Goal: Task Accomplishment & Management: Complete application form

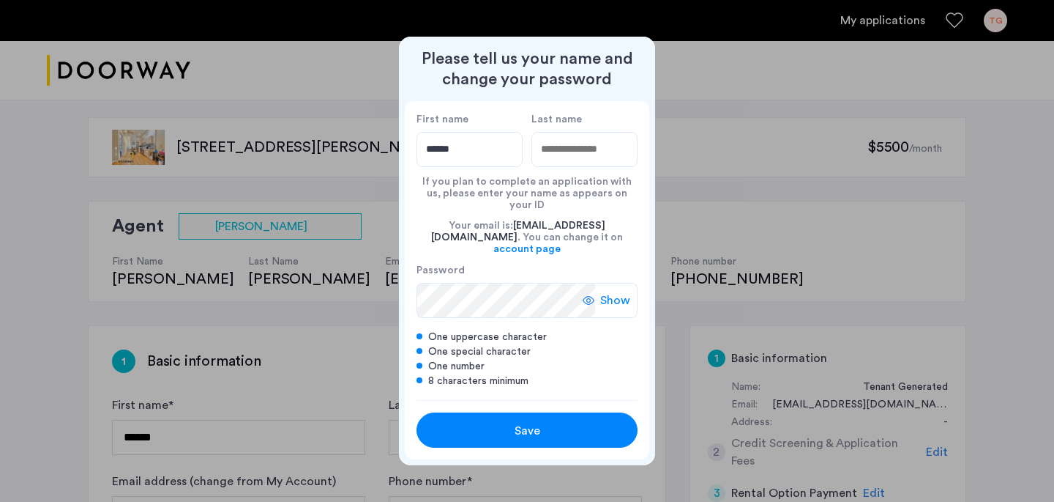
type input "******"
click at [556, 152] on input "Last name" at bounding box center [585, 149] width 106 height 35
type input "***"
click at [617, 294] on span "Show" at bounding box center [615, 300] width 30 height 18
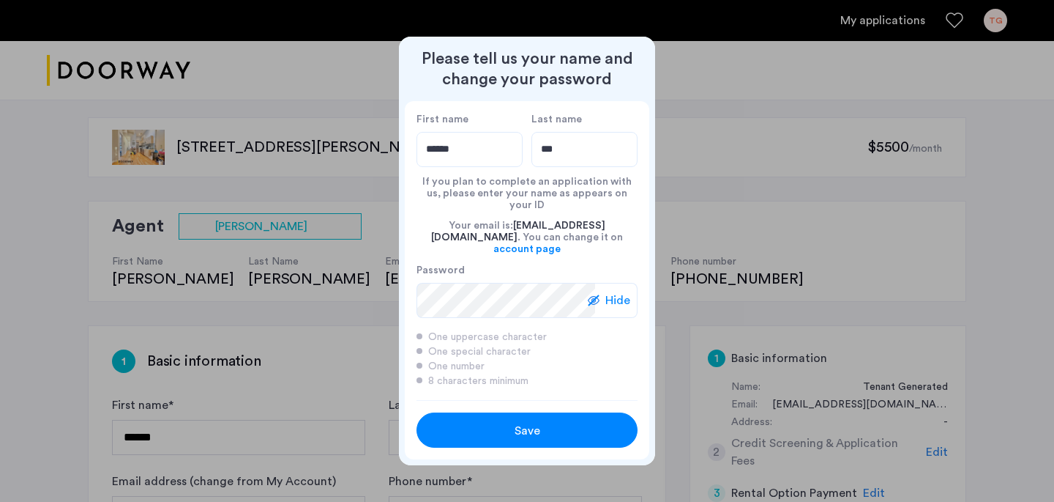
click at [484, 422] on div "Save" at bounding box center [527, 431] width 141 height 18
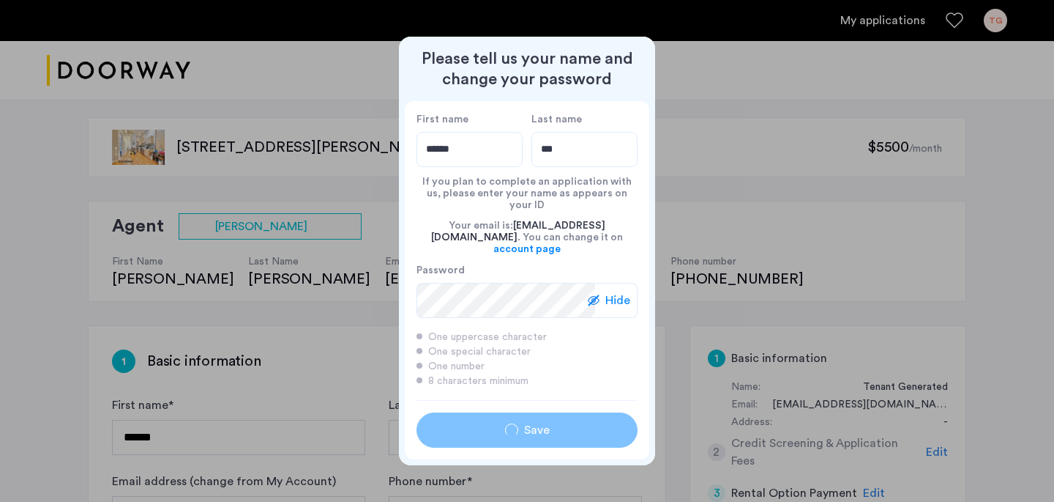
type input "******"
type input "***"
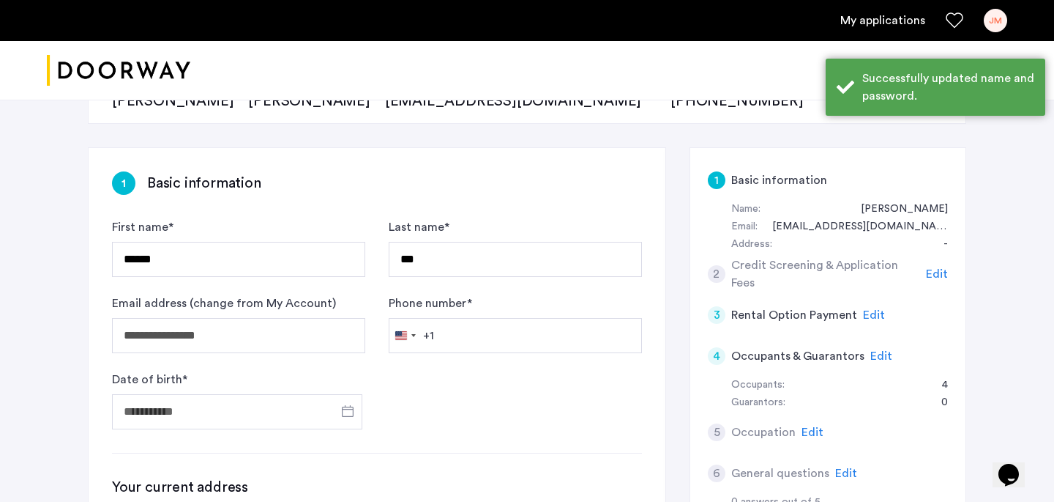
scroll to position [197, 0]
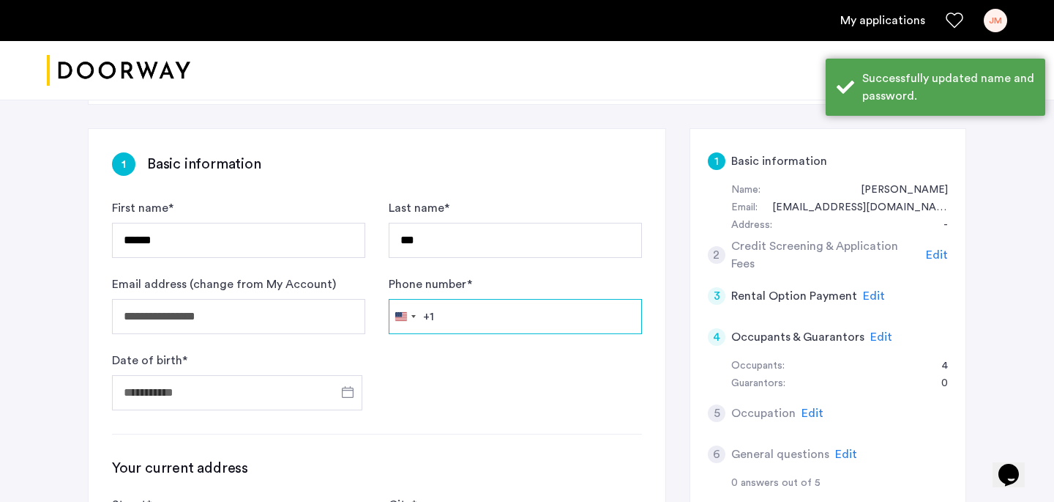
click at [492, 316] on input "Phone number *" at bounding box center [515, 316] width 253 height 35
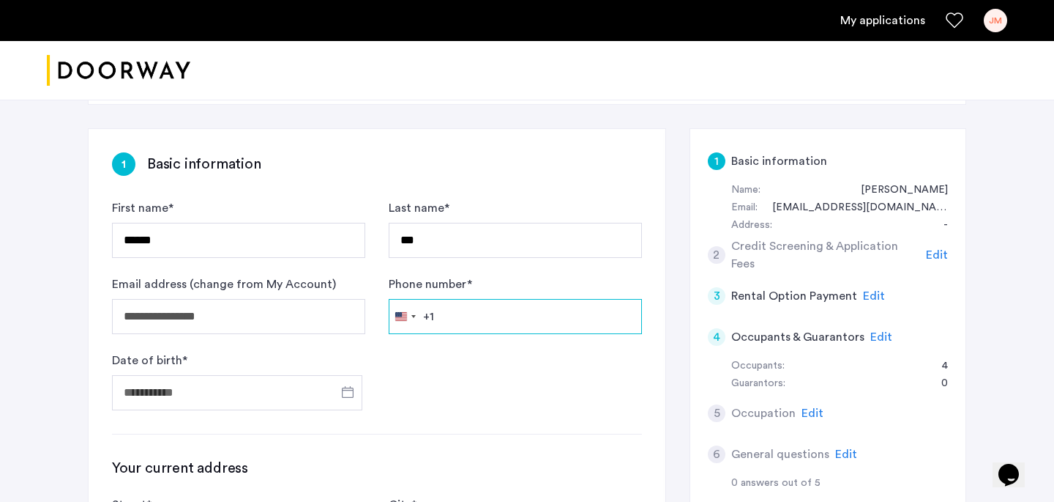
type input "**********"
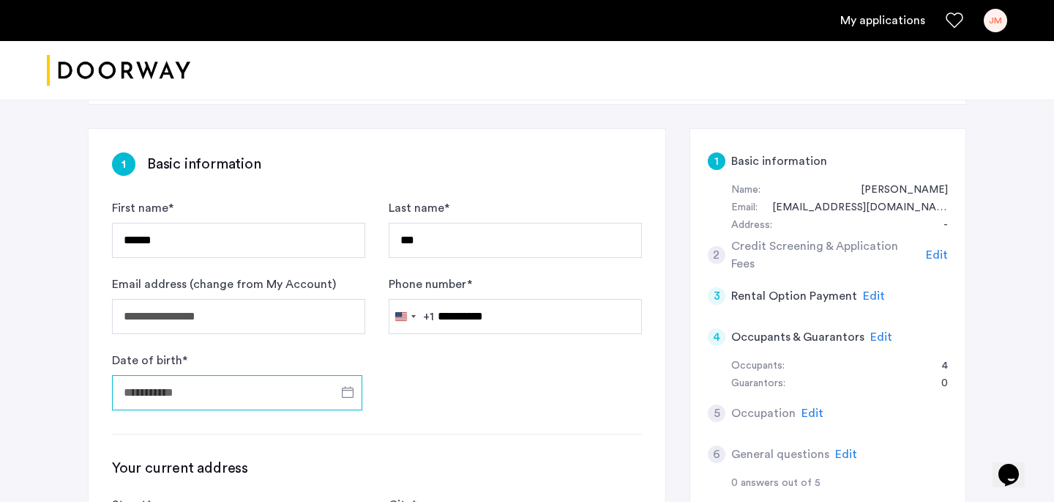
click at [214, 387] on input "Date of birth *" at bounding box center [237, 392] width 250 height 35
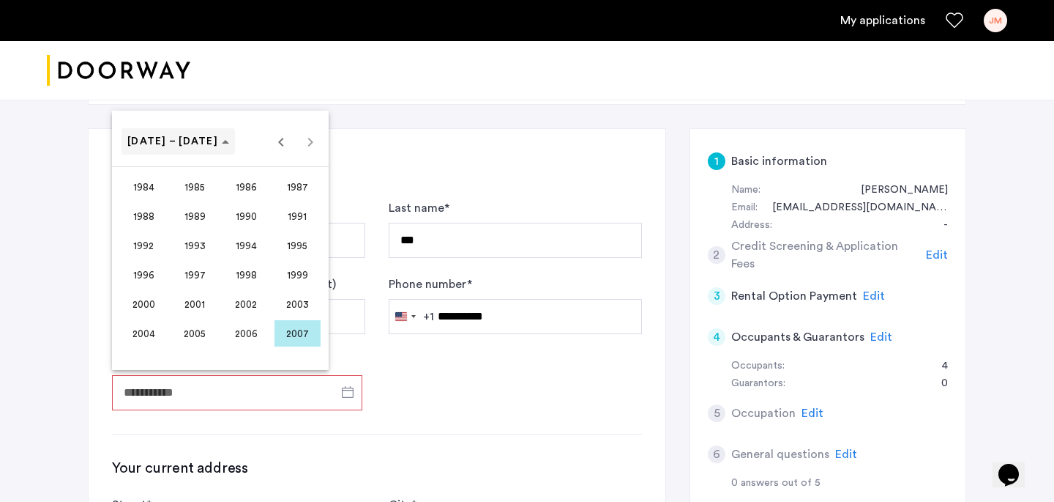
click at [190, 141] on span "[DATE] – [DATE]" at bounding box center [172, 141] width 91 height 10
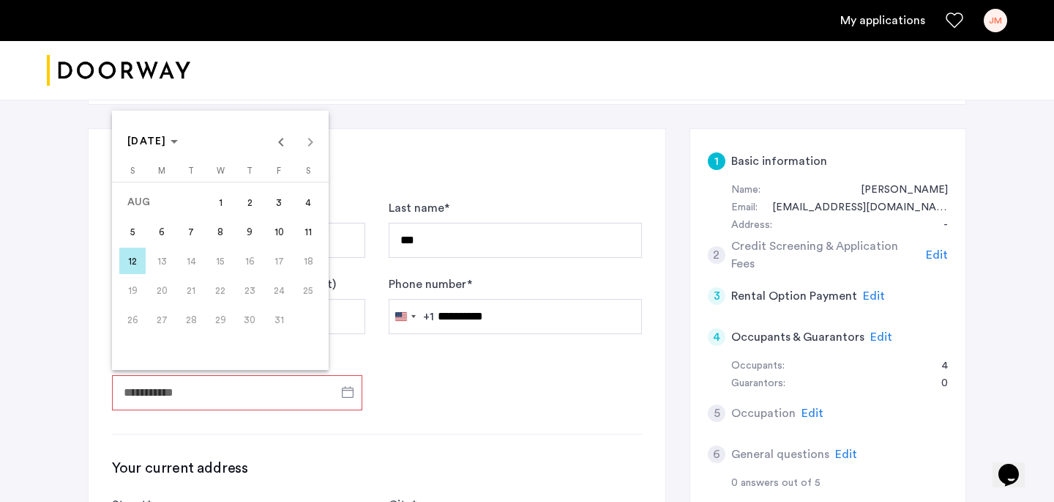
click at [302, 138] on div "[DATE] [DATE]" at bounding box center [220, 141] width 209 height 29
click at [149, 150] on span "Choose month and year" at bounding box center [153, 141] width 62 height 35
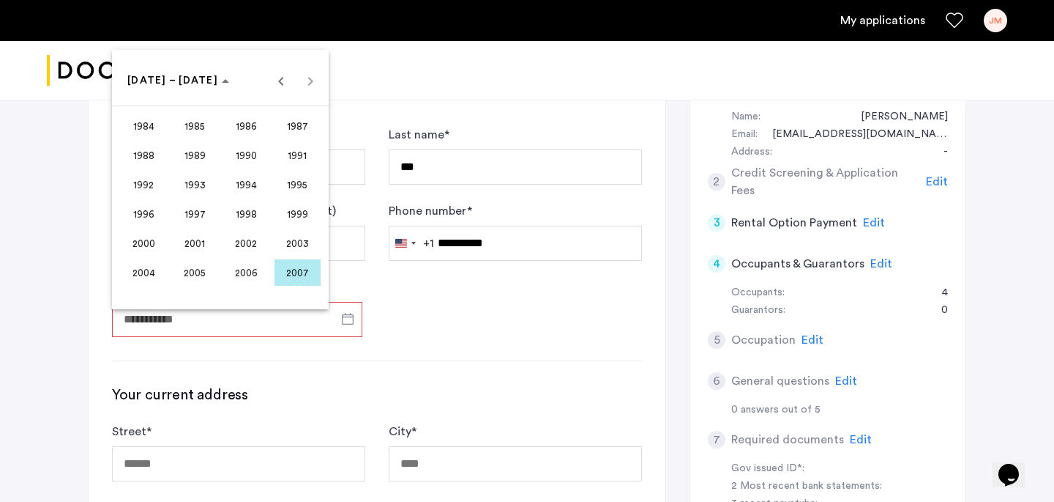
scroll to position [275, 0]
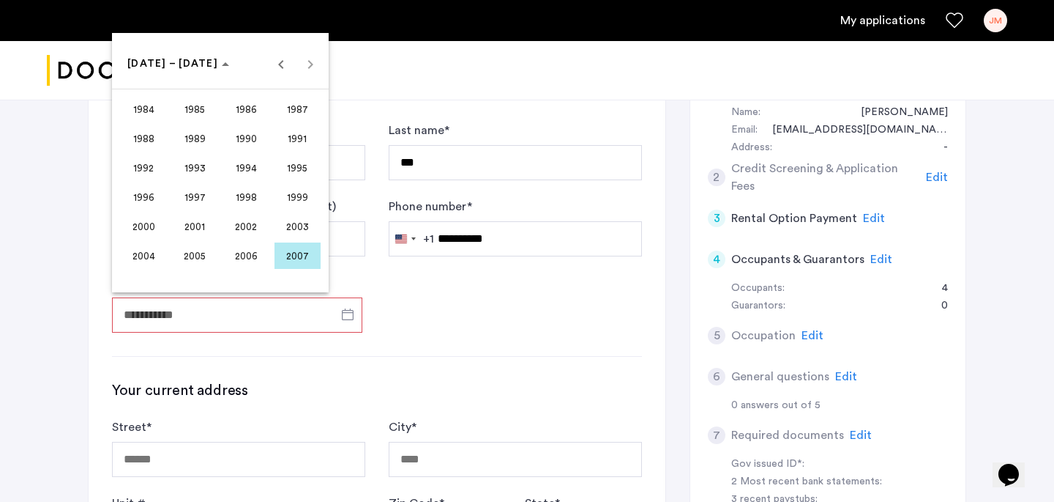
click at [289, 193] on span "1999" at bounding box center [298, 197] width 46 height 26
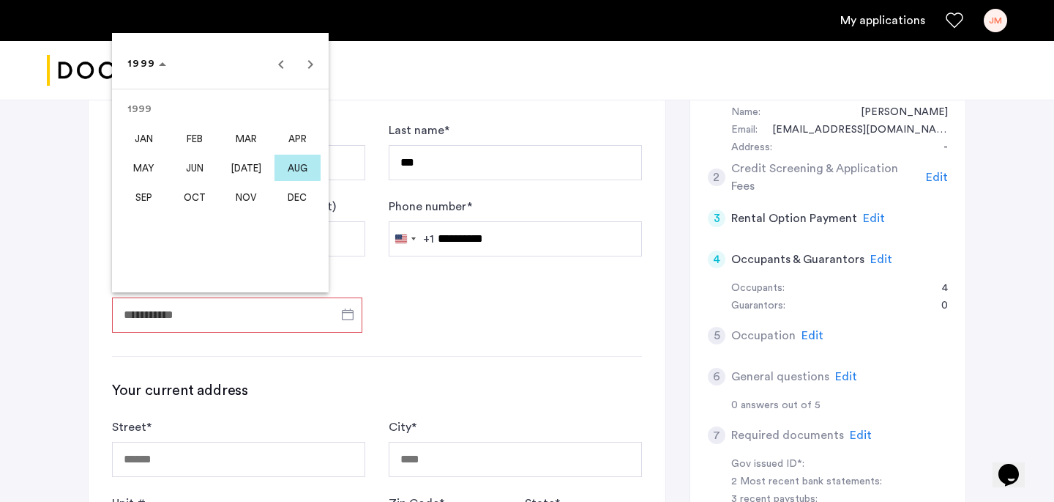
click at [279, 187] on span "DEC" at bounding box center [298, 197] width 46 height 26
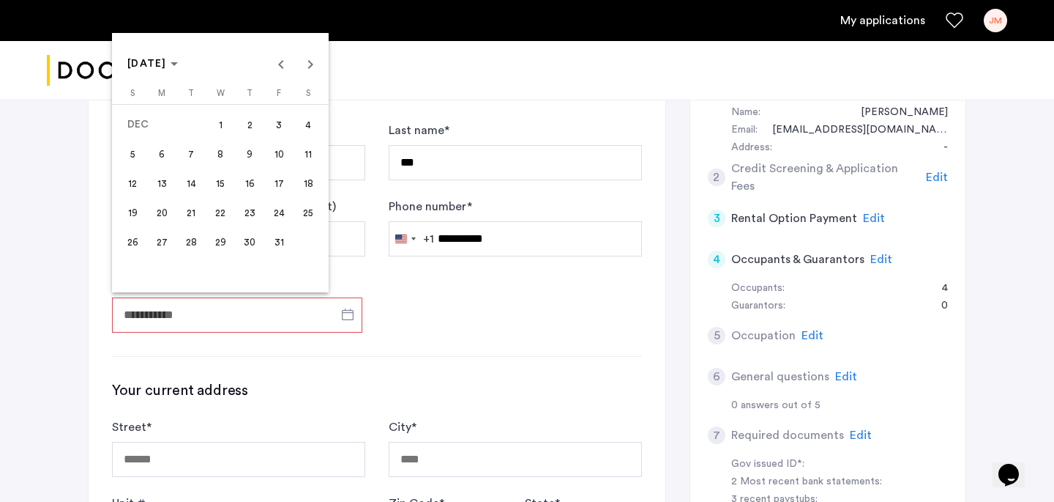
click at [164, 234] on span "27" at bounding box center [162, 241] width 26 height 26
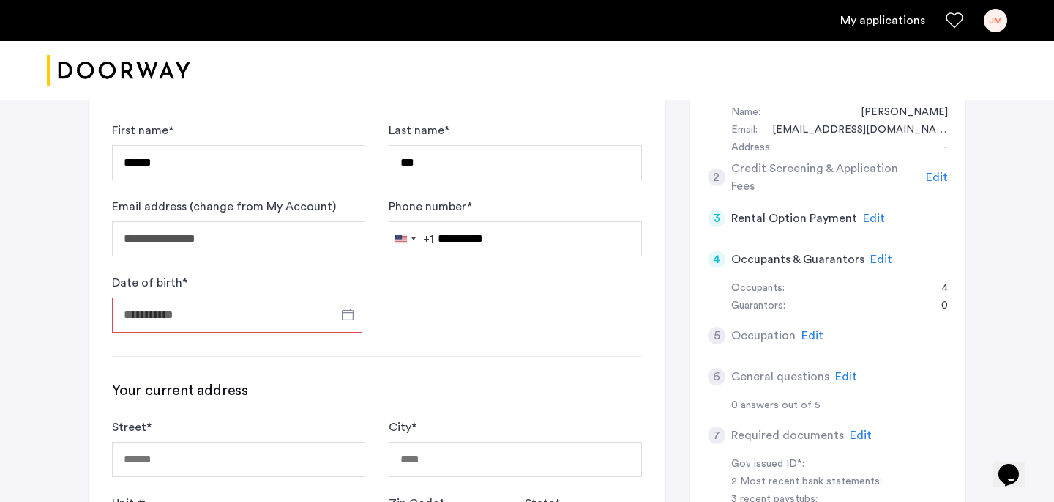
type input "**********"
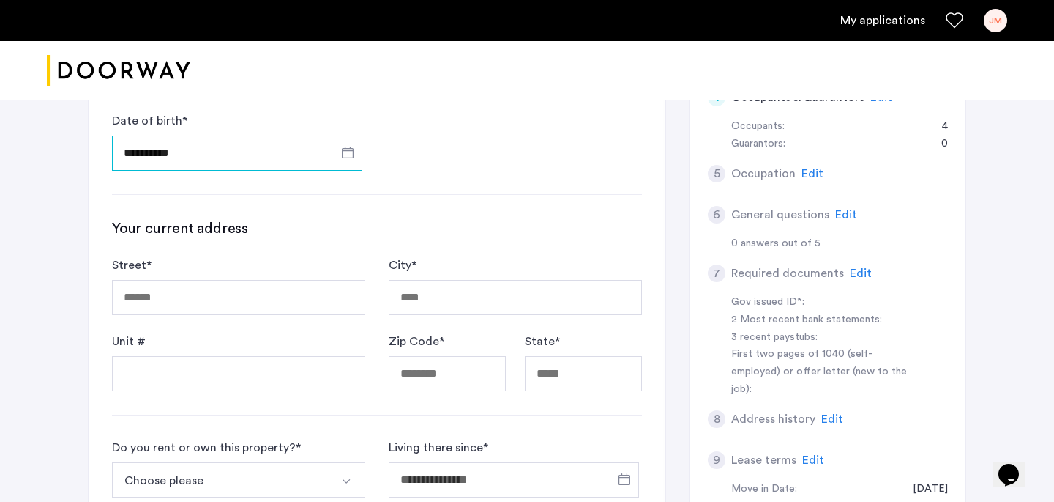
scroll to position [440, 0]
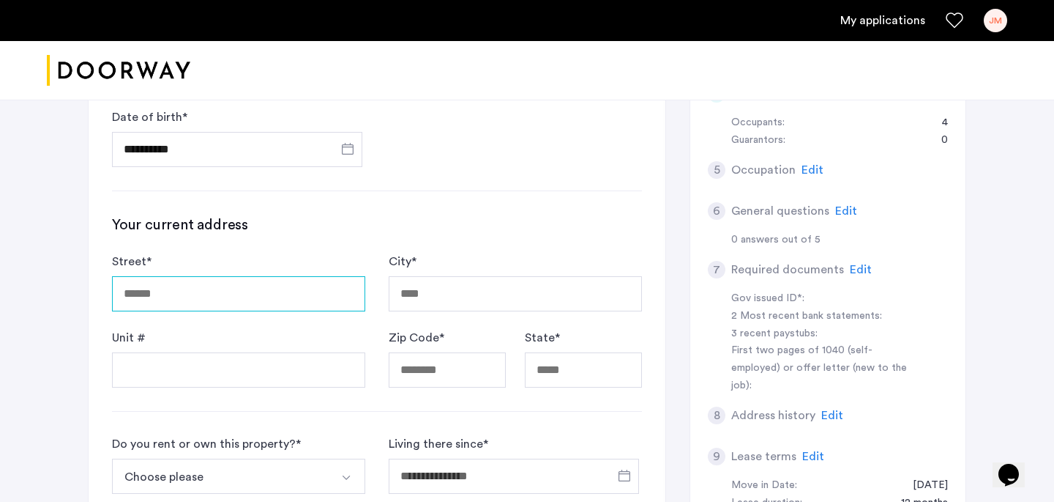
click at [253, 288] on input "Street *" at bounding box center [238, 293] width 253 height 35
type input "**********"
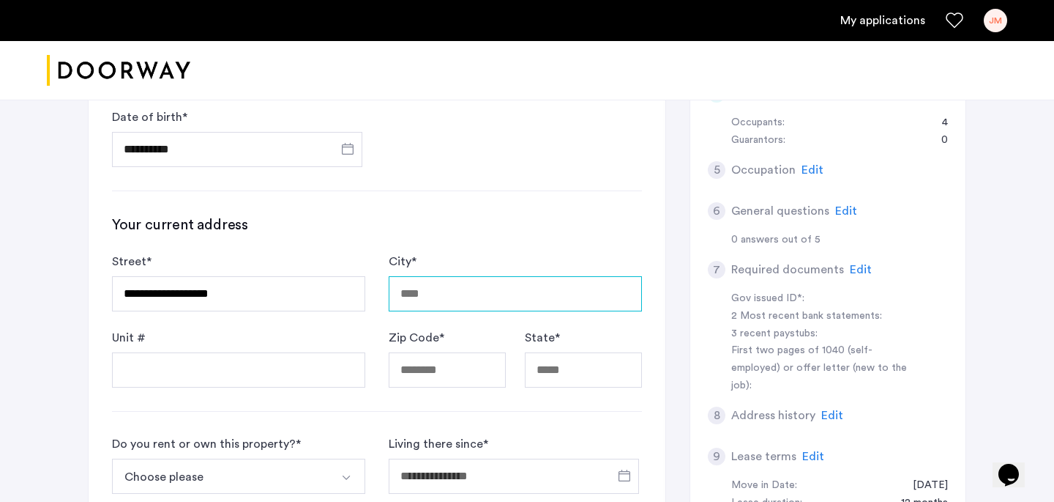
type input "*********"
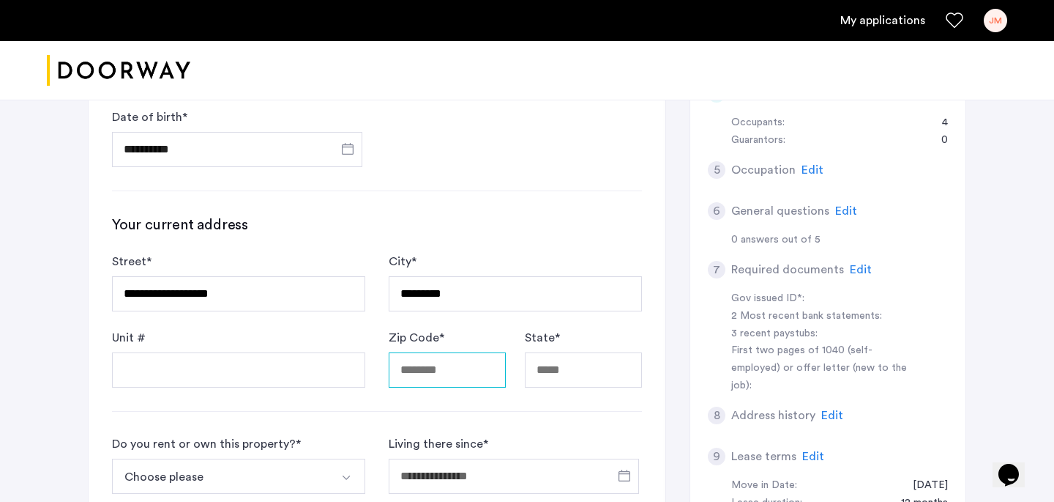
type input "*****"
type input "**"
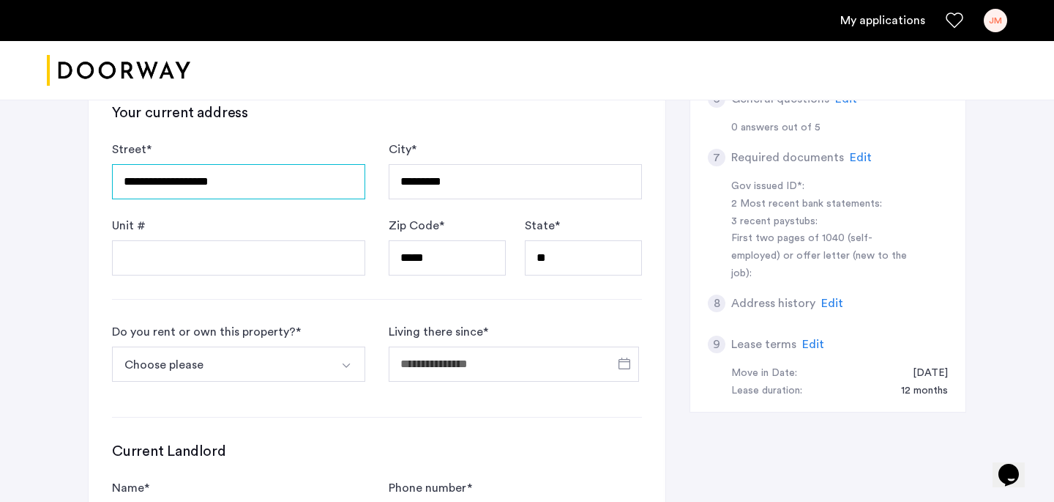
scroll to position [557, 0]
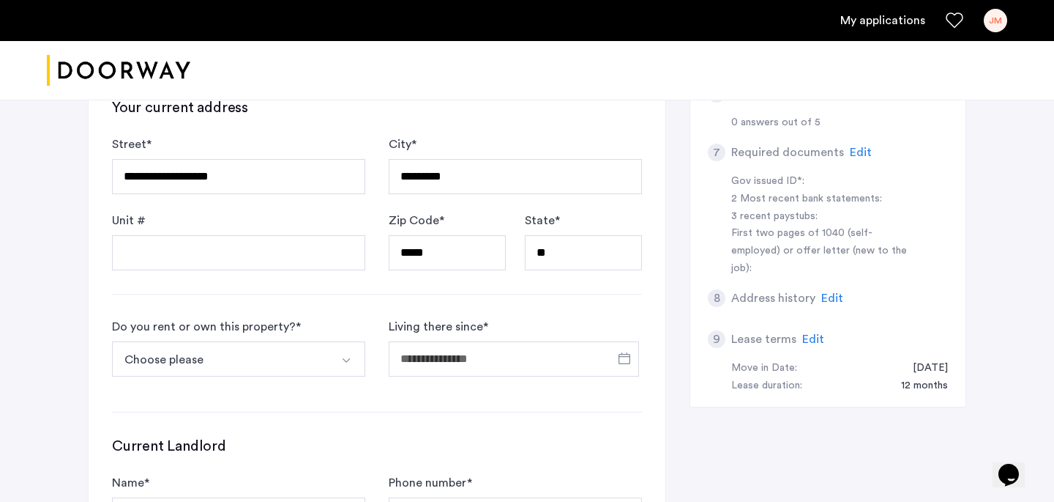
click at [275, 352] on button "Choose please" at bounding box center [221, 358] width 219 height 35
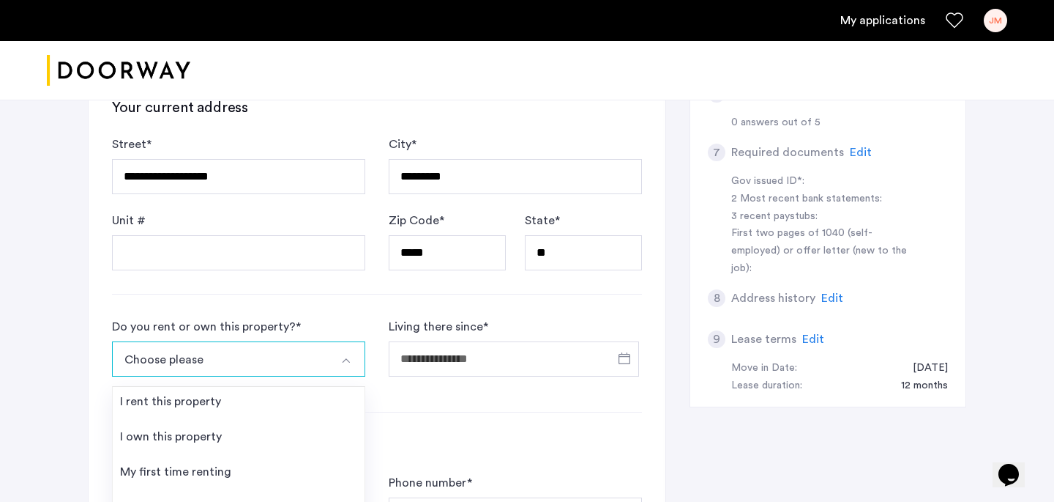
click at [327, 352] on button "Choose please" at bounding box center [221, 358] width 219 height 35
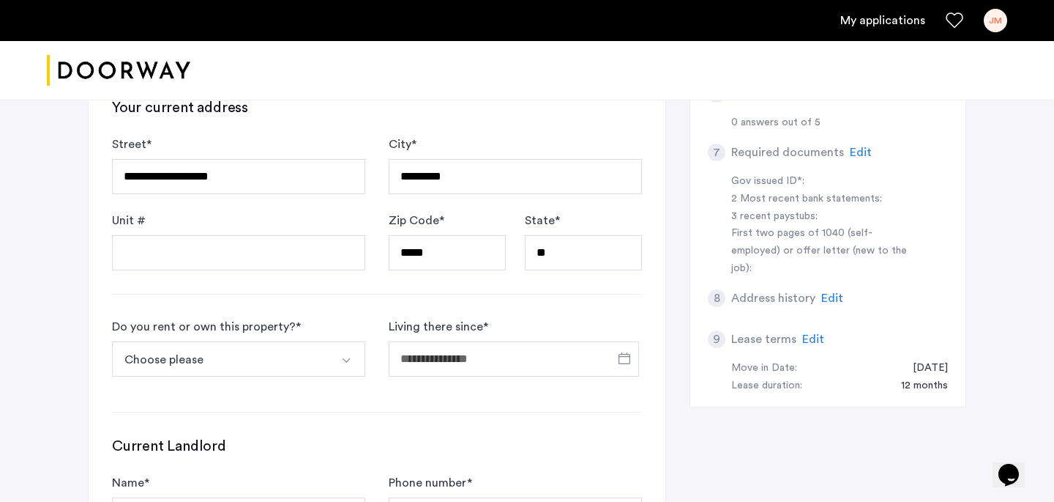
click at [357, 359] on button "Select option" at bounding box center [347, 358] width 35 height 35
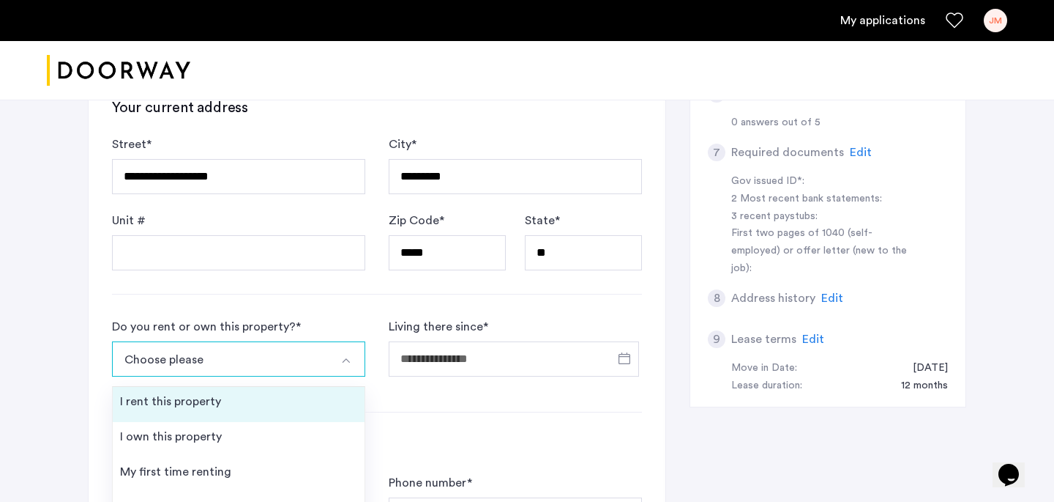
click at [283, 413] on li "I rent this property" at bounding box center [239, 404] width 252 height 35
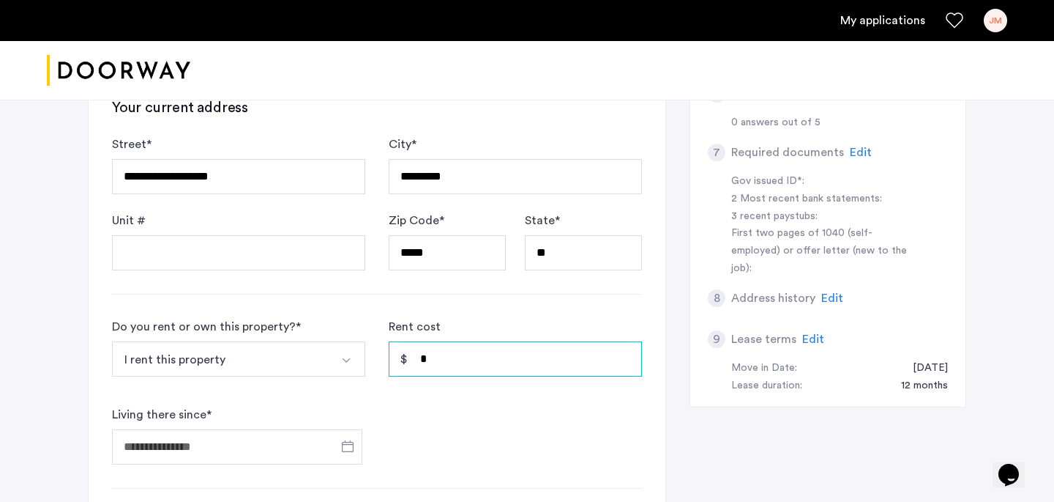
click at [488, 359] on input "*" at bounding box center [515, 358] width 253 height 35
type input "*"
type input "*****"
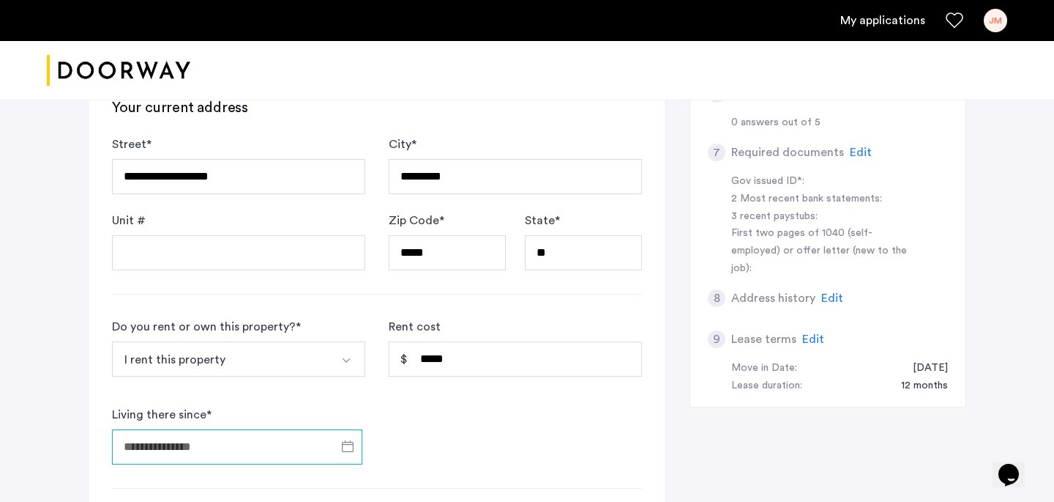
click at [263, 457] on input "Living there since *" at bounding box center [237, 446] width 250 height 35
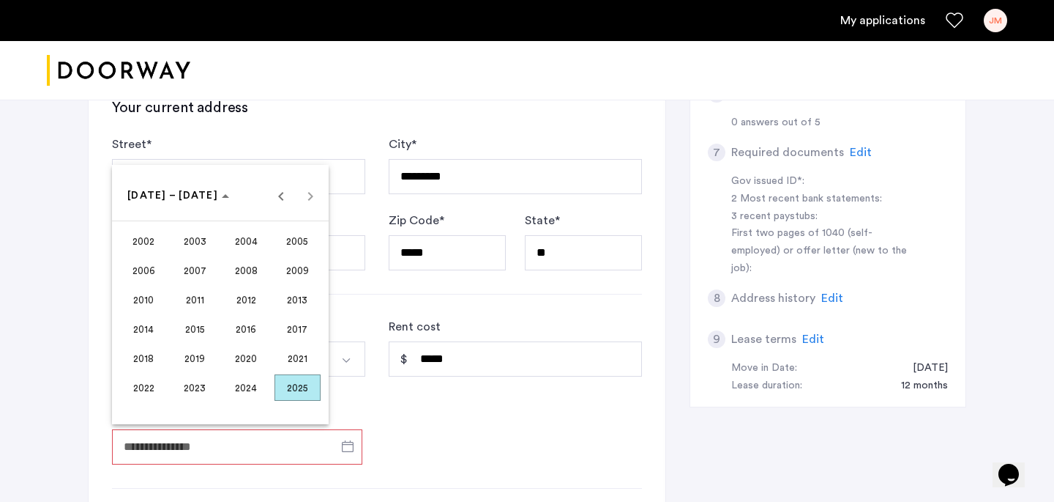
click at [152, 386] on span "2022" at bounding box center [144, 387] width 46 height 26
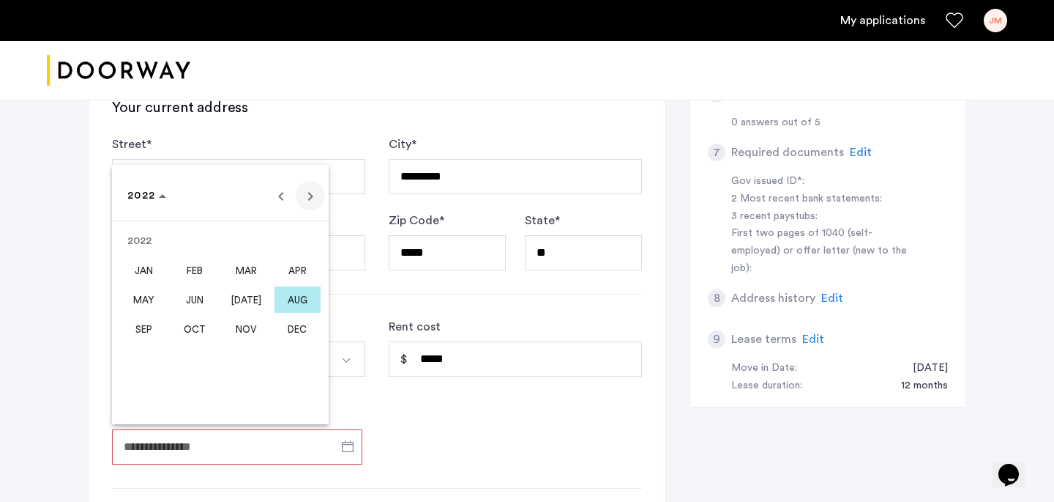
click at [317, 197] on span "Next year" at bounding box center [310, 195] width 29 height 29
click at [289, 271] on span "APR" at bounding box center [298, 270] width 46 height 26
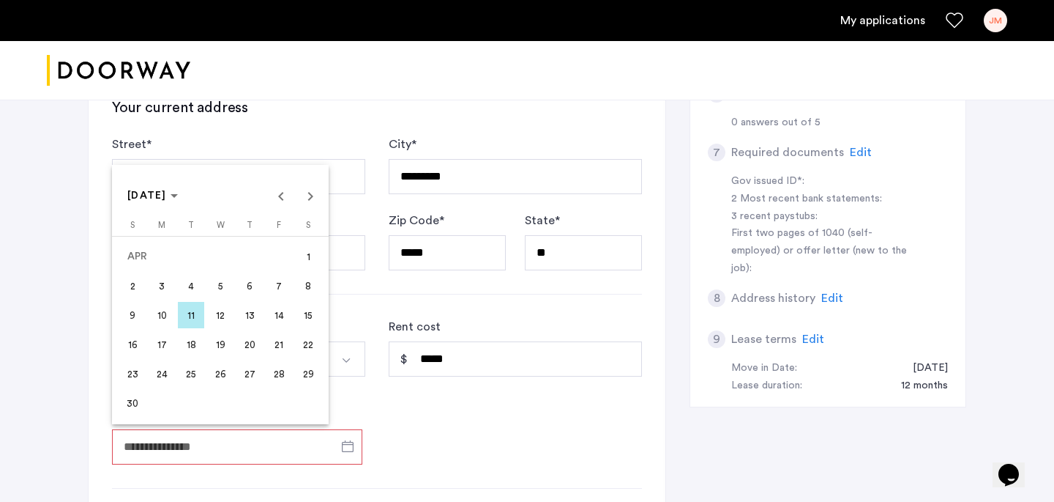
click at [277, 313] on span "14" at bounding box center [279, 315] width 26 height 26
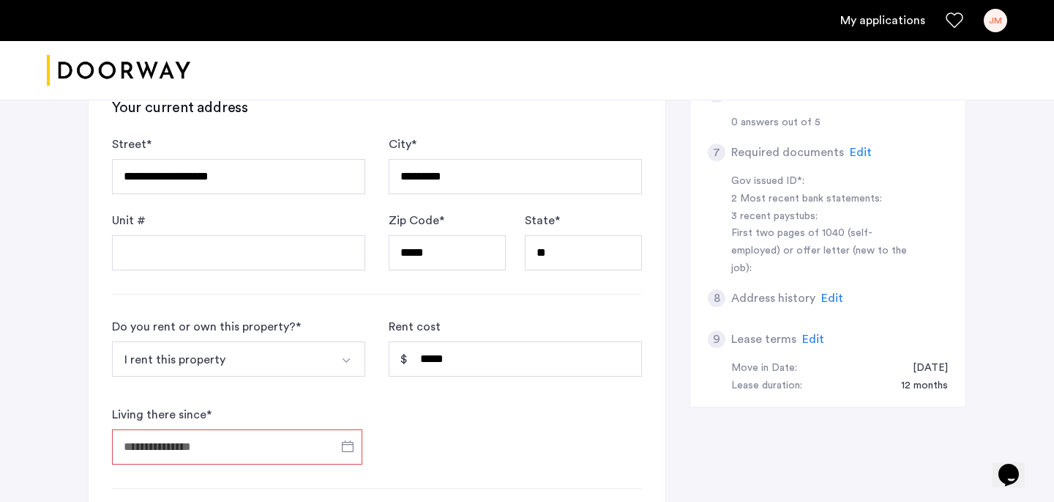
type input "**********"
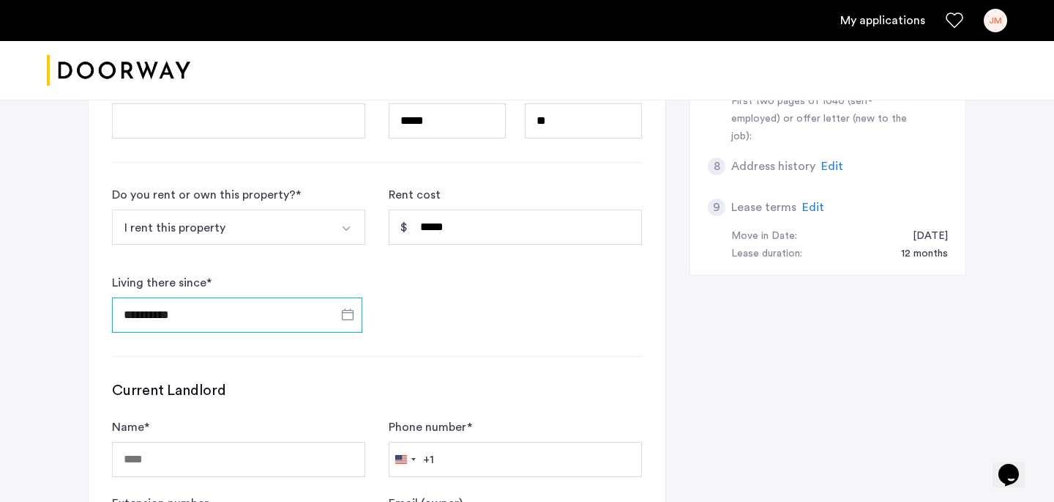
scroll to position [805, 0]
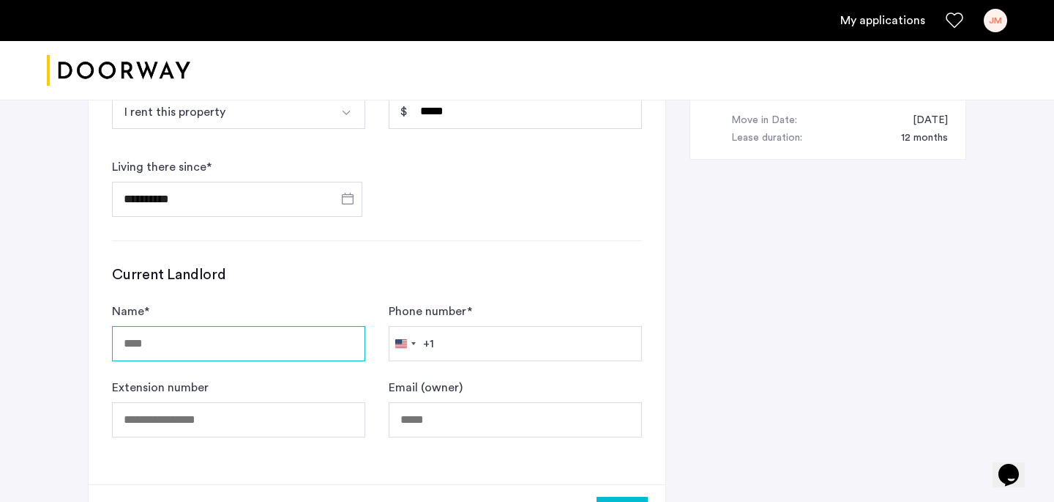
click at [282, 352] on input "Name *" at bounding box center [238, 343] width 253 height 35
type input "**********"
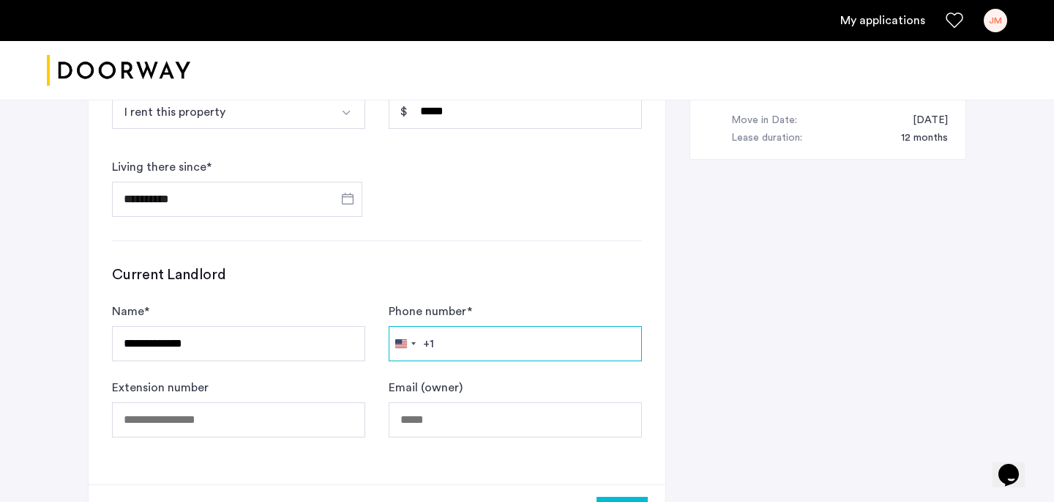
click at [498, 332] on input "Phone number *" at bounding box center [515, 343] width 253 height 35
click at [483, 343] on input "**********" at bounding box center [515, 343] width 253 height 35
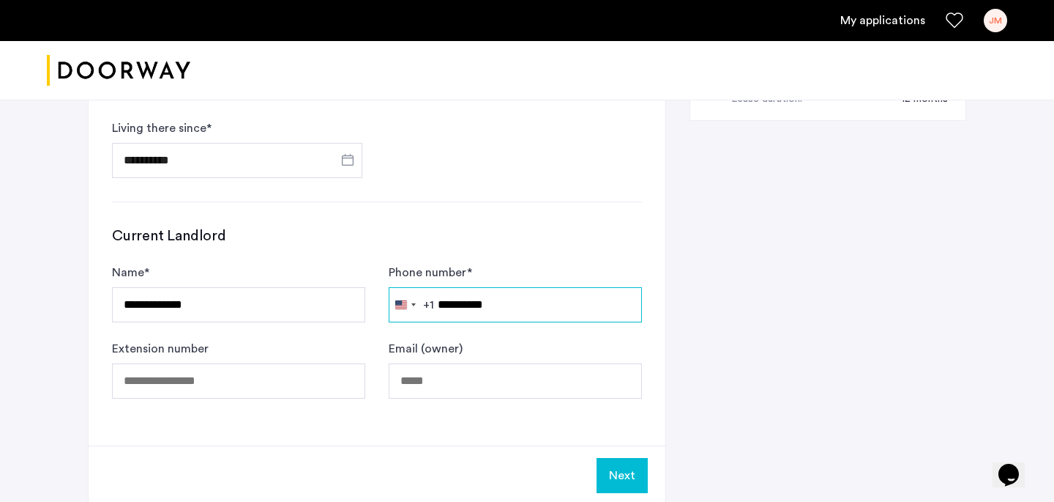
scroll to position [864, 0]
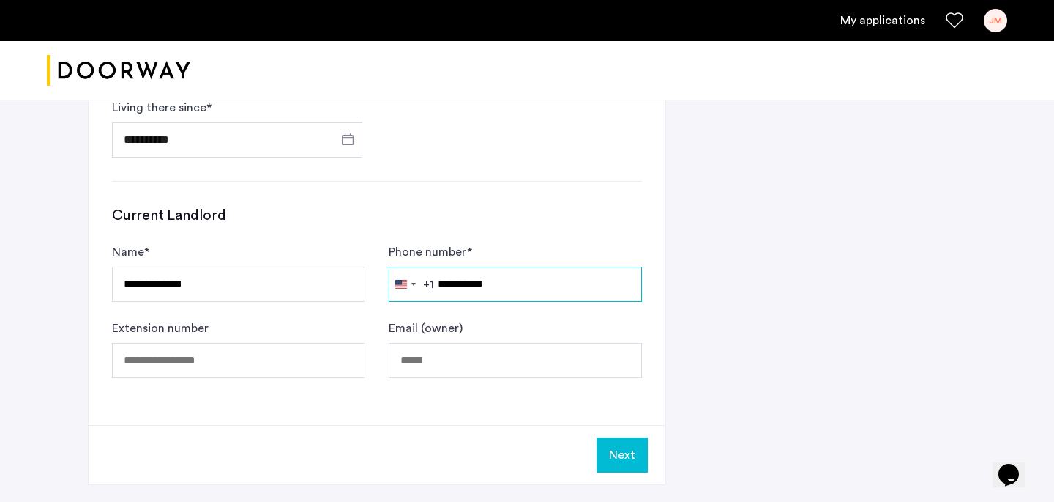
type input "**********"
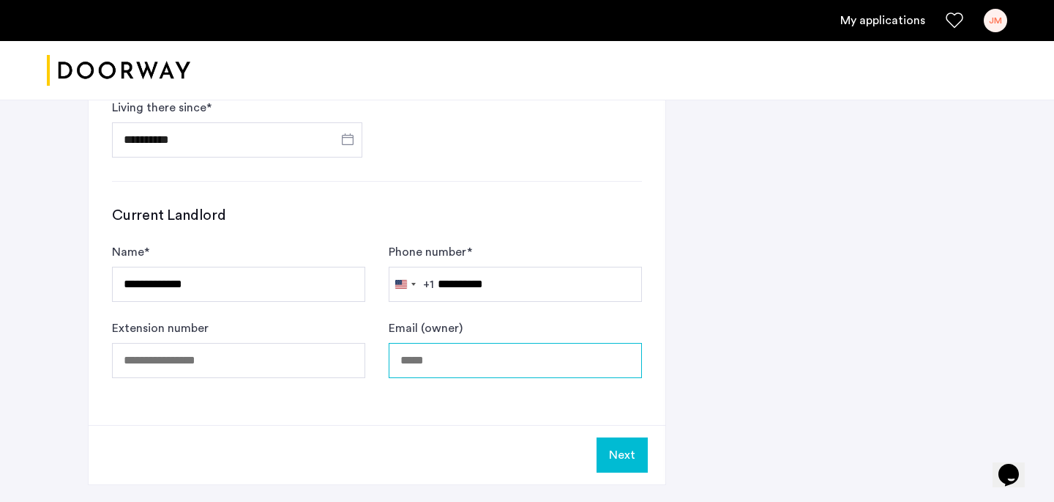
click at [428, 362] on input "Email (owner)" at bounding box center [515, 360] width 253 height 35
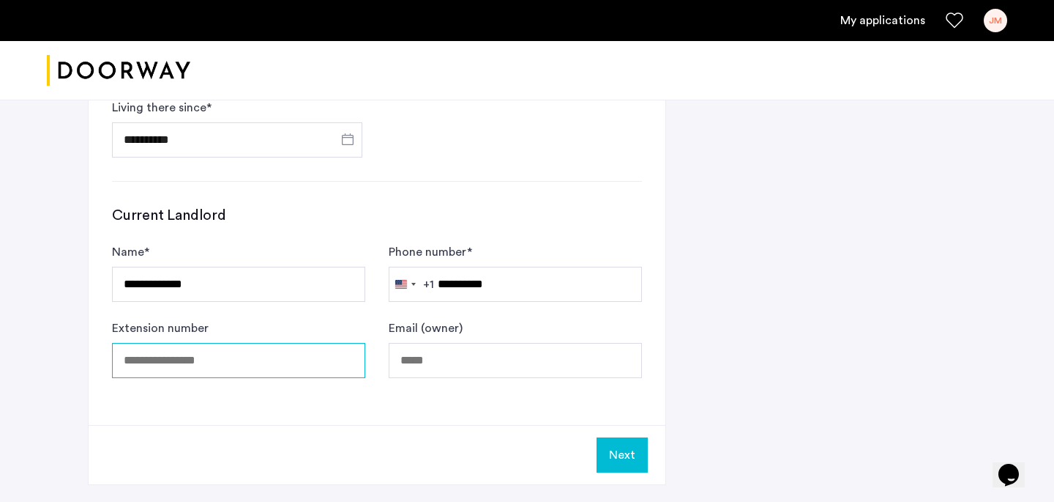
click at [280, 362] on input "Extension number" at bounding box center [238, 360] width 253 height 35
click at [623, 443] on button "Next" at bounding box center [622, 454] width 51 height 35
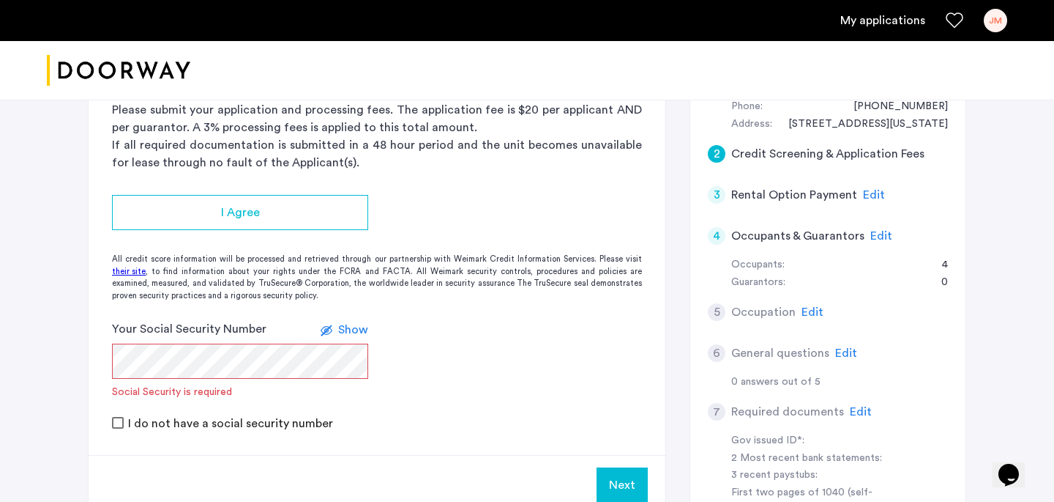
scroll to position [321, 0]
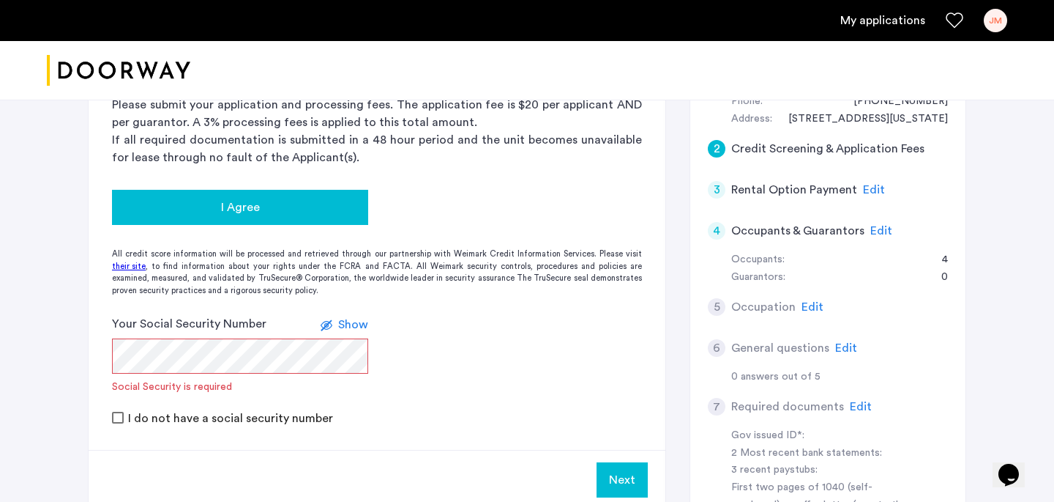
click at [328, 212] on div "I Agree" at bounding box center [240, 207] width 233 height 18
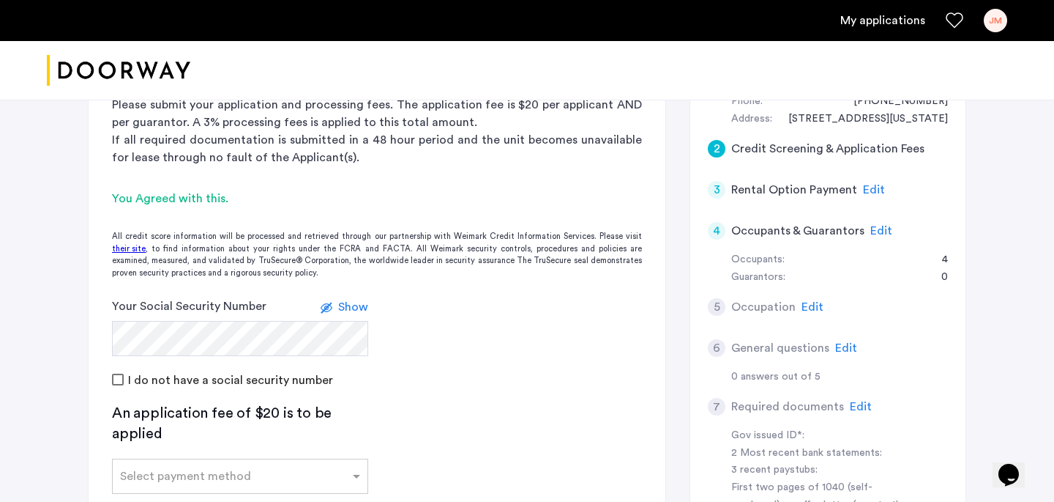
click at [343, 304] on span "Show" at bounding box center [353, 307] width 30 height 12
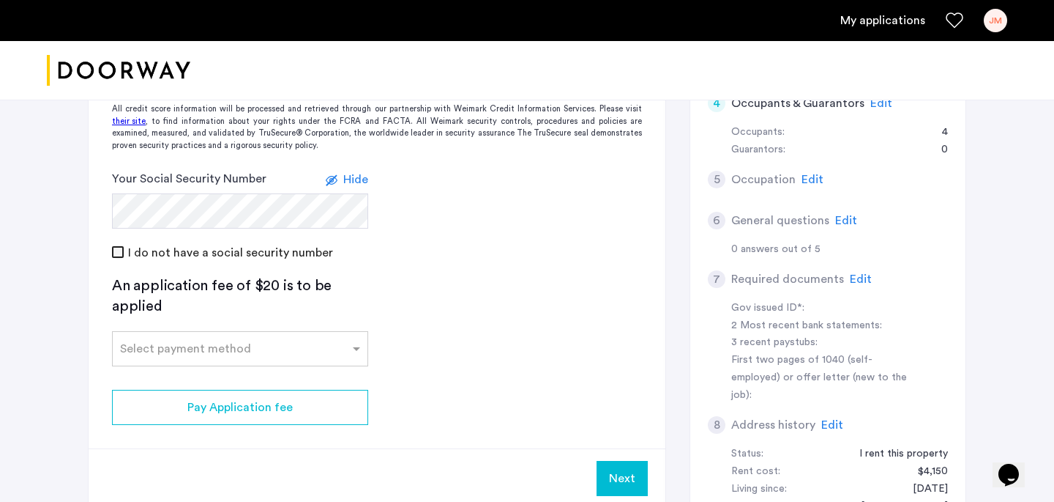
scroll to position [450, 0]
click at [157, 351] on div at bounding box center [240, 343] width 255 height 18
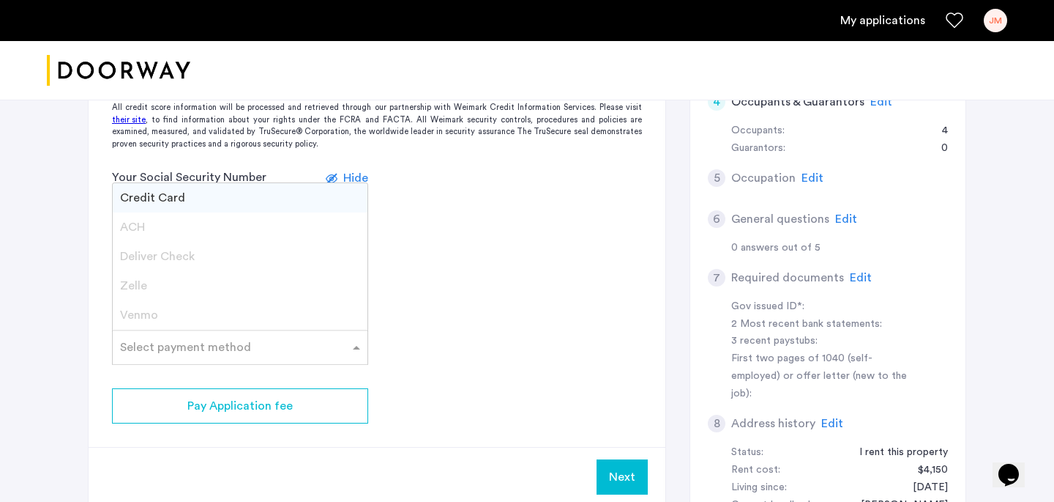
click at [215, 199] on div "Credit Card" at bounding box center [240, 197] width 255 height 29
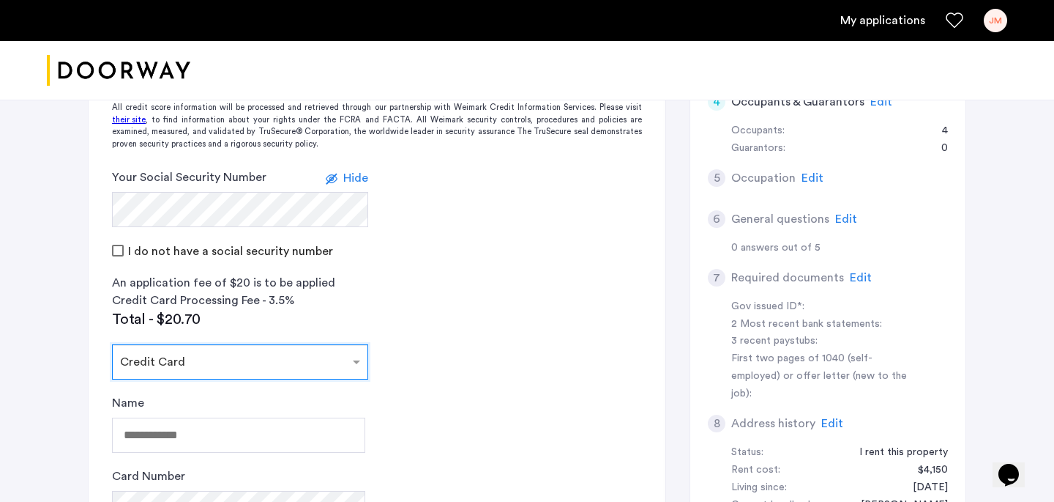
click at [182, 415] on div "Name" at bounding box center [238, 423] width 253 height 59
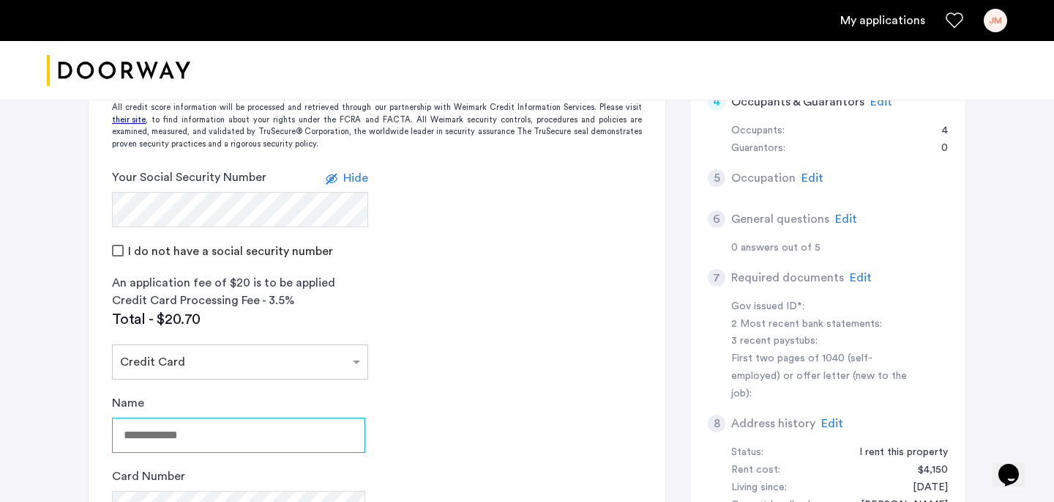
click at [185, 422] on input "Name" at bounding box center [238, 434] width 253 height 35
type input "**********"
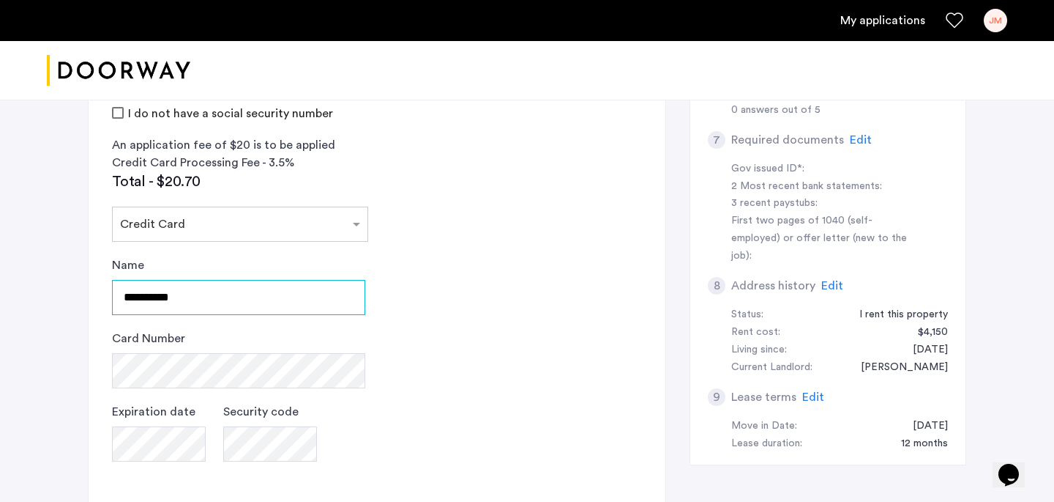
scroll to position [644, 0]
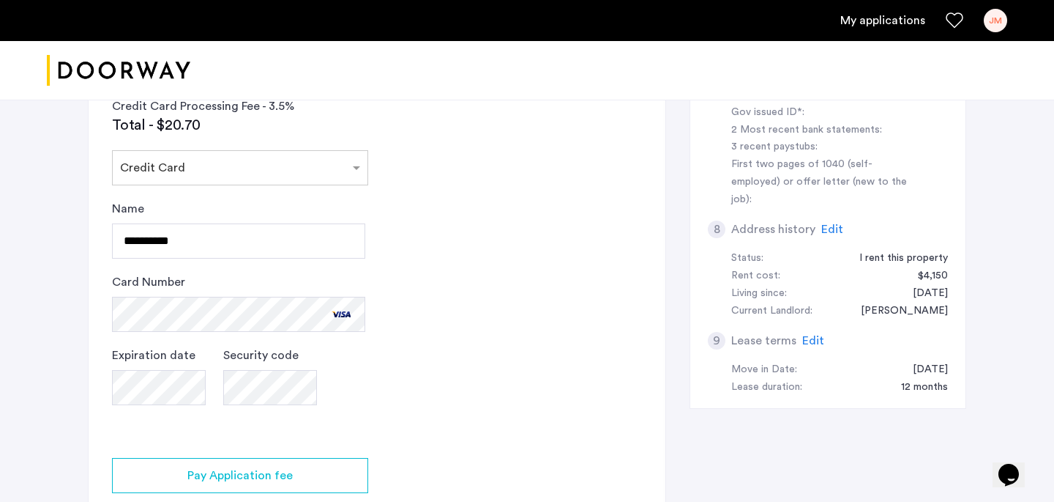
click at [399, 434] on app-credit-screening "2 Credit Screening & Application Fees Application Fees Please submit your appli…" at bounding box center [377, 128] width 577 height 893
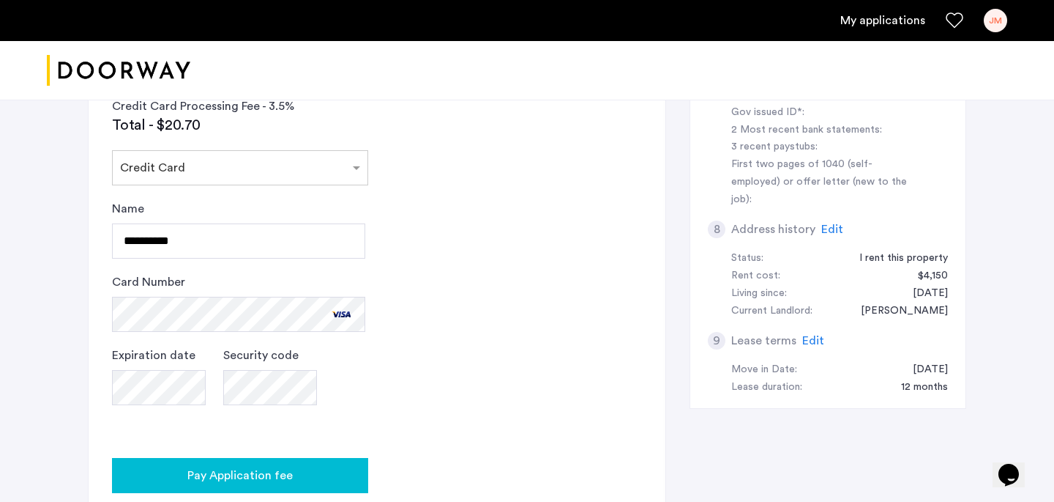
click at [294, 462] on button "Pay Application fee" at bounding box center [240, 475] width 256 height 35
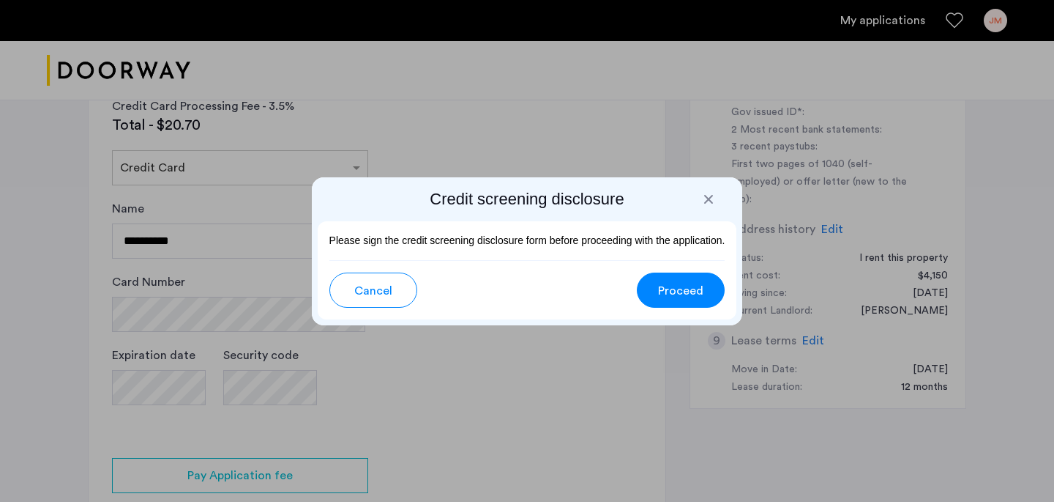
click at [691, 292] on span "Proceed" at bounding box center [680, 291] width 45 height 18
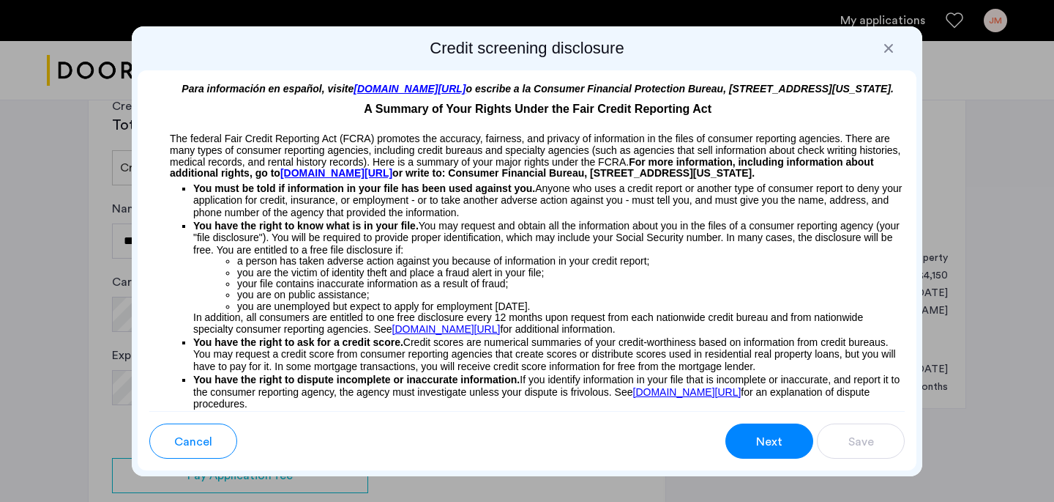
click at [785, 446] on button "Next" at bounding box center [770, 440] width 88 height 35
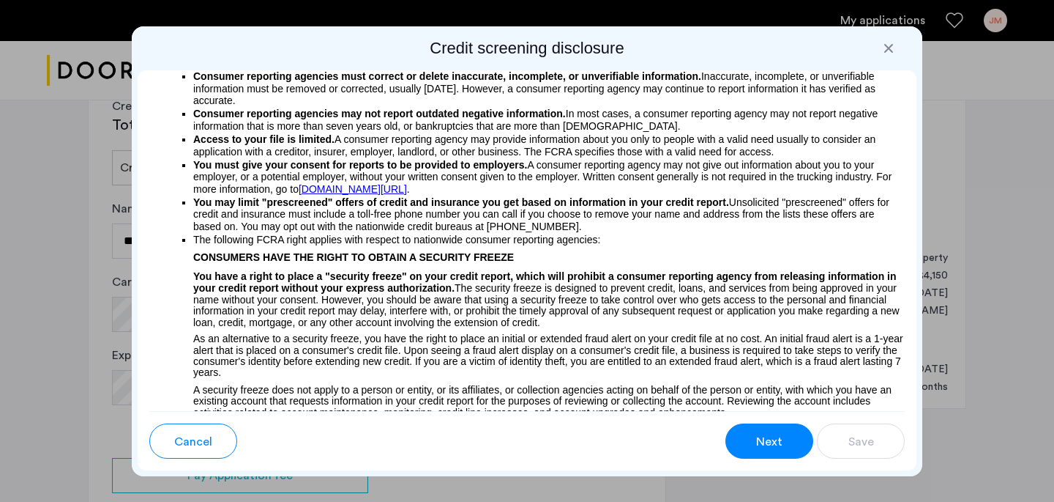
click at [785, 446] on button "Next" at bounding box center [770, 440] width 88 height 35
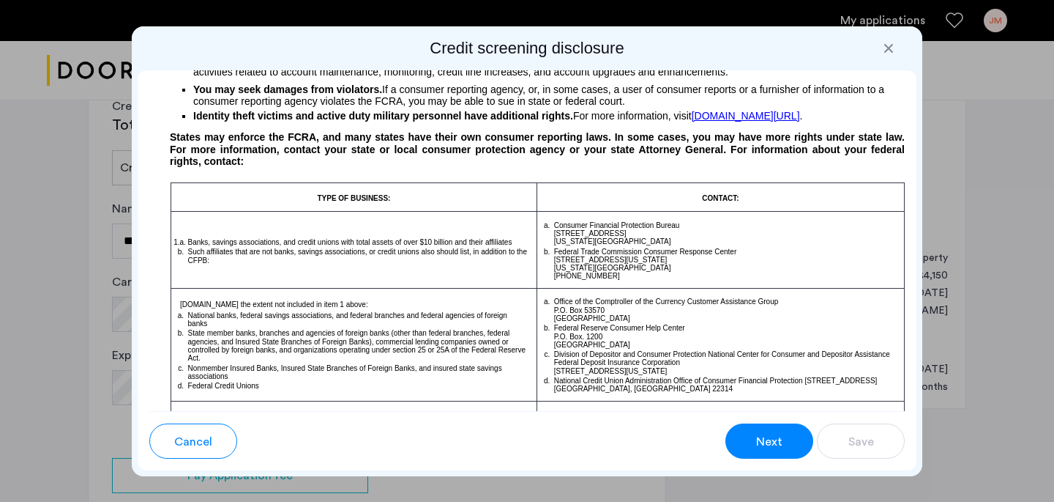
click at [785, 446] on button "Next" at bounding box center [770, 440] width 88 height 35
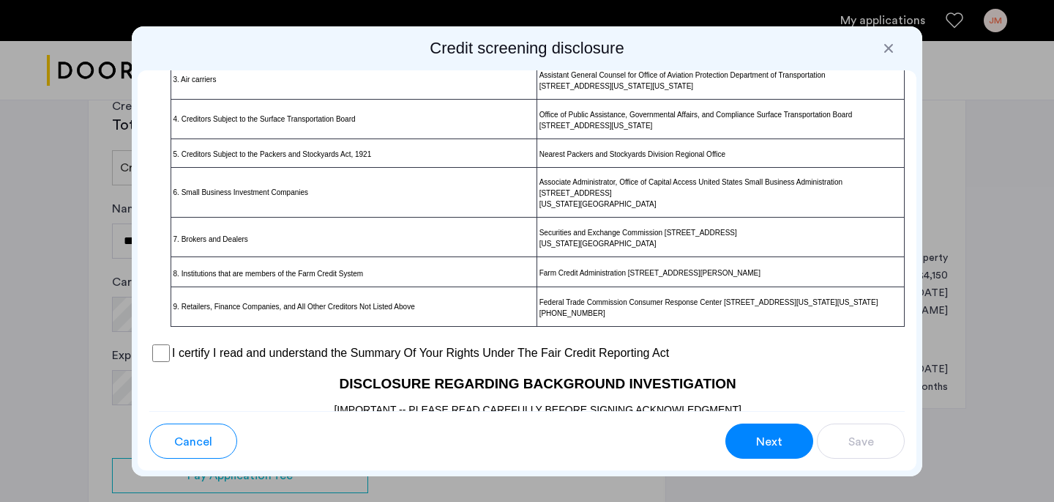
click at [790, 445] on button "Next" at bounding box center [770, 440] width 88 height 35
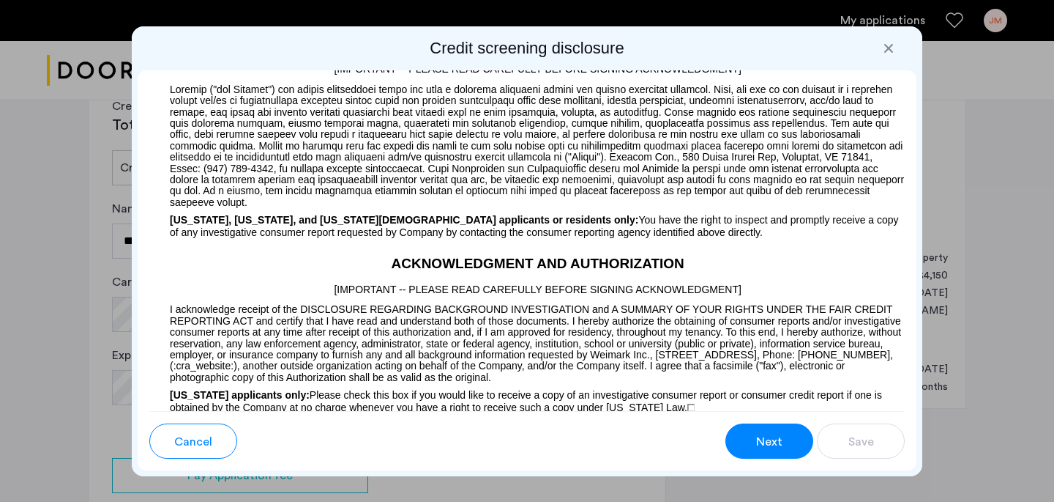
click at [790, 445] on button "Next" at bounding box center [770, 440] width 88 height 35
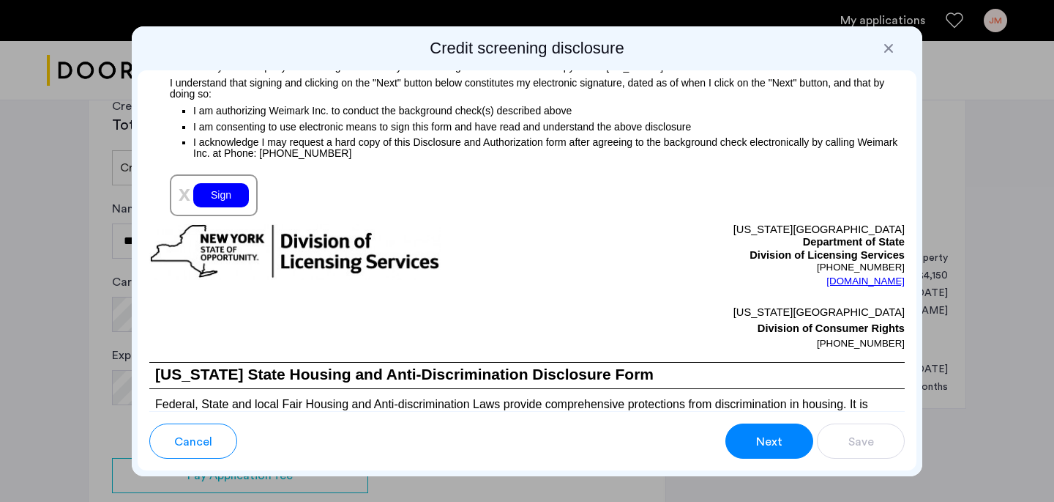
click at [790, 445] on button "Next" at bounding box center [770, 440] width 88 height 35
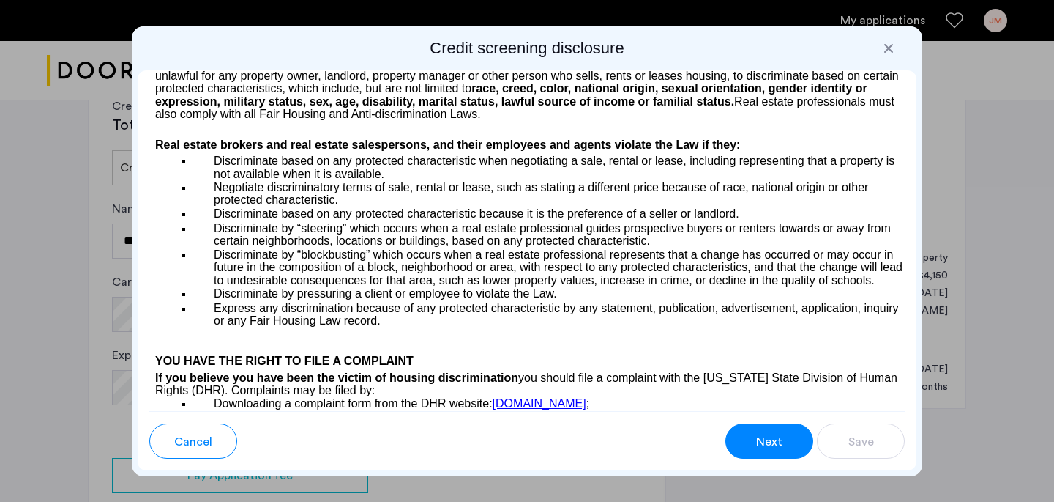
click at [790, 445] on button "Next" at bounding box center [770, 440] width 88 height 35
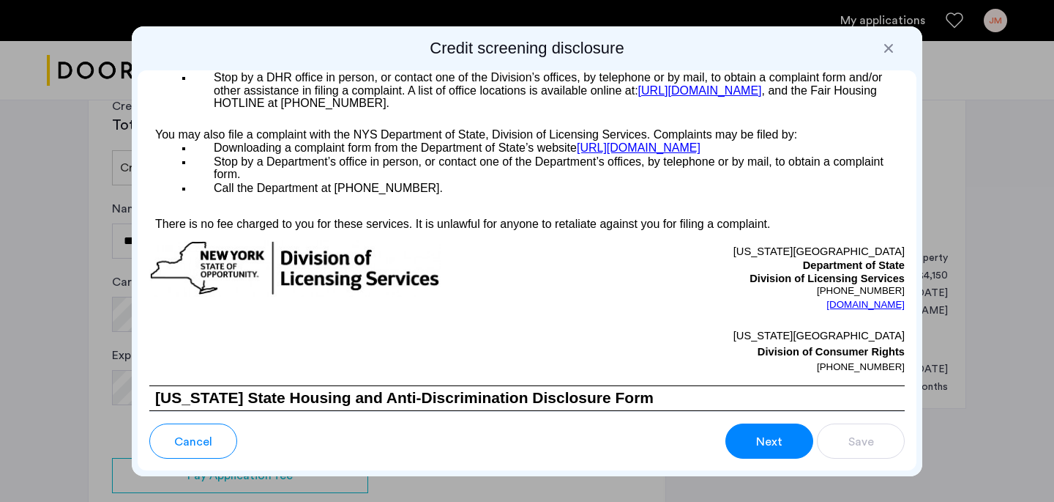
click at [790, 445] on button "Next" at bounding box center [770, 440] width 88 height 35
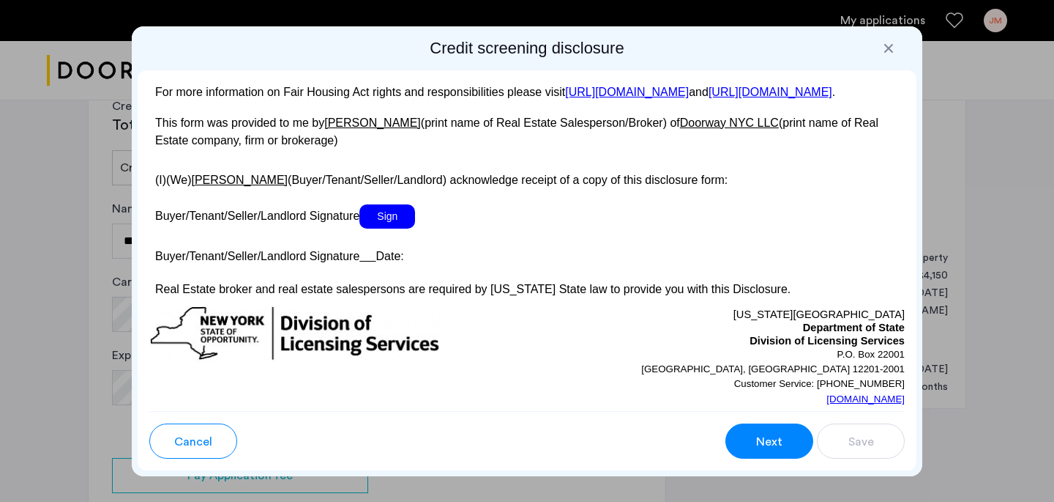
click at [790, 445] on button "Next" at bounding box center [770, 440] width 88 height 35
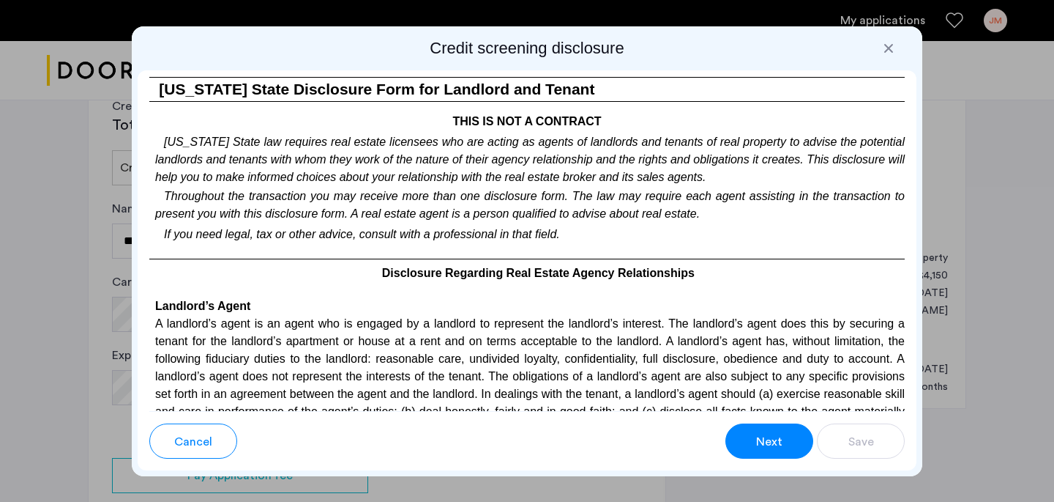
click at [790, 445] on button "Next" at bounding box center [770, 440] width 88 height 35
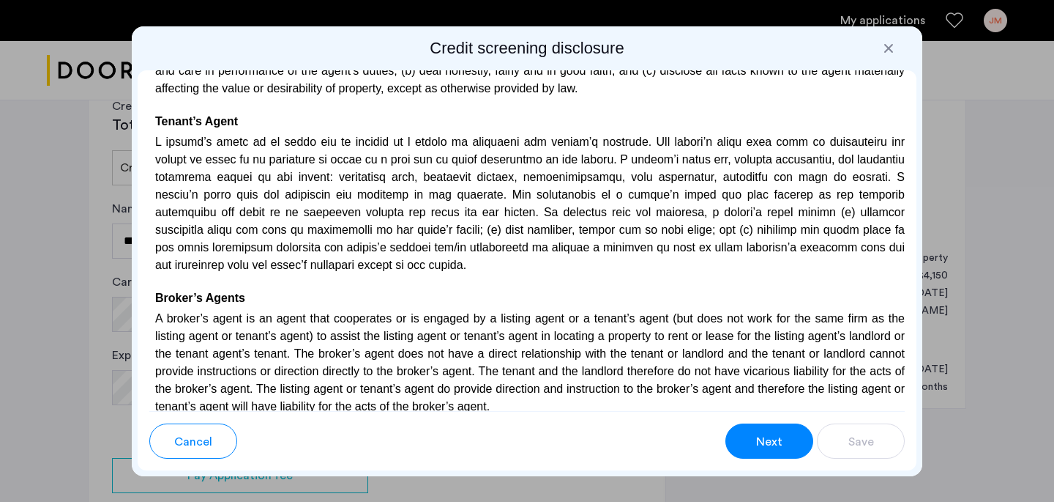
click at [790, 445] on button "Next" at bounding box center [770, 440] width 88 height 35
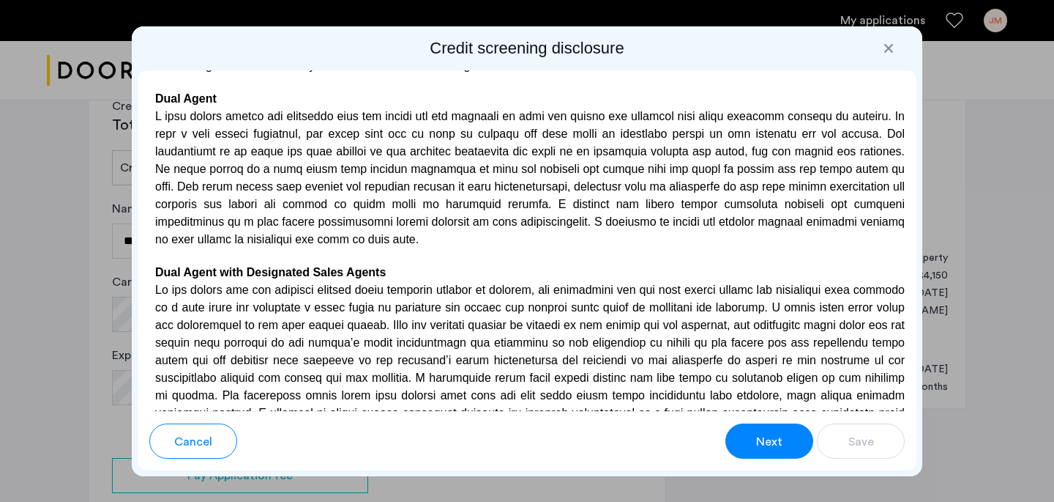
click at [790, 445] on button "Next" at bounding box center [770, 440] width 88 height 35
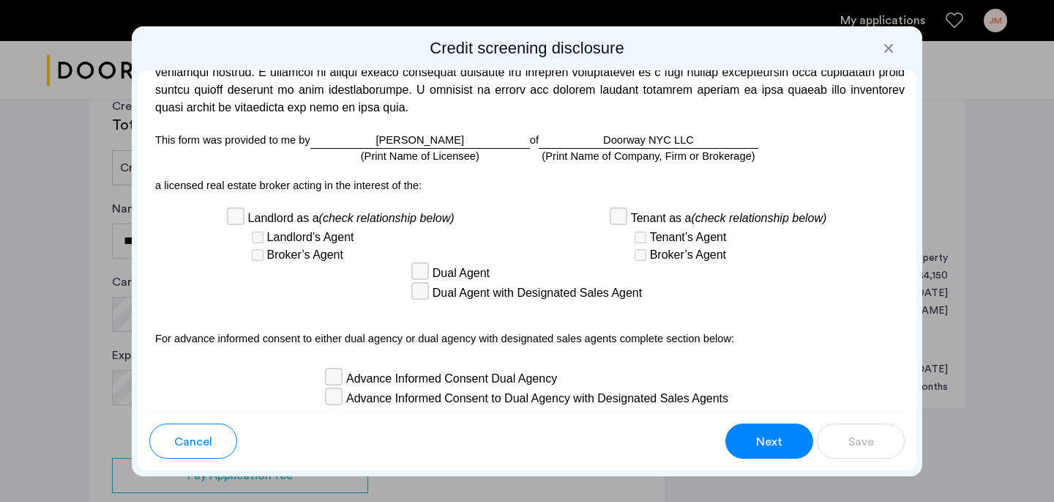
click at [790, 445] on button "Next" at bounding box center [770, 440] width 88 height 35
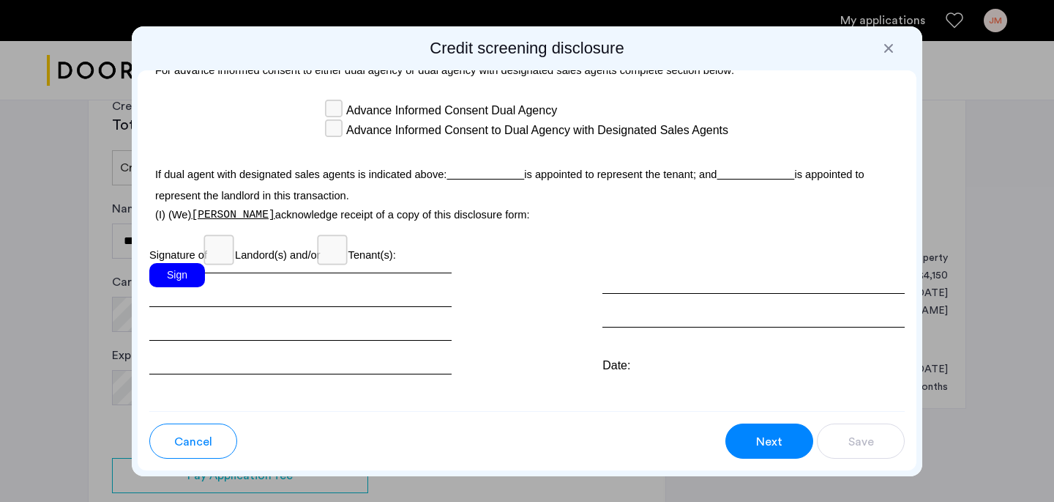
click at [790, 445] on button "Next" at bounding box center [770, 440] width 88 height 35
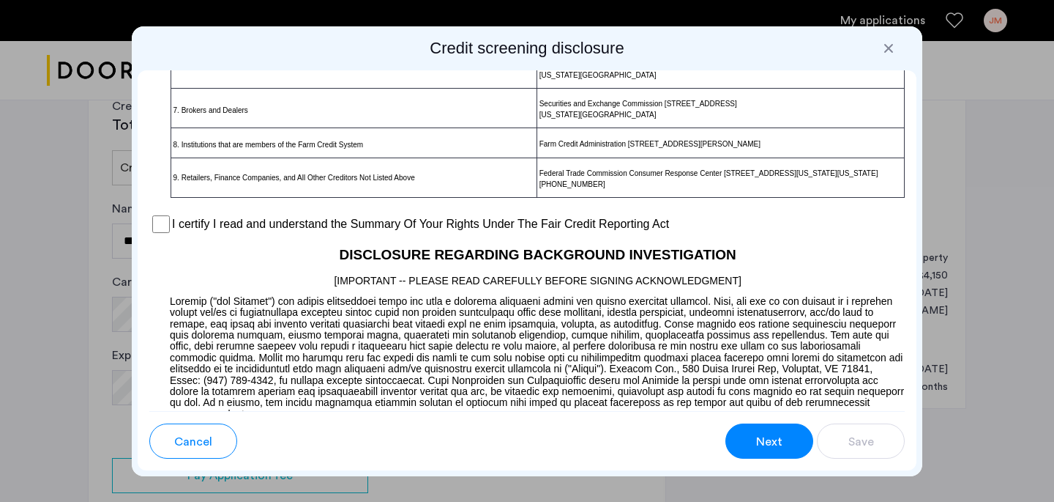
scroll to position [1150, 0]
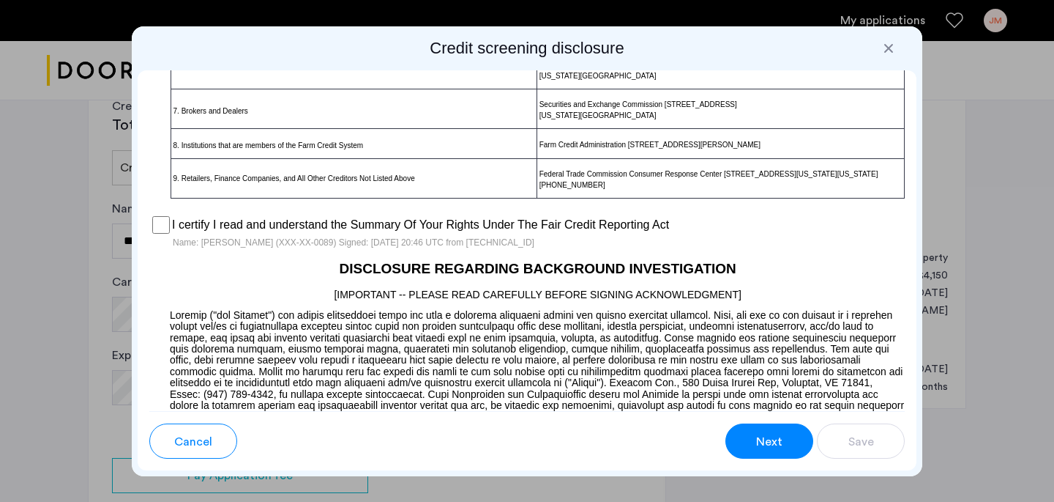
click at [765, 421] on div "Cancel Next Save" at bounding box center [527, 435] width 756 height 48
click at [760, 439] on span "Next" at bounding box center [769, 442] width 26 height 18
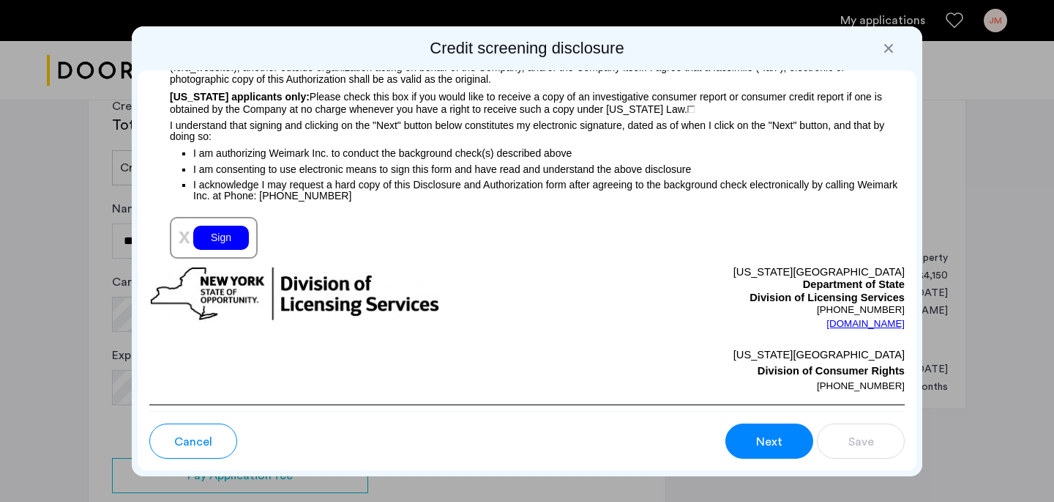
scroll to position [1675, 0]
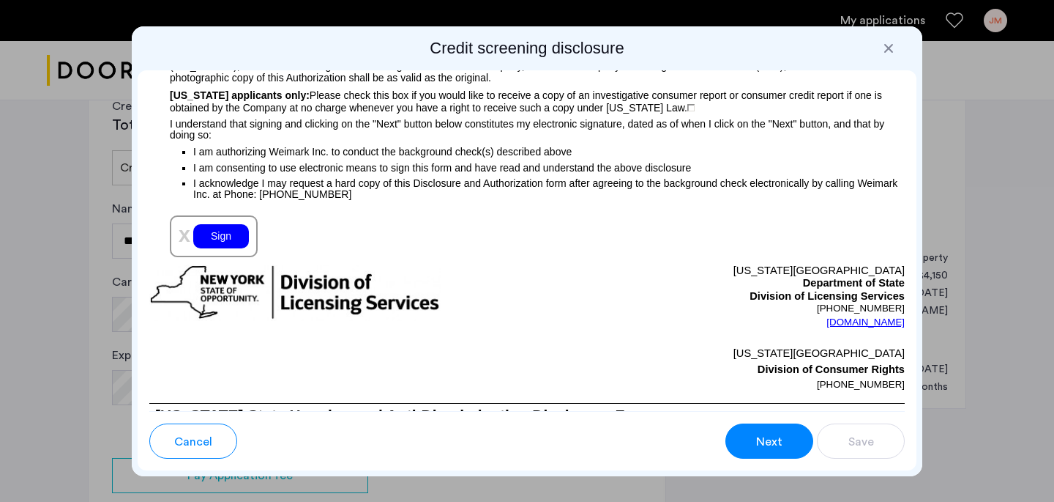
click at [225, 239] on div "Sign" at bounding box center [221, 236] width 56 height 24
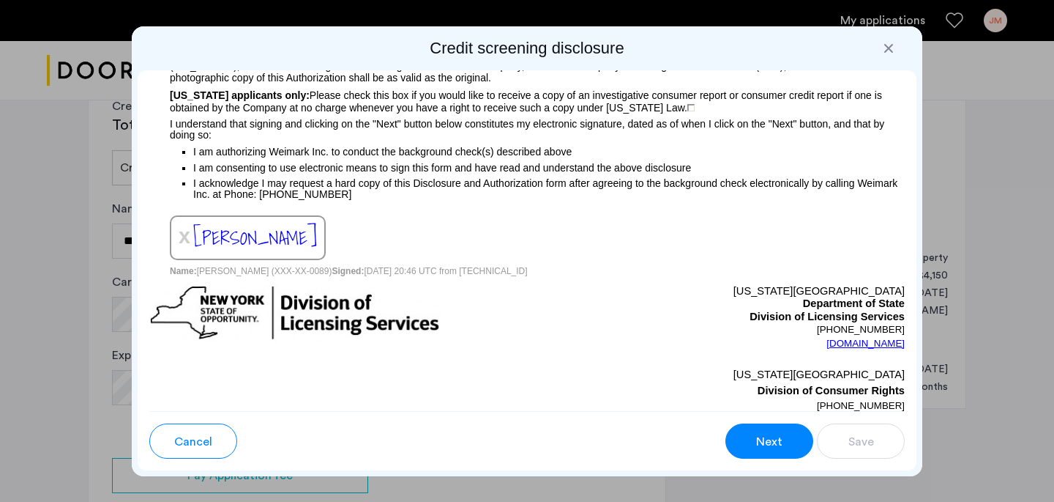
click at [784, 443] on button "Next" at bounding box center [770, 440] width 88 height 35
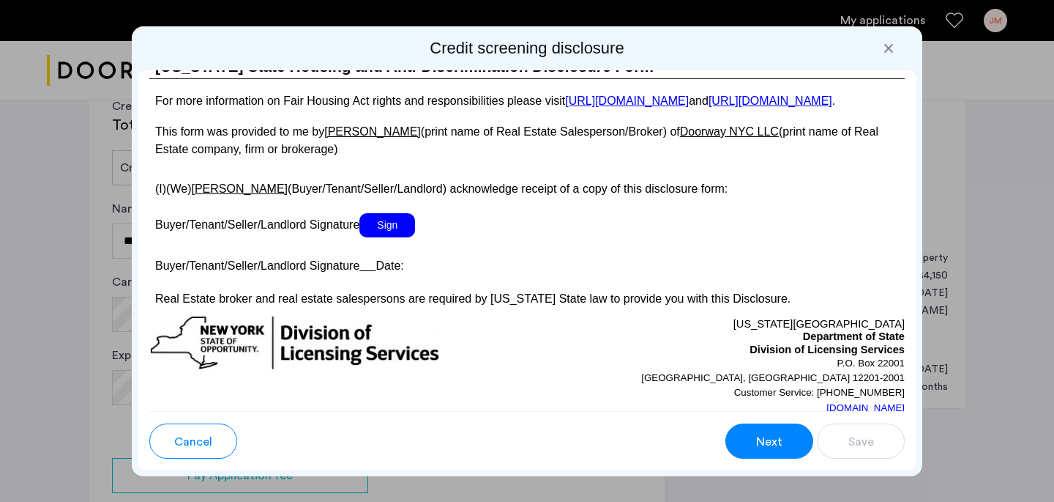
scroll to position [2749, 0]
click at [401, 237] on span "Sign" at bounding box center [388, 225] width 56 height 24
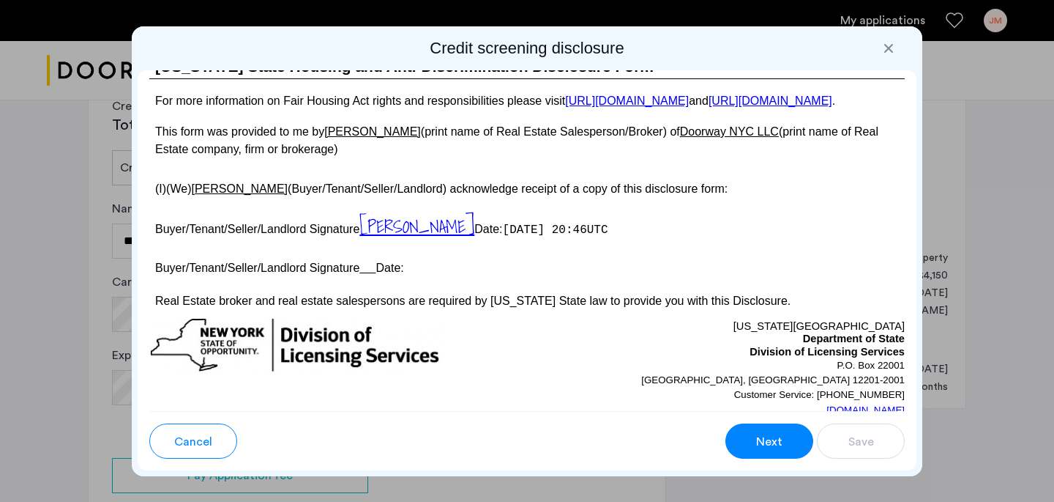
click at [747, 447] on button "Next" at bounding box center [770, 440] width 88 height 35
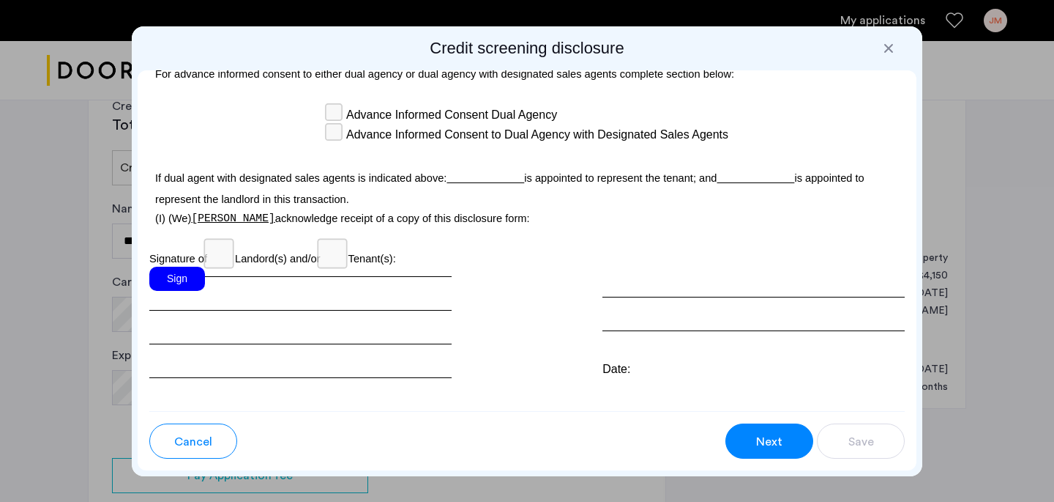
scroll to position [4390, 0]
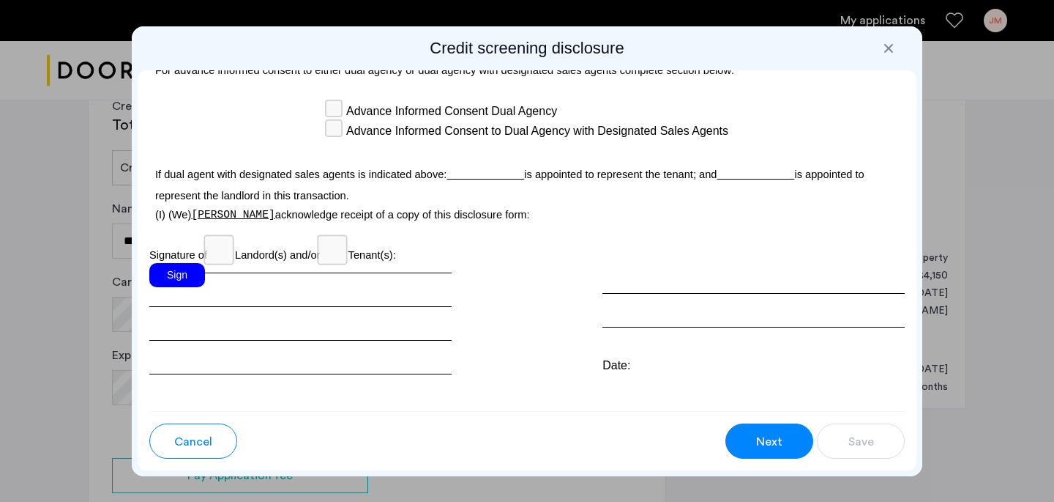
click at [198, 239] on p "Signature of Landord(s) and/or Tenant(s):" at bounding box center [527, 251] width 756 height 24
click at [194, 263] on div "Sign" at bounding box center [177, 275] width 56 height 24
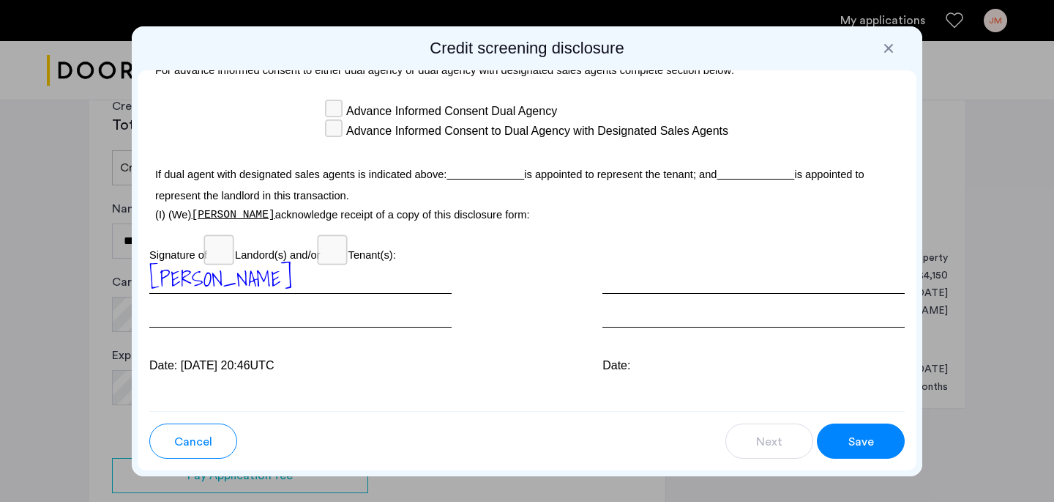
click at [847, 431] on button "Save" at bounding box center [861, 440] width 88 height 35
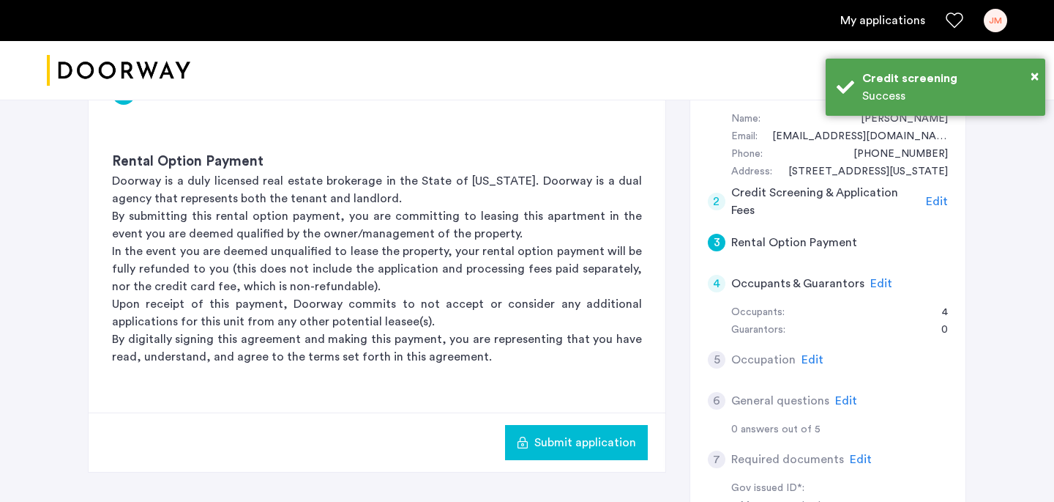
scroll to position [278, 0]
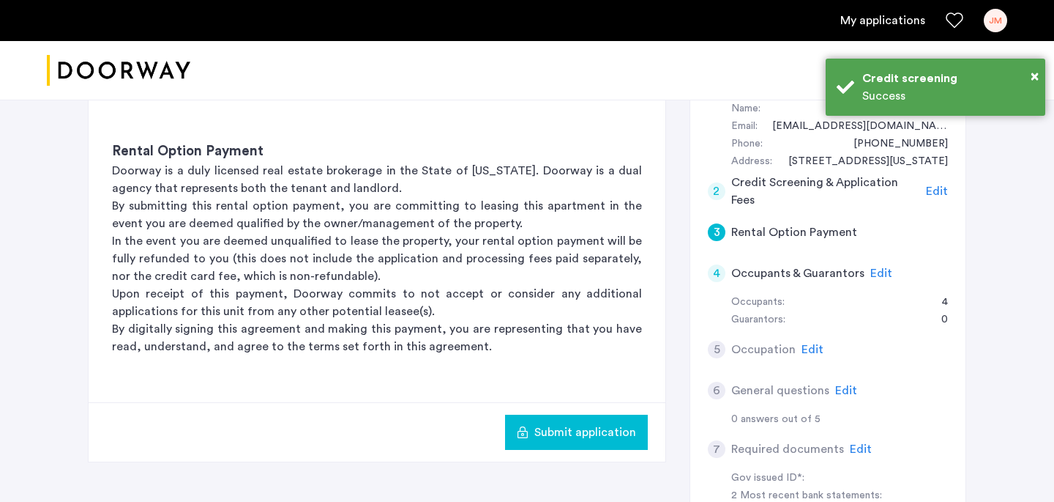
click at [570, 443] on button "Submit application" at bounding box center [576, 431] width 143 height 35
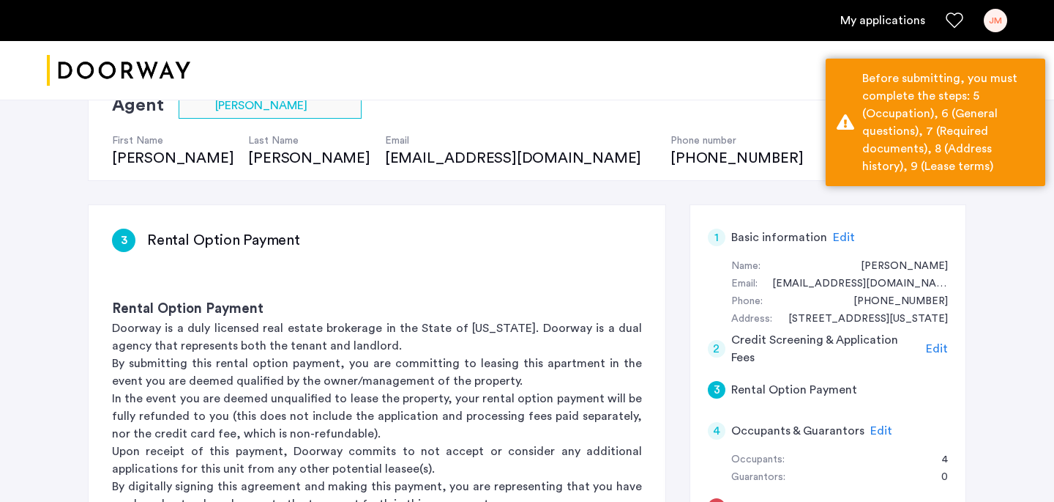
scroll to position [209, 0]
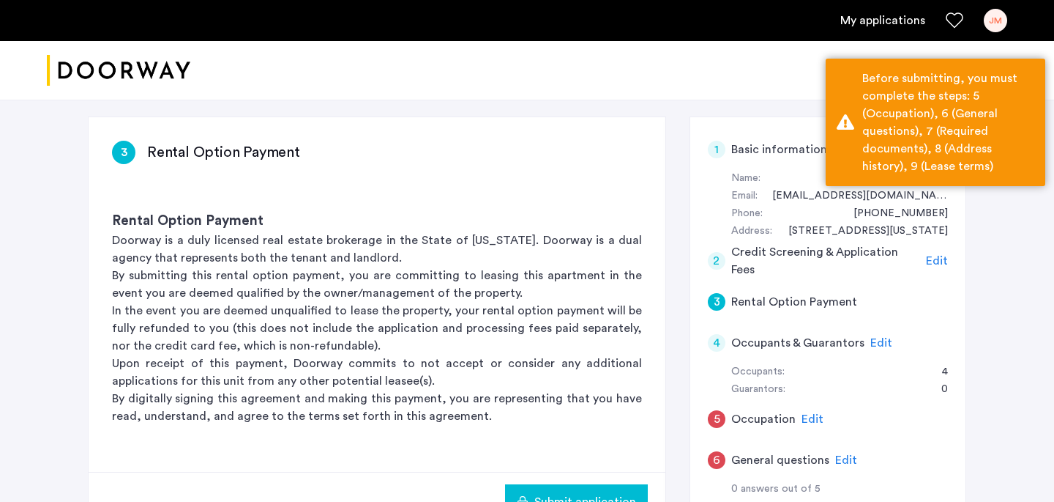
click at [775, 305] on h5 "Rental Option Payment" at bounding box center [795, 302] width 126 height 18
click at [773, 339] on h5 "Occupants & Guarantors" at bounding box center [798, 343] width 133 height 18
click at [773, 346] on h5 "Occupants & Guarantors" at bounding box center [798, 343] width 133 height 18
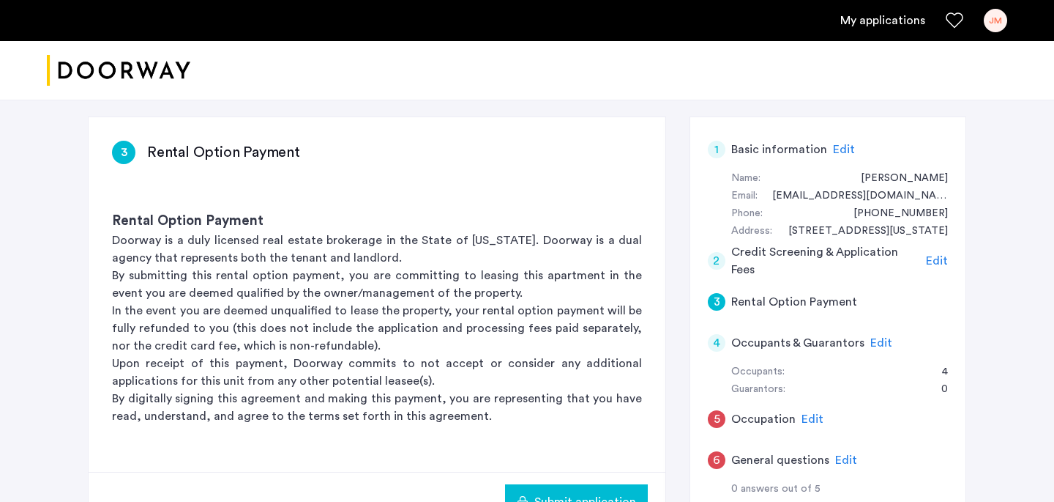
click at [778, 338] on h5 "Occupants & Guarantors" at bounding box center [798, 343] width 133 height 18
click at [773, 393] on div "Guarantors:" at bounding box center [759, 390] width 54 height 18
click at [780, 391] on div "Guarantors:" at bounding box center [759, 390] width 54 height 18
click at [804, 417] on span "Edit" at bounding box center [813, 419] width 22 height 12
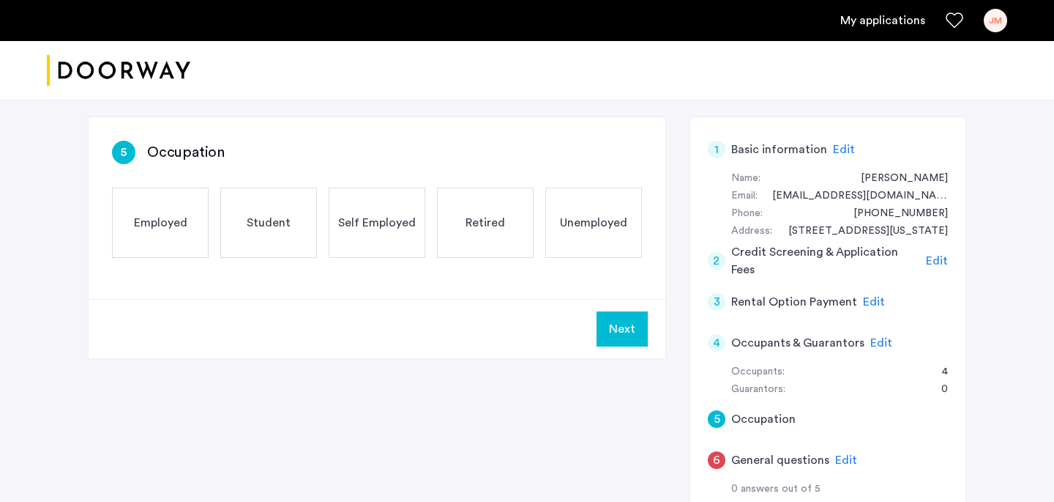
click at [192, 217] on div "Employed" at bounding box center [160, 222] width 97 height 70
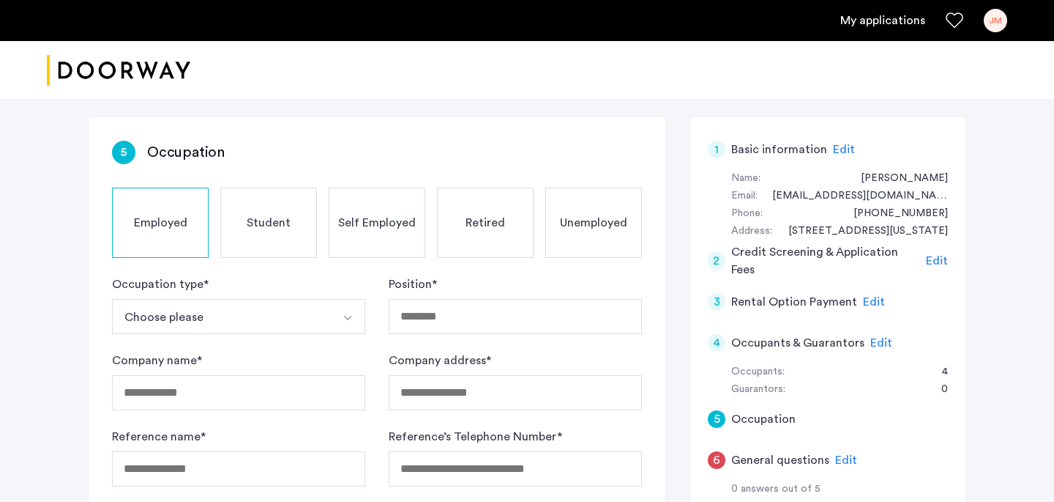
click at [242, 309] on button "Choose please" at bounding box center [221, 316] width 219 height 35
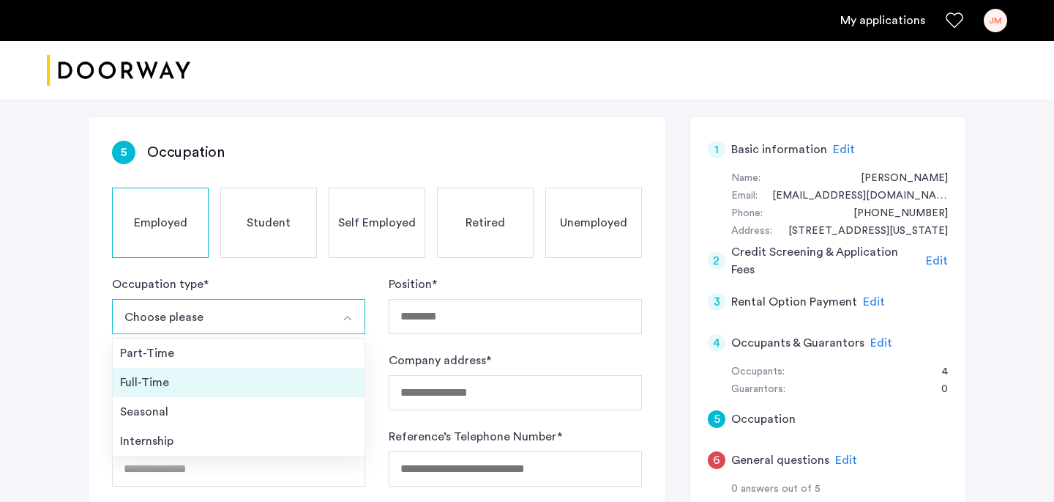
click at [225, 372] on li "Full-Time" at bounding box center [239, 382] width 252 height 29
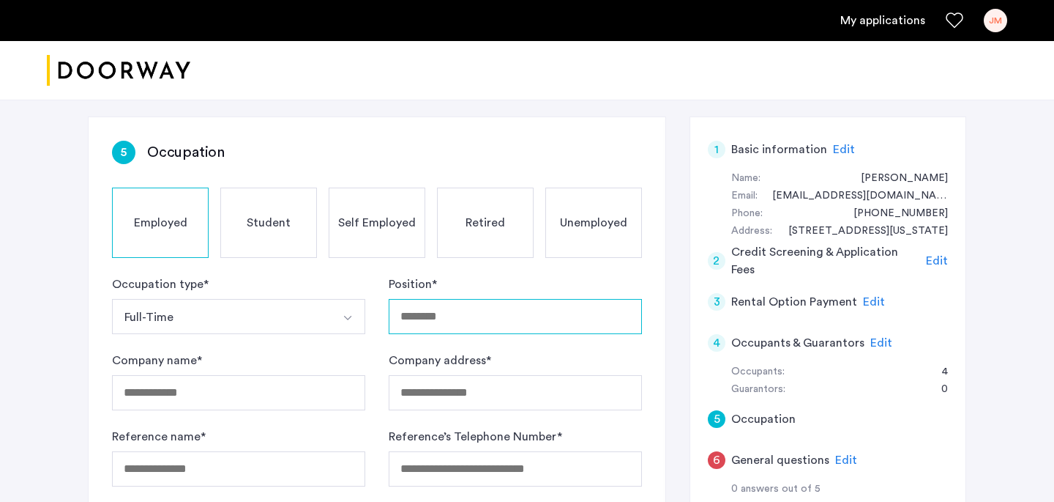
click at [444, 322] on input "Position *" at bounding box center [515, 316] width 253 height 35
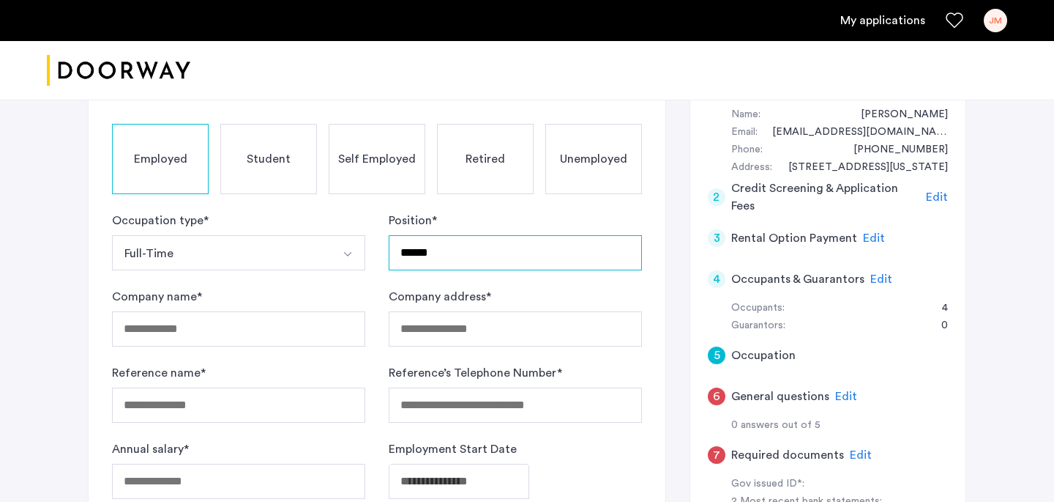
scroll to position [273, 0]
type input "******"
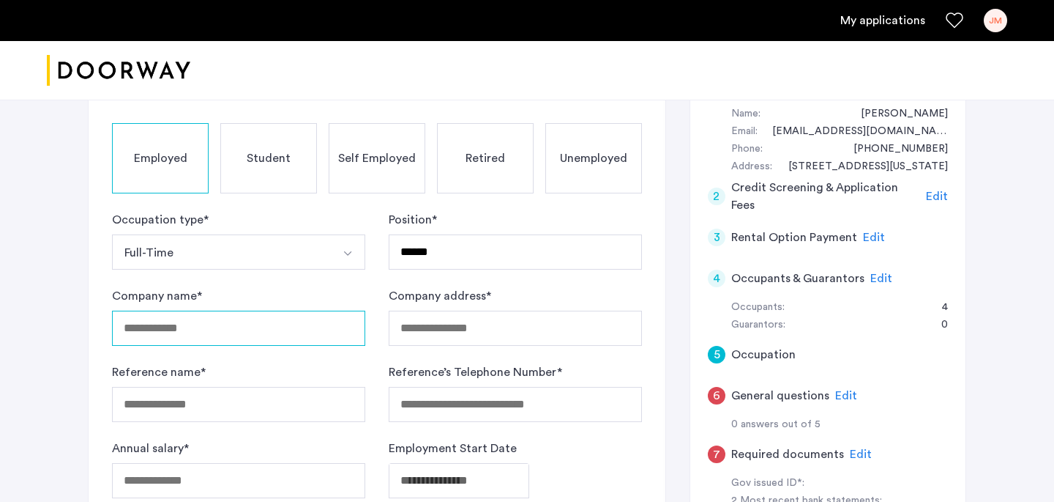
click at [155, 326] on input "Company name *" at bounding box center [238, 327] width 253 height 35
type input "**********"
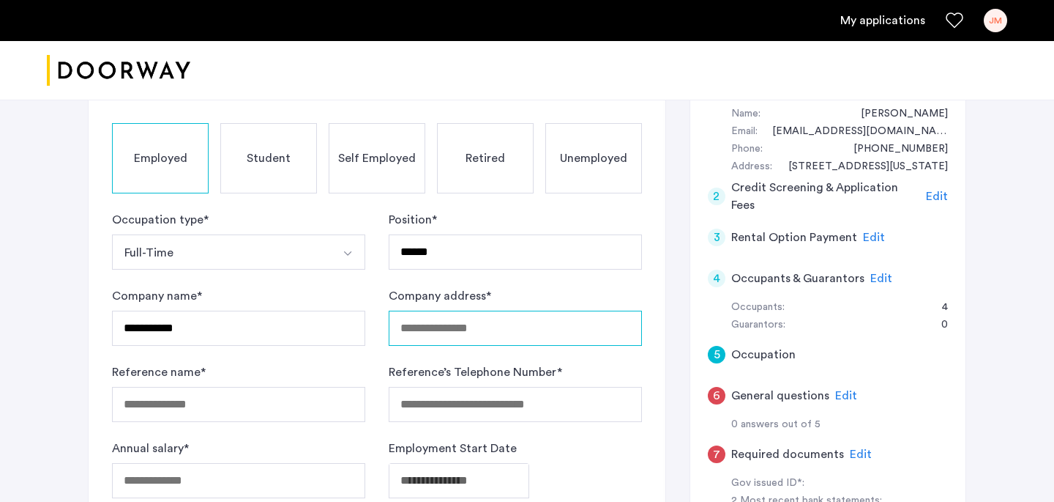
click at [436, 322] on input "Company address *" at bounding box center [515, 327] width 253 height 35
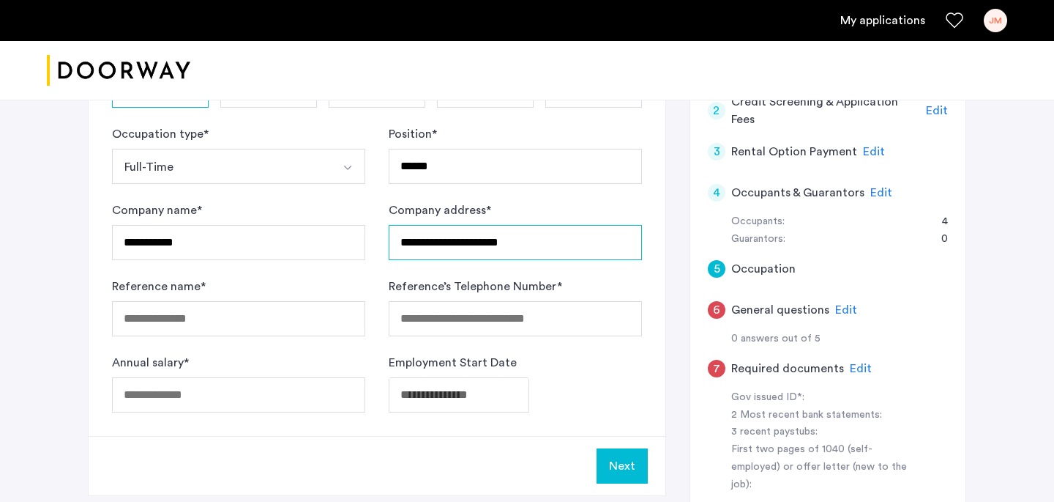
scroll to position [360, 0]
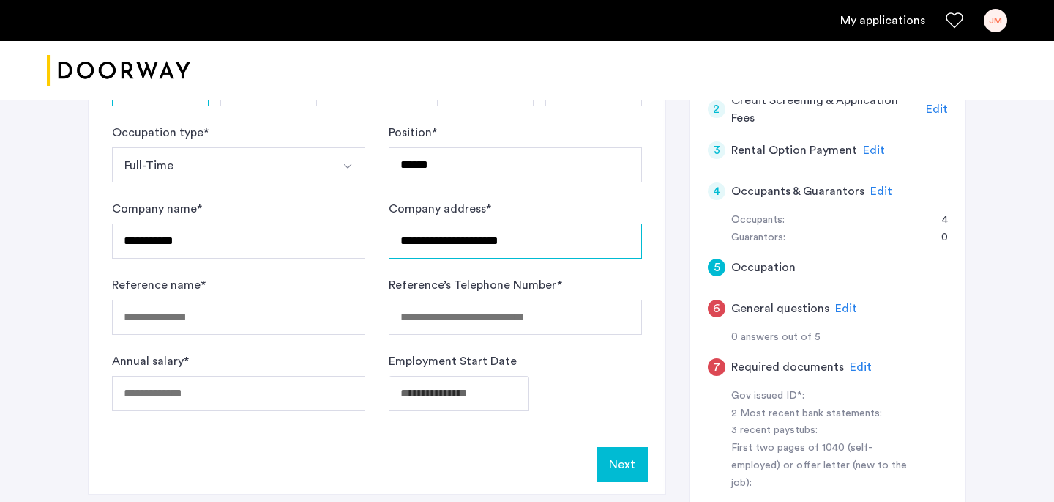
type input "**********"
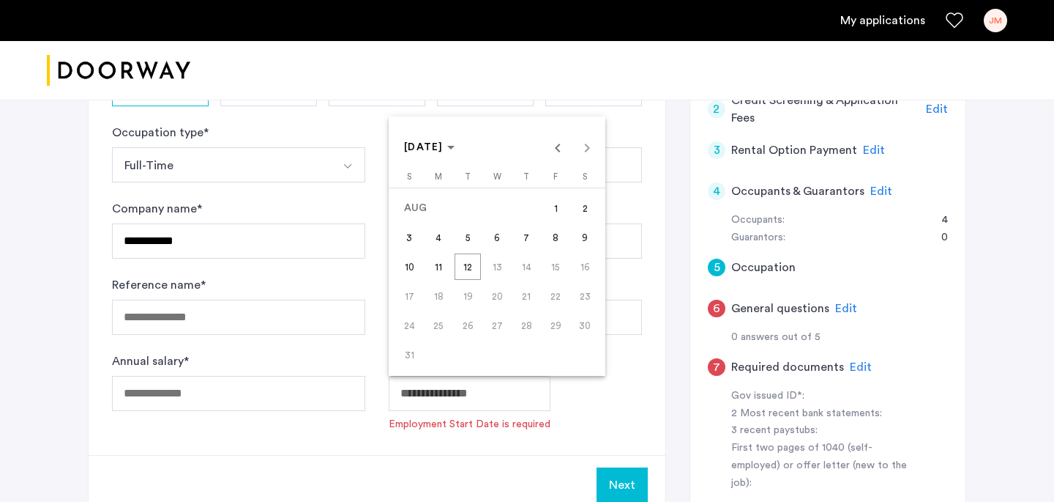
click at [466, 398] on div at bounding box center [527, 251] width 1054 height 502
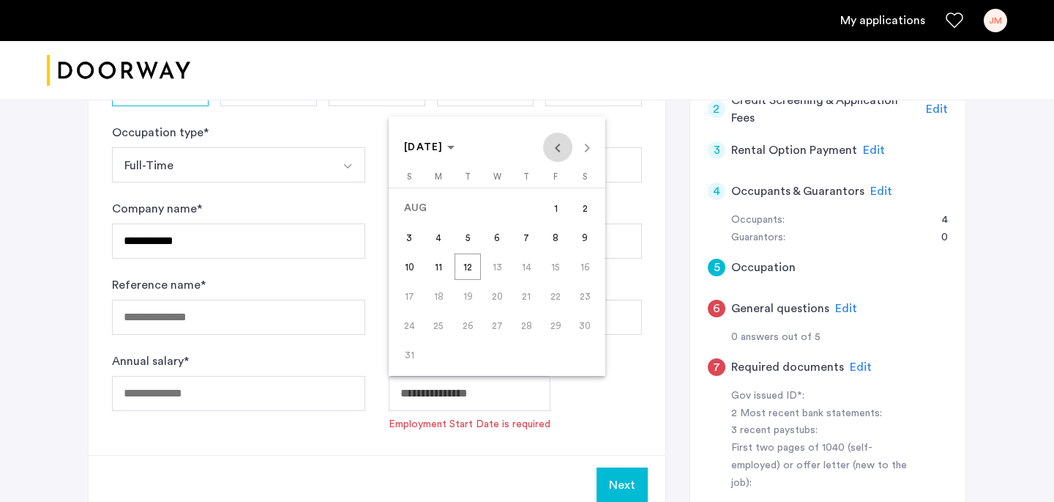
click at [565, 137] on span "Previous month" at bounding box center [557, 147] width 29 height 29
click at [565, 138] on span "Previous month" at bounding box center [557, 147] width 29 height 29
click at [452, 139] on span "Choose month and year" at bounding box center [429, 147] width 62 height 35
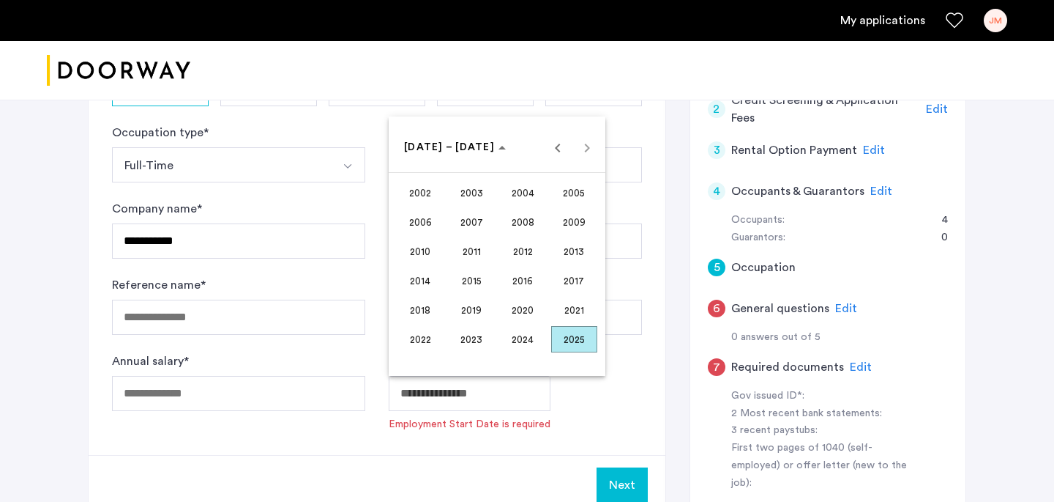
click at [436, 314] on span "2018" at bounding box center [421, 310] width 46 height 26
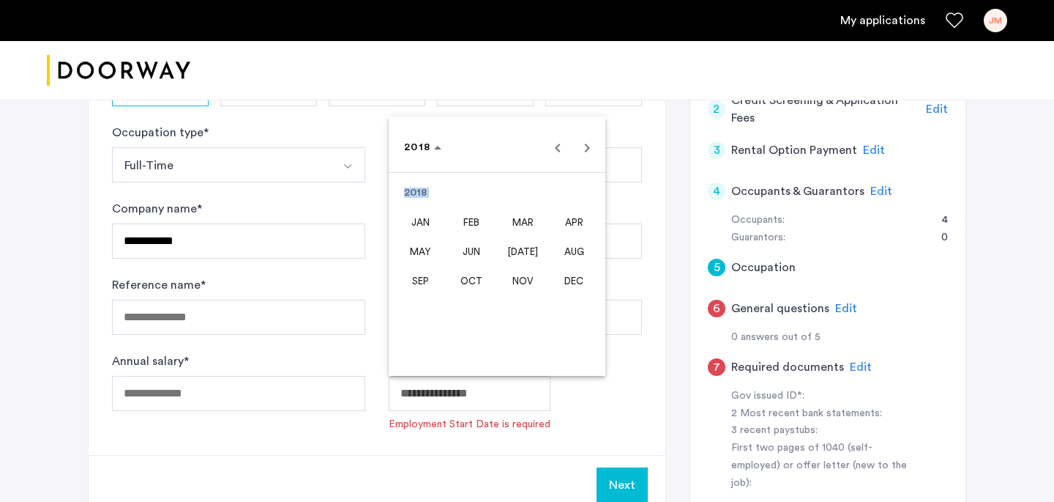
click at [436, 314] on mat-calendar "2018 2018 [DATE] FEB MAR APR MAY JUN [DATE] AUG SEP OCT NOV DEC" at bounding box center [497, 245] width 217 height 259
click at [417, 137] on span "Choose date" at bounding box center [422, 147] width 49 height 35
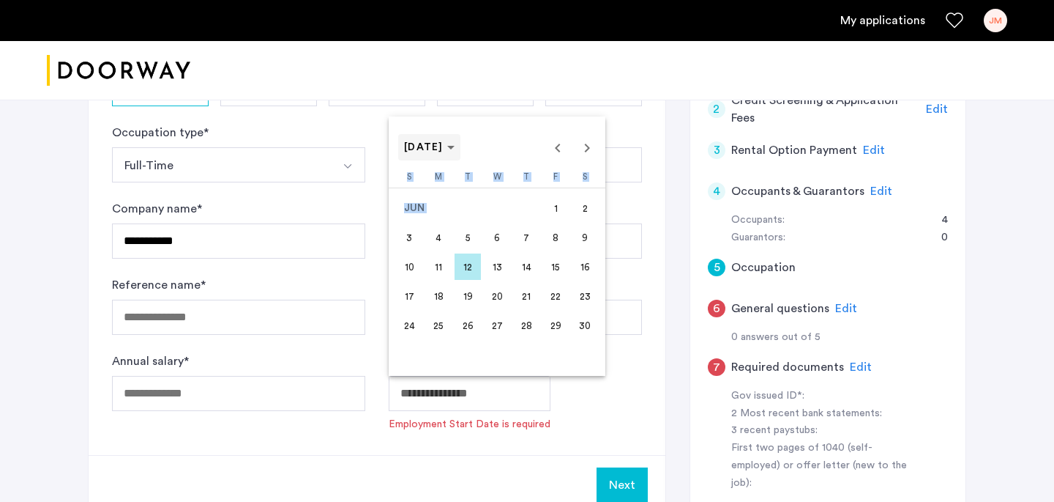
click at [456, 138] on span "Choose month and year" at bounding box center [429, 147] width 62 height 35
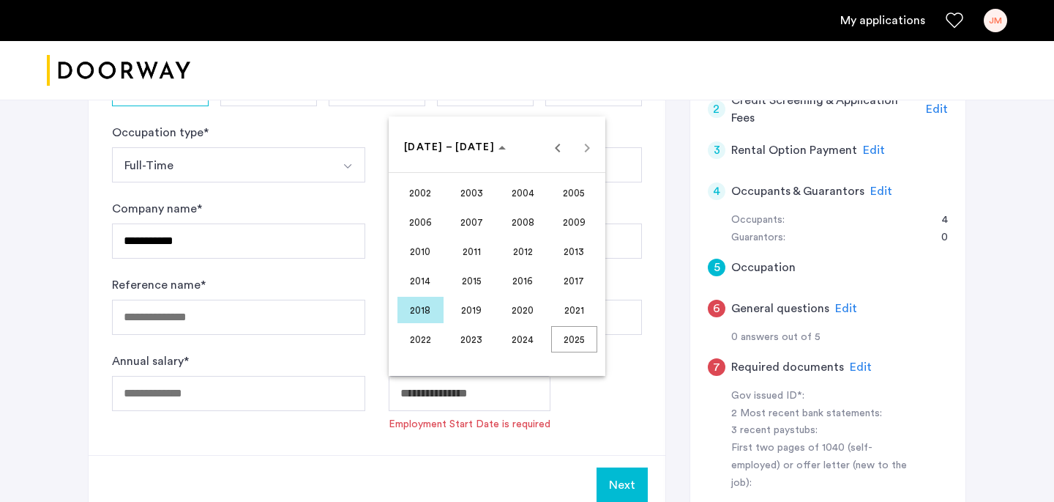
click at [469, 308] on span "2019" at bounding box center [472, 310] width 46 height 26
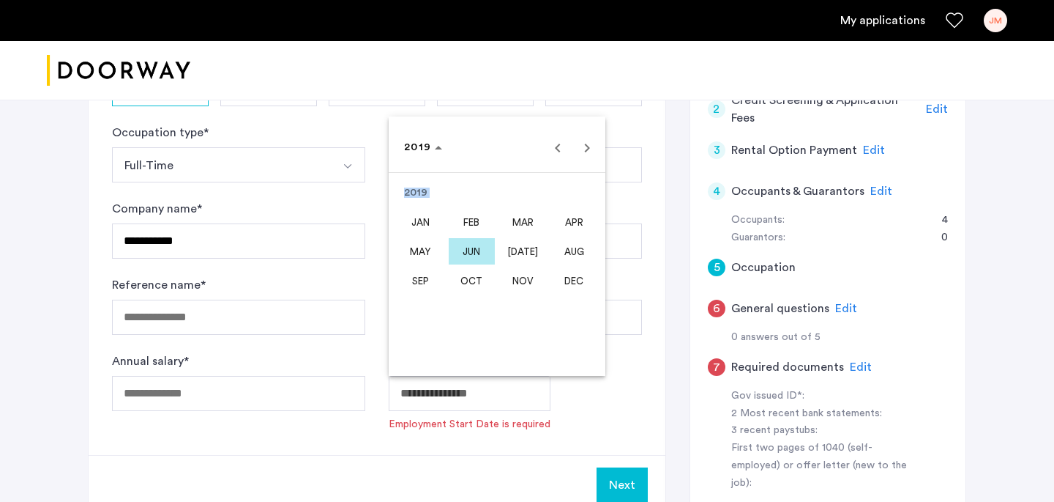
click at [483, 291] on span "OCT" at bounding box center [472, 280] width 46 height 26
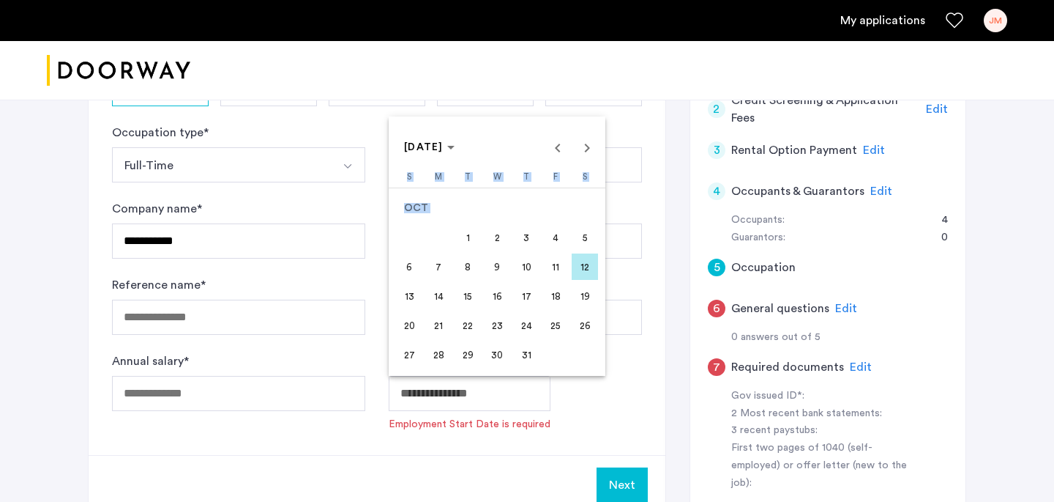
click at [442, 289] on span "14" at bounding box center [438, 296] width 26 height 26
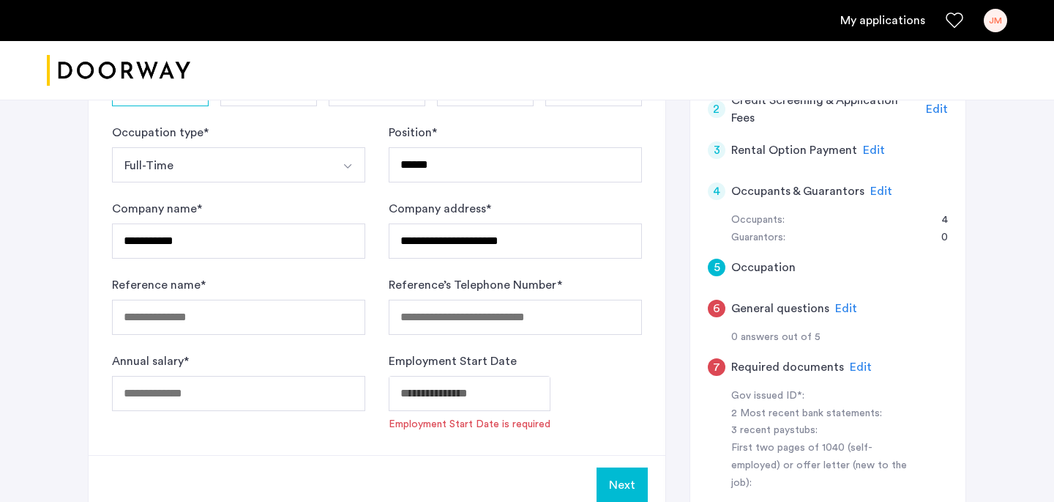
type input "**********"
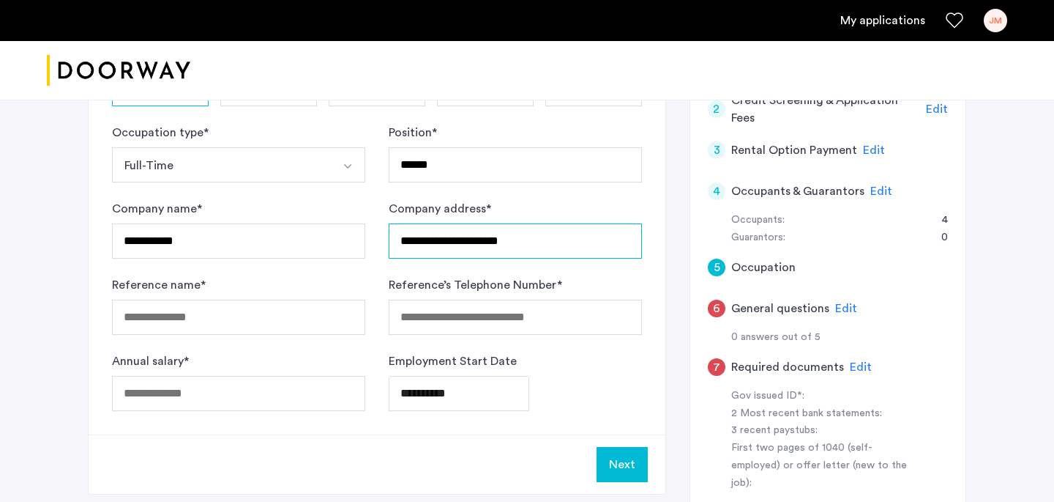
click at [568, 245] on input "**********" at bounding box center [515, 240] width 253 height 35
type input "**********"
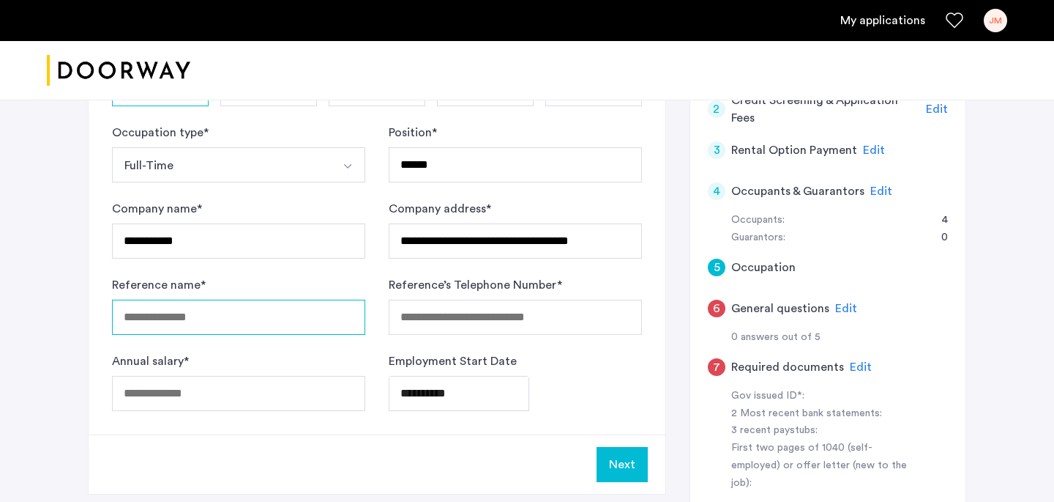
click at [277, 310] on input "Reference name *" at bounding box center [238, 316] width 253 height 35
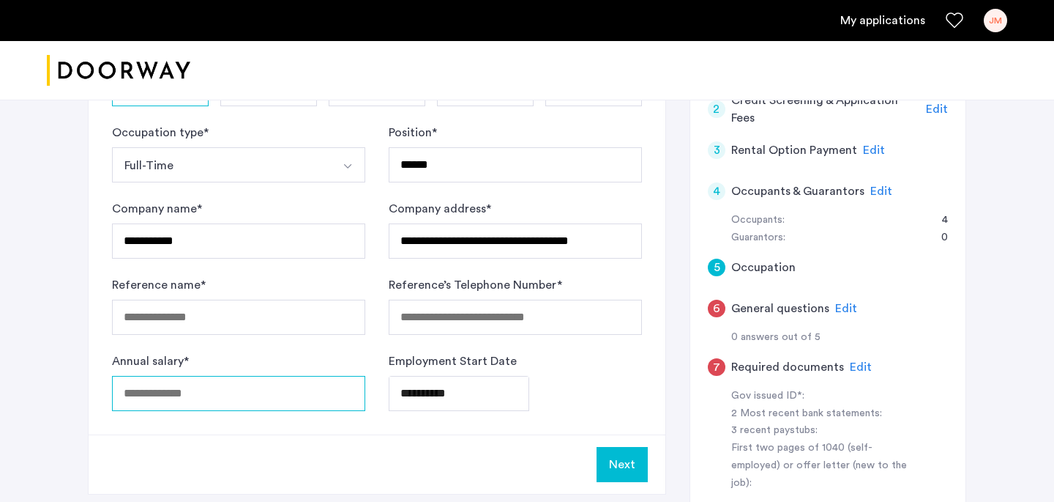
click at [207, 403] on input "Annual salary *" at bounding box center [238, 393] width 253 height 35
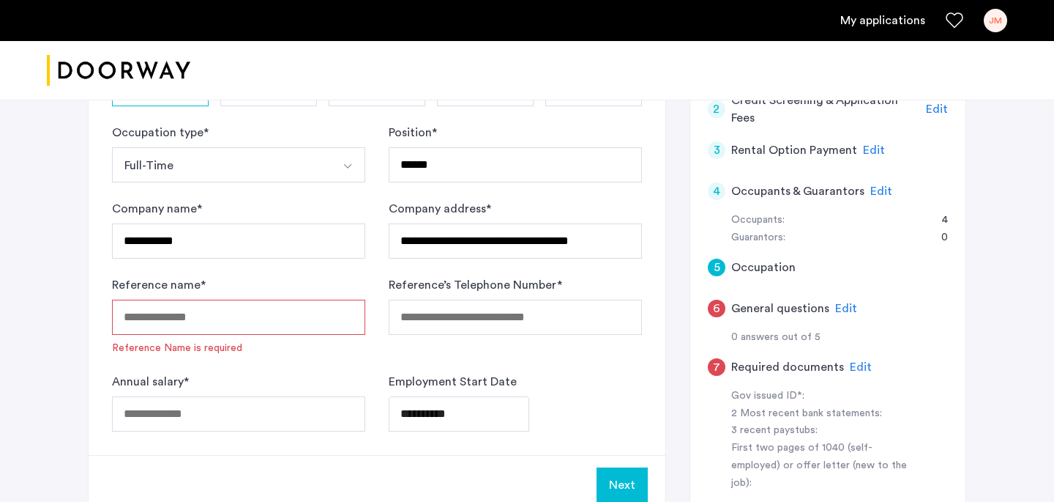
click at [228, 322] on input "Reference name *" at bounding box center [238, 316] width 253 height 35
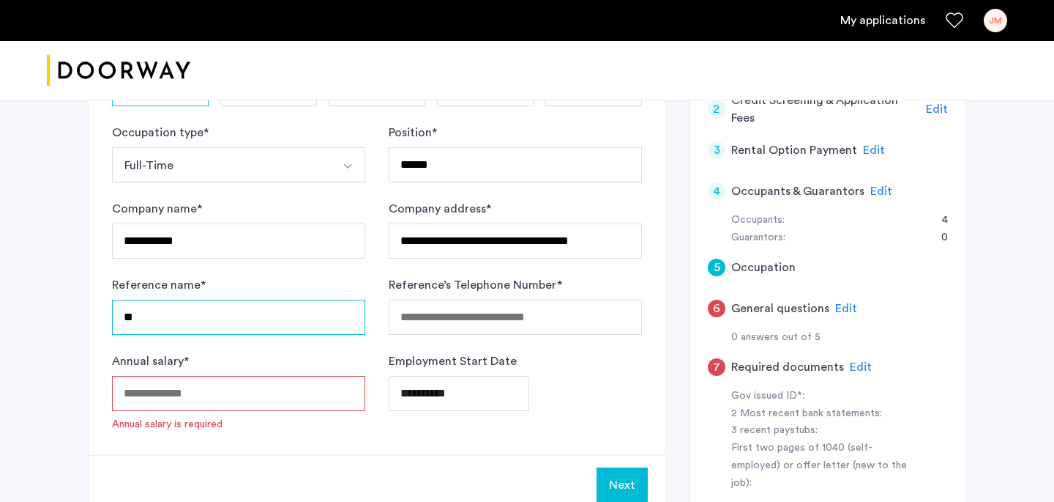
type input "*"
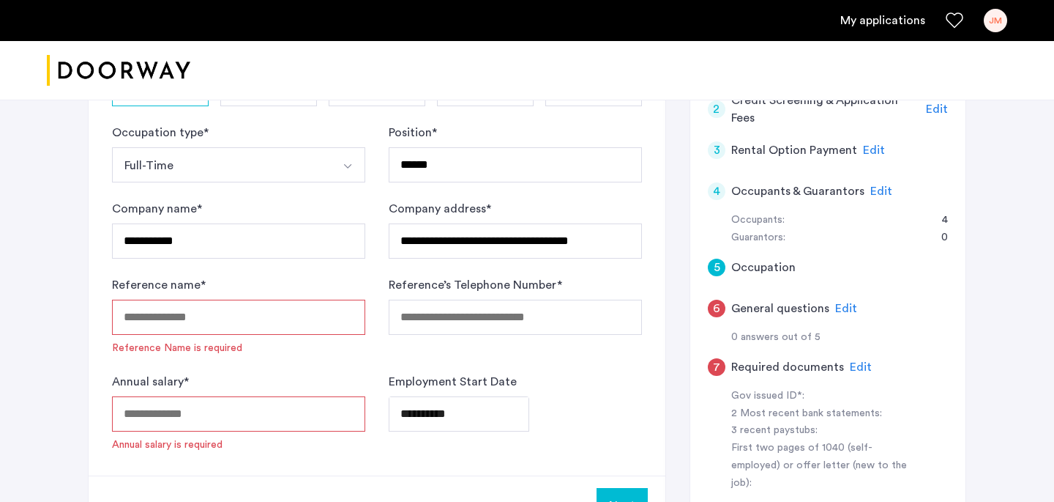
click at [138, 415] on input "Annual salary *" at bounding box center [238, 413] width 253 height 35
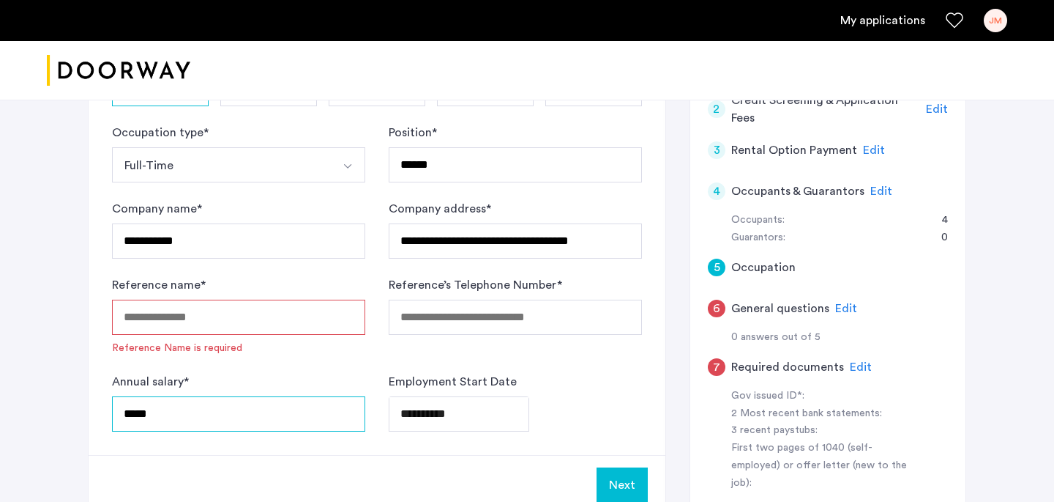
type input "*****"
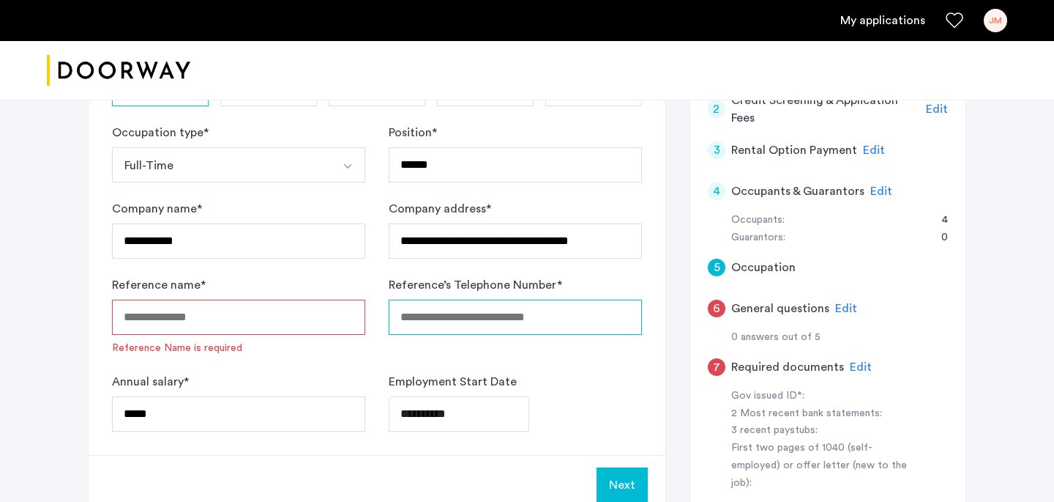
click at [507, 313] on input "Reference’s Telephone Number *" at bounding box center [515, 316] width 253 height 35
click at [308, 314] on input "Reference name *" at bounding box center [238, 316] width 253 height 35
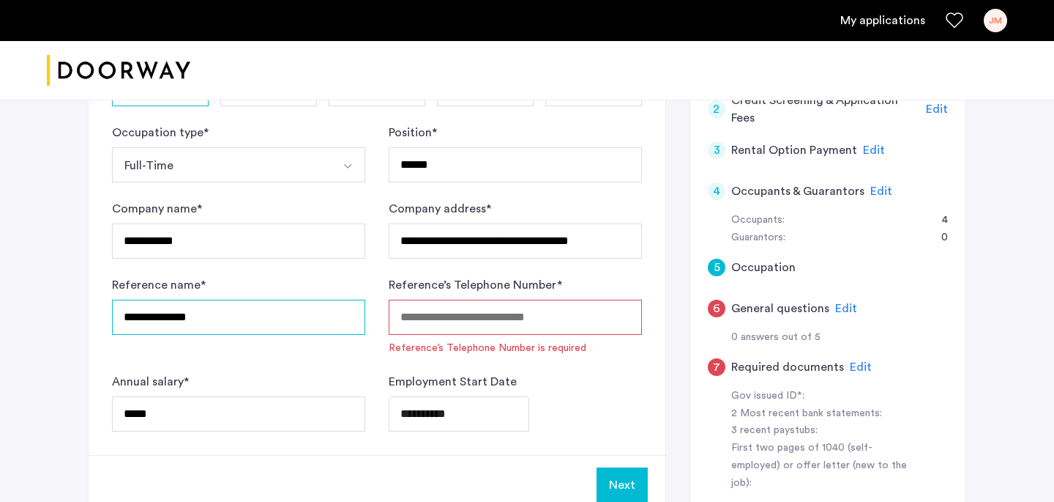
type input "**********"
click at [509, 318] on input "Reference’s Telephone Number *" at bounding box center [515, 316] width 253 height 35
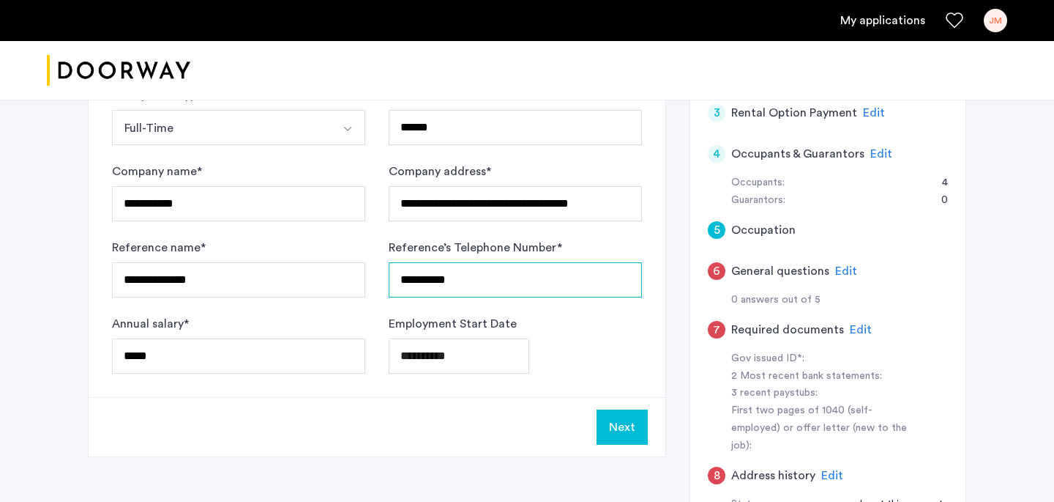
scroll to position [419, 0]
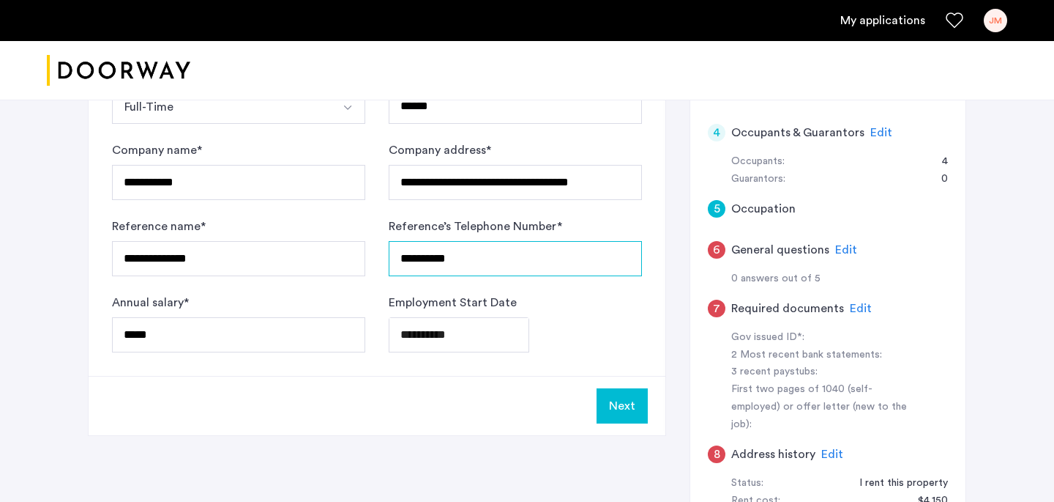
type input "**********"
click at [619, 409] on button "Next" at bounding box center [622, 405] width 51 height 35
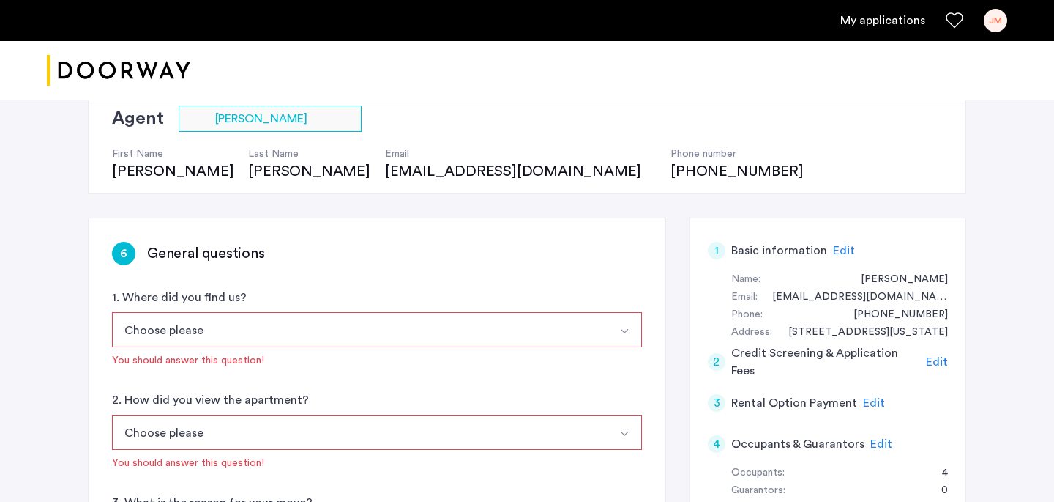
scroll to position [112, 0]
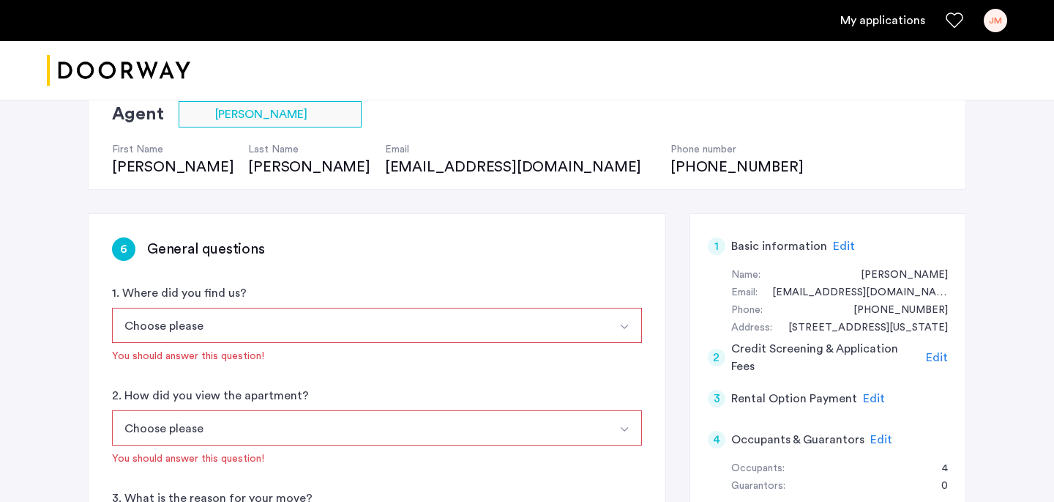
click at [415, 342] on button "Choose please" at bounding box center [360, 325] width 496 height 35
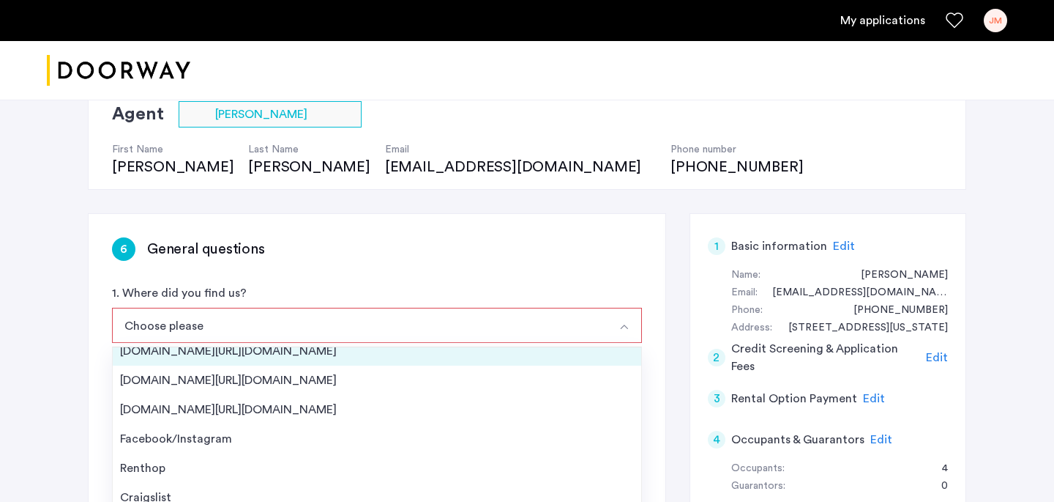
scroll to position [0, 0]
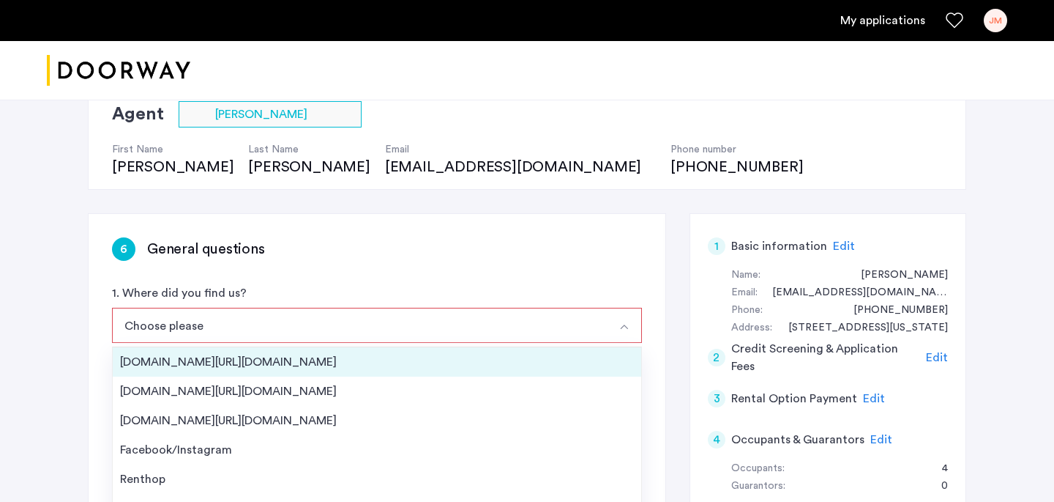
click at [387, 364] on div "[DOMAIN_NAME][URL][DOMAIN_NAME]" at bounding box center [377, 362] width 514 height 18
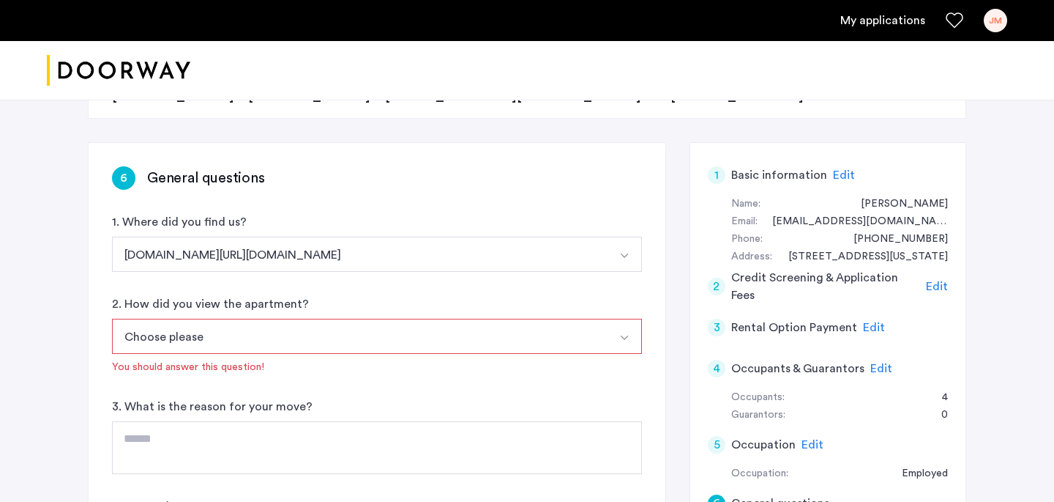
scroll to position [185, 0]
click at [395, 327] on button "Choose please" at bounding box center [360, 334] width 496 height 35
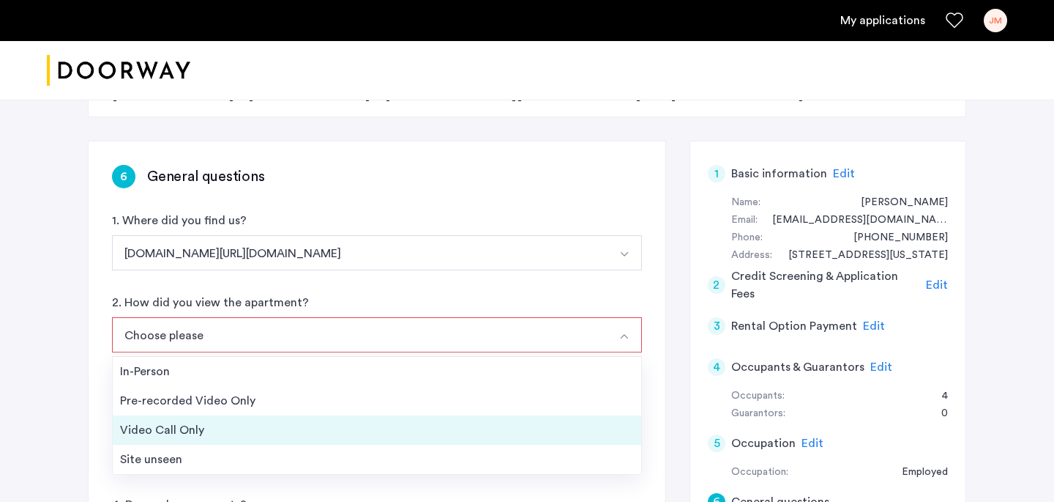
click at [338, 436] on div "Video Call Only" at bounding box center [377, 430] width 514 height 18
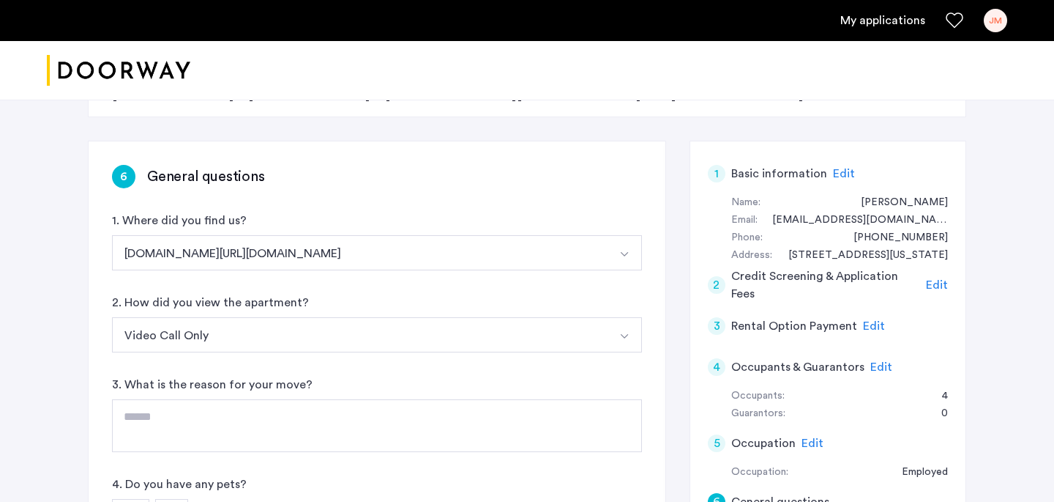
scroll to position [242, 0]
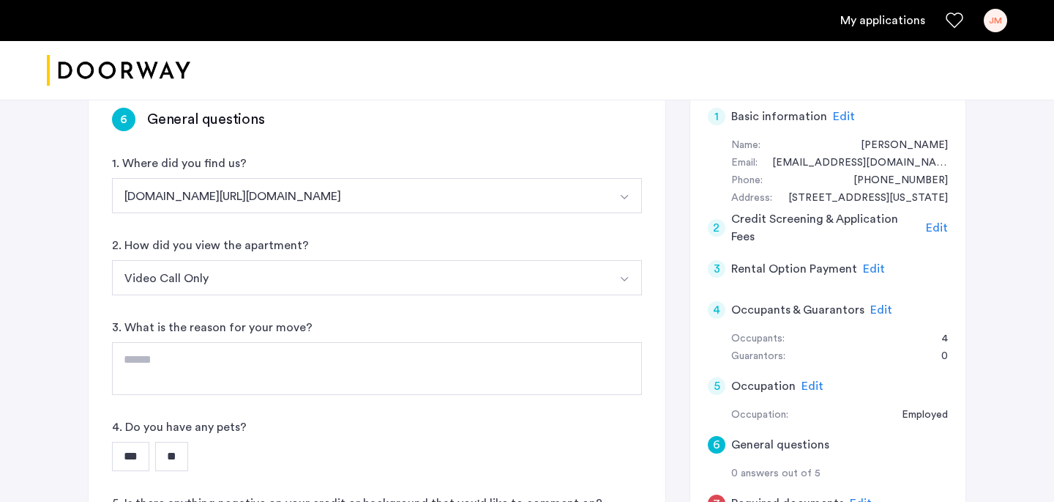
click at [373, 280] on button "Video Call Only" at bounding box center [360, 277] width 496 height 35
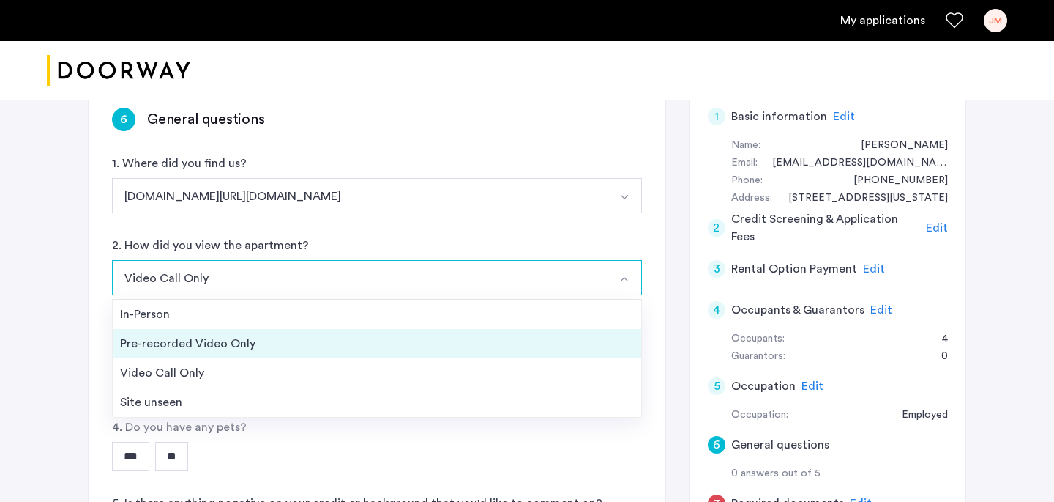
click at [342, 343] on div "Pre-recorded Video Only" at bounding box center [377, 344] width 514 height 18
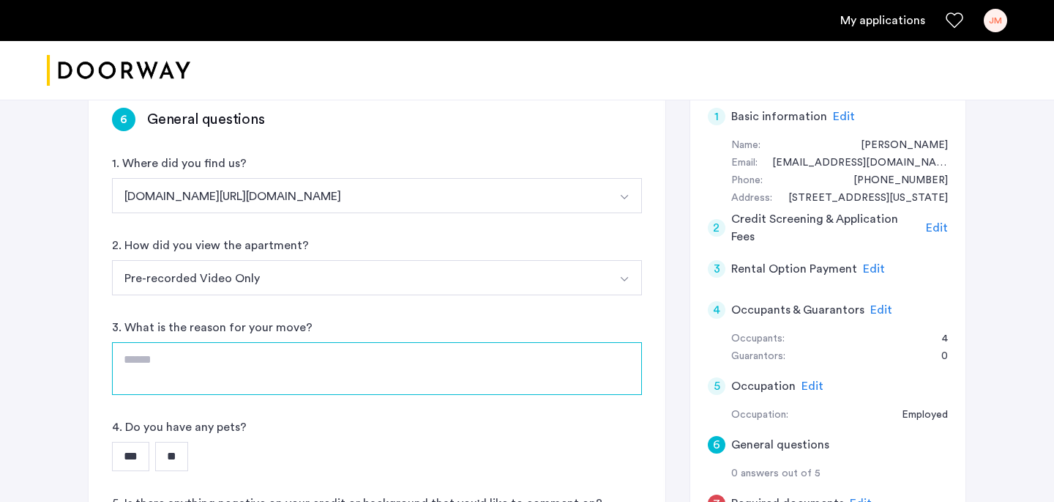
click at [332, 371] on textarea at bounding box center [377, 368] width 530 height 53
click at [188, 462] on input "**" at bounding box center [171, 456] width 33 height 29
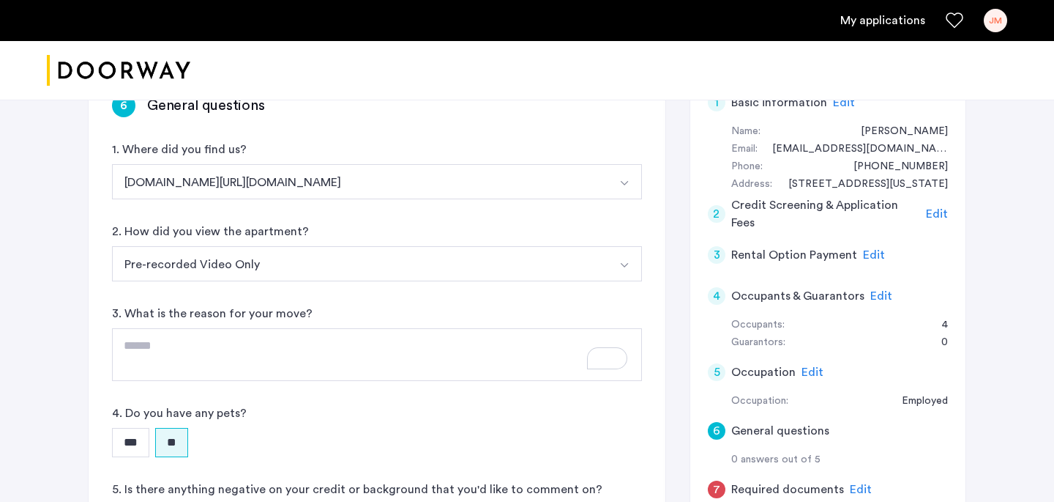
scroll to position [422, 0]
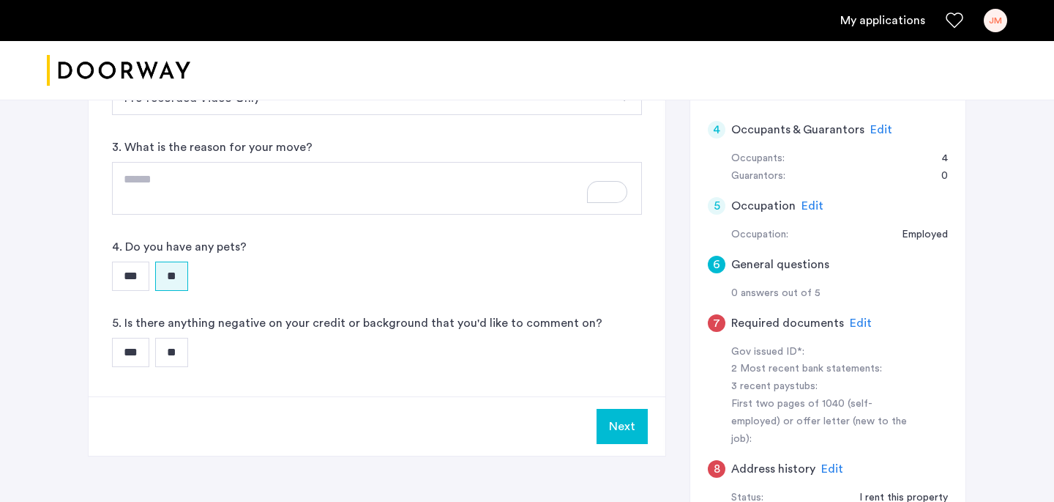
click at [176, 349] on input "**" at bounding box center [171, 352] width 33 height 29
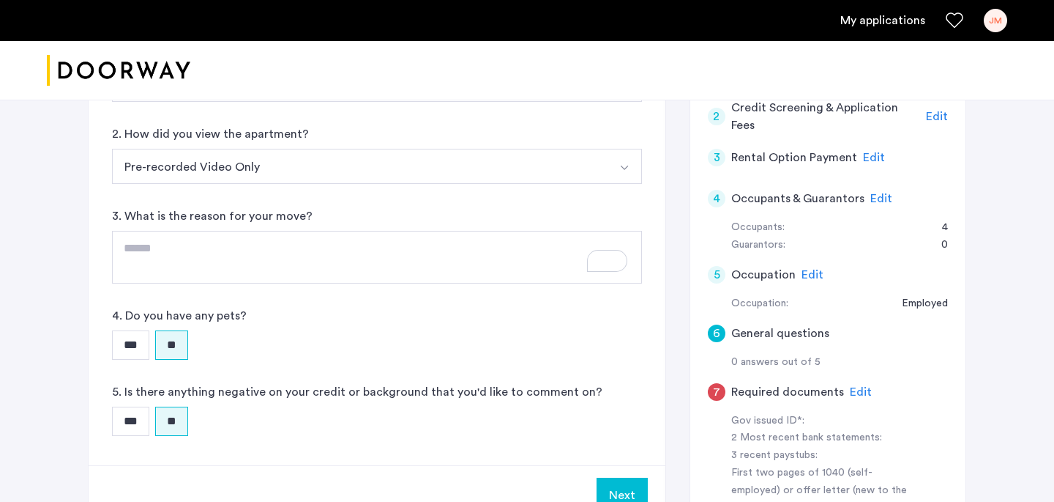
scroll to position [311, 0]
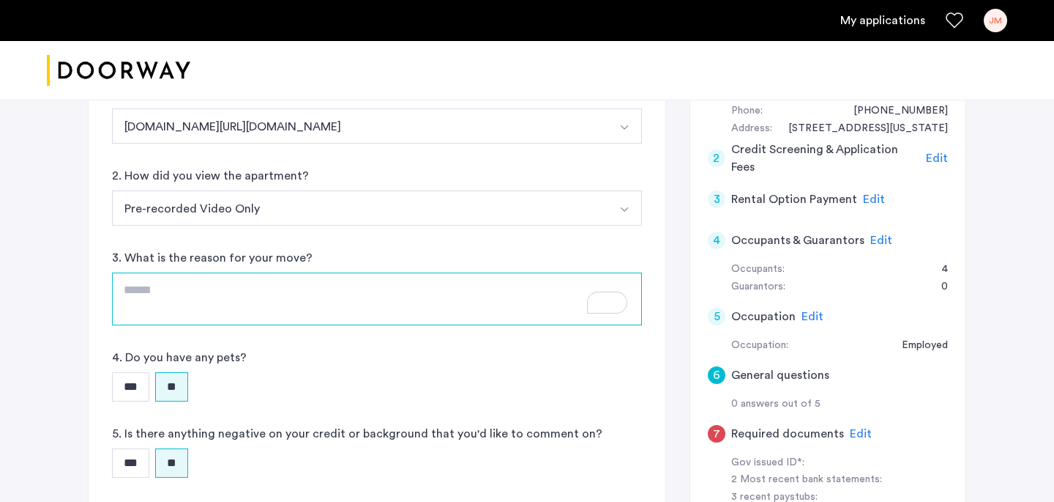
click at [400, 278] on textarea "To enrich screen reader interactions, please activate Accessibility in Grammarl…" at bounding box center [377, 298] width 530 height 53
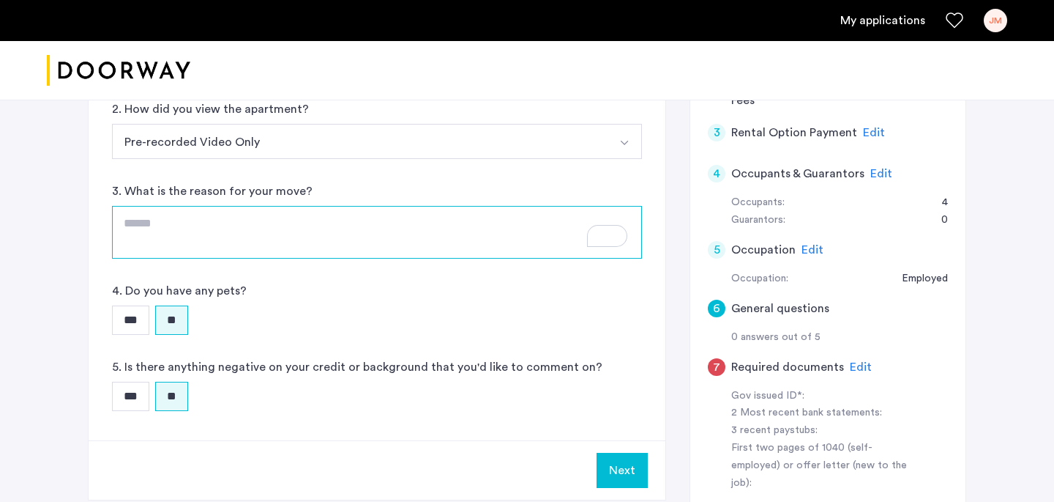
scroll to position [379, 0]
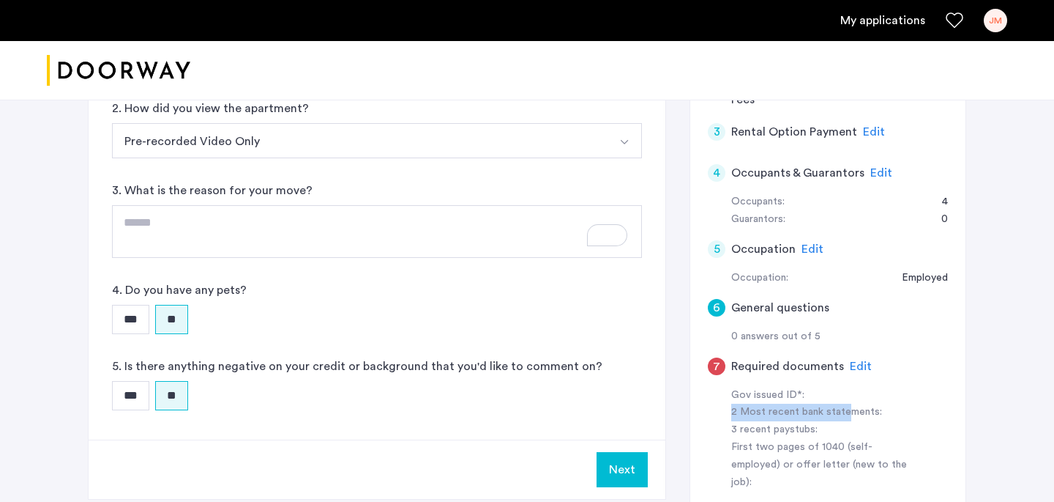
drag, startPoint x: 732, startPoint y: 411, endPoint x: 849, endPoint y: 420, distance: 117.5
click at [849, 420] on div "2 Most recent bank statements:" at bounding box center [824, 412] width 185 height 18
drag, startPoint x: 721, startPoint y: 433, endPoint x: 822, endPoint y: 437, distance: 100.4
click at [822, 437] on div "Gov issued ID*: 2 Most recent bank statements: 3 recent paystubs: First two pag…" at bounding box center [828, 439] width 240 height 105
click at [787, 398] on div "Gov issued ID*:" at bounding box center [824, 396] width 185 height 18
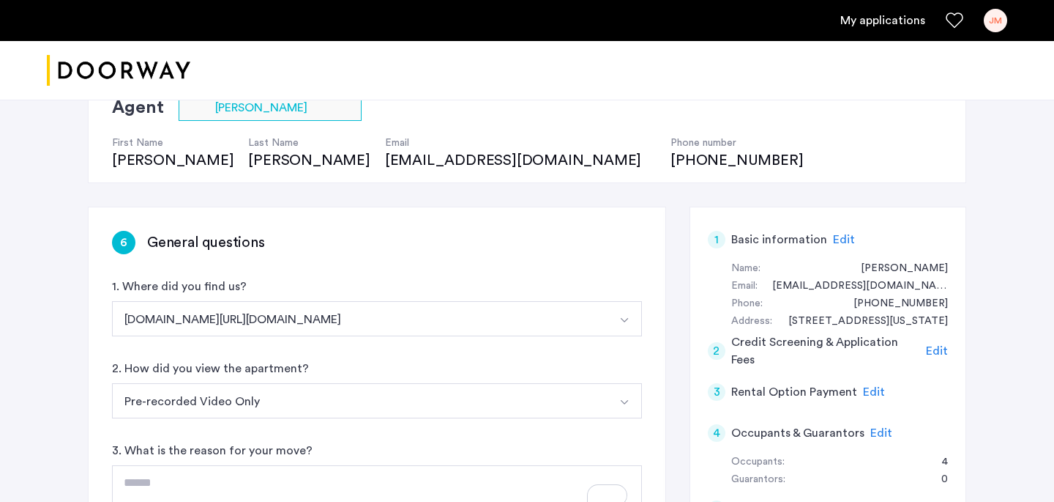
scroll to position [303, 0]
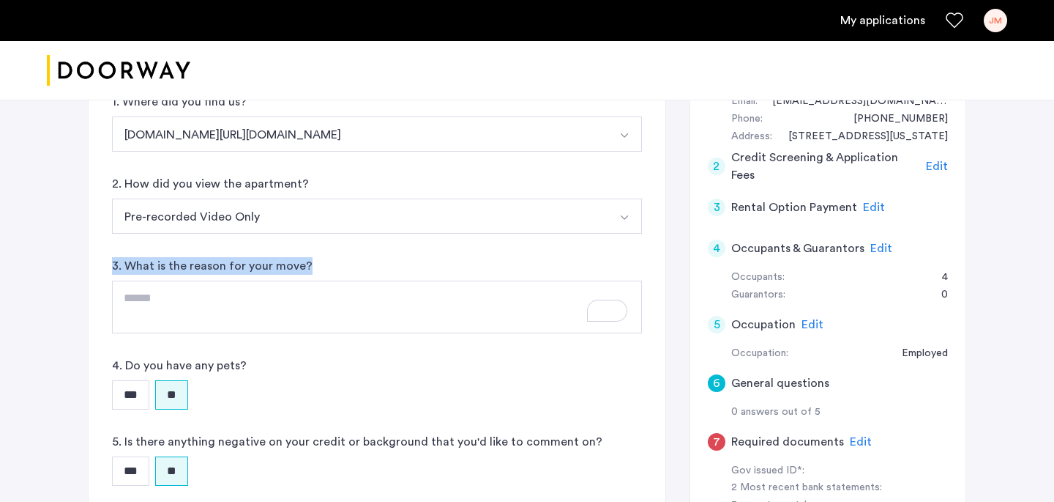
drag, startPoint x: 328, startPoint y: 268, endPoint x: 113, endPoint y: 268, distance: 215.3
click at [113, 268] on div "3. What is the reason for your move?" at bounding box center [377, 295] width 530 height 76
copy label "3. What is the reason for your move?"
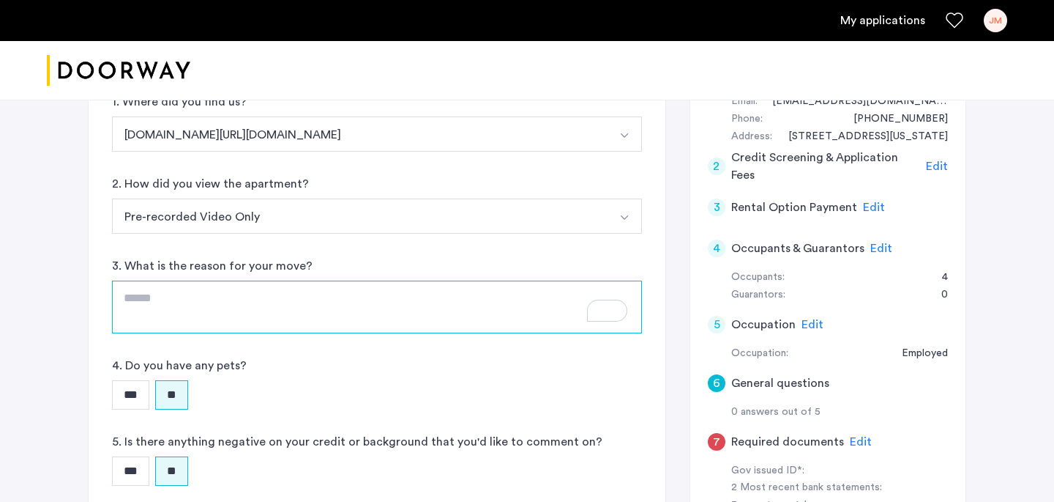
click at [283, 314] on textarea "To enrich screen reader interactions, please activate Accessibility in Grammarl…" at bounding box center [377, 306] width 530 height 53
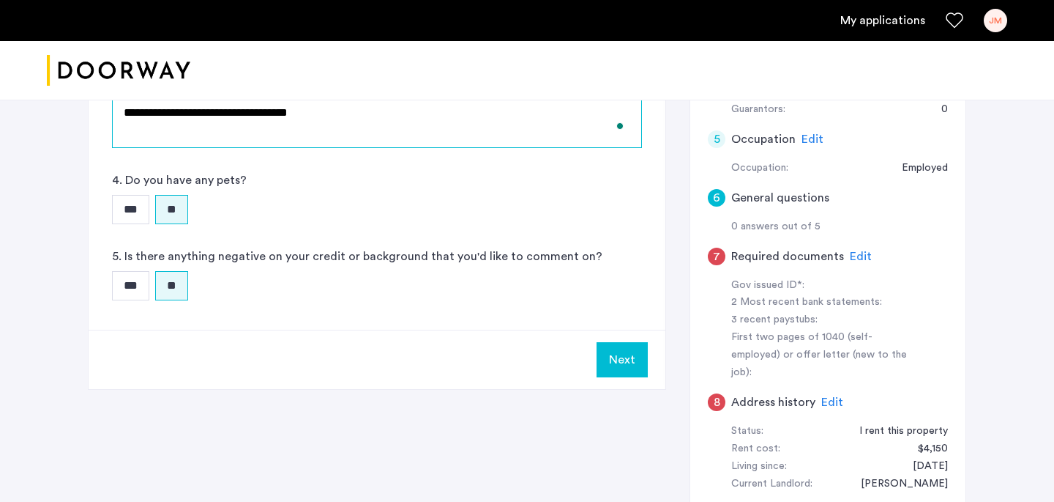
scroll to position [491, 0]
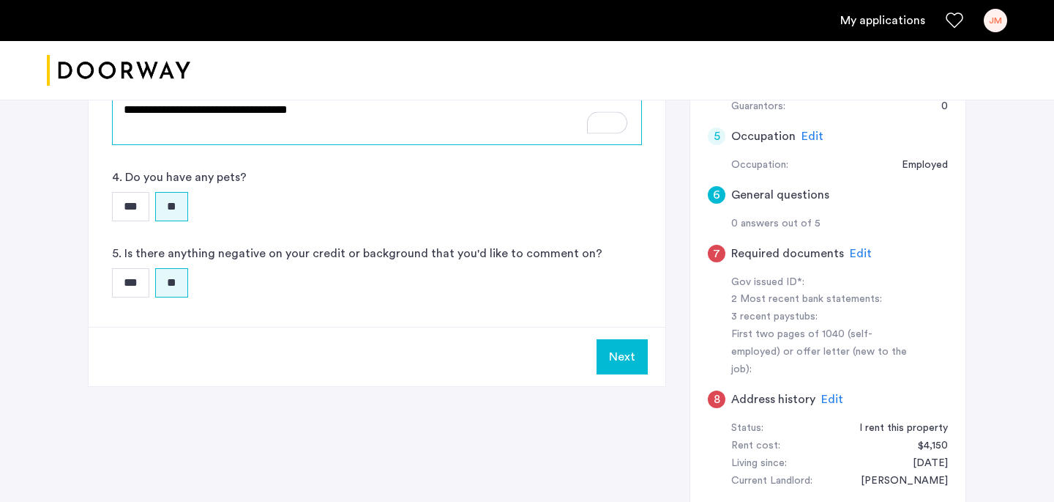
type textarea "**********"
click at [614, 349] on button "Next" at bounding box center [622, 356] width 51 height 35
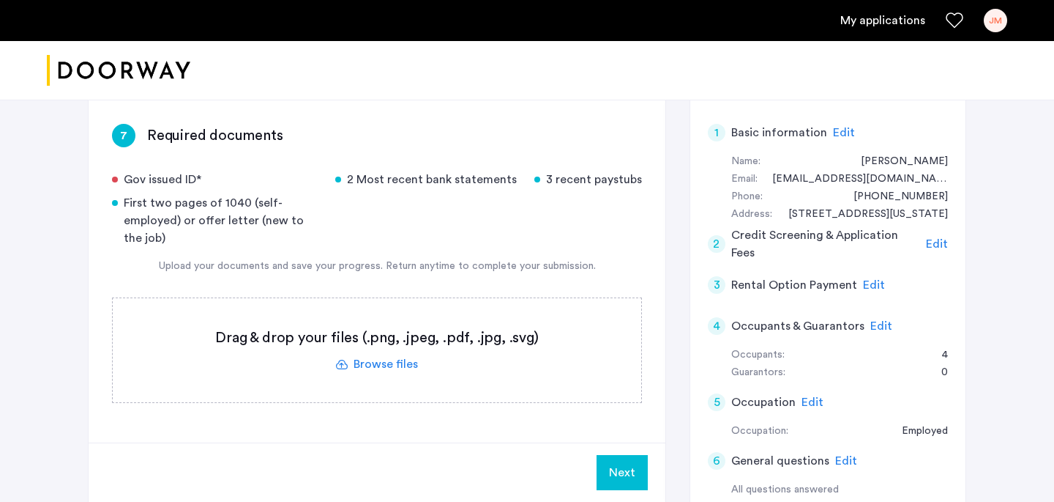
scroll to position [256, 0]
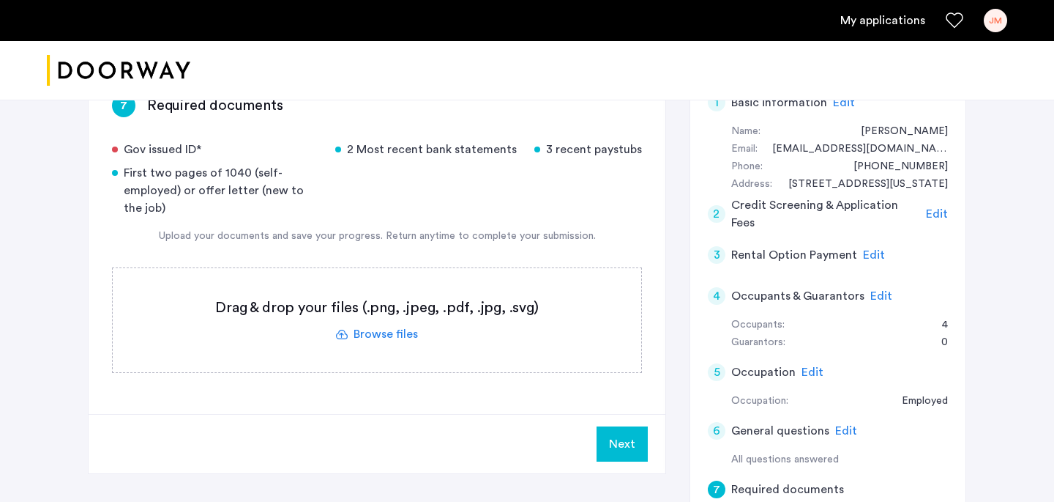
click at [403, 329] on label at bounding box center [377, 320] width 529 height 104
click at [0, 0] on input "file" at bounding box center [0, 0] width 0 height 0
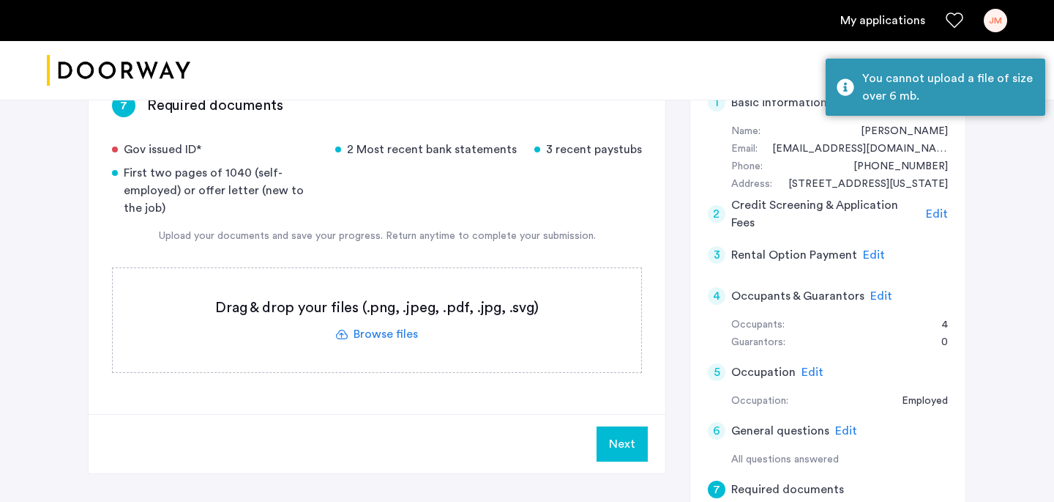
click at [396, 336] on label at bounding box center [377, 320] width 529 height 104
click at [0, 0] on input "file" at bounding box center [0, 0] width 0 height 0
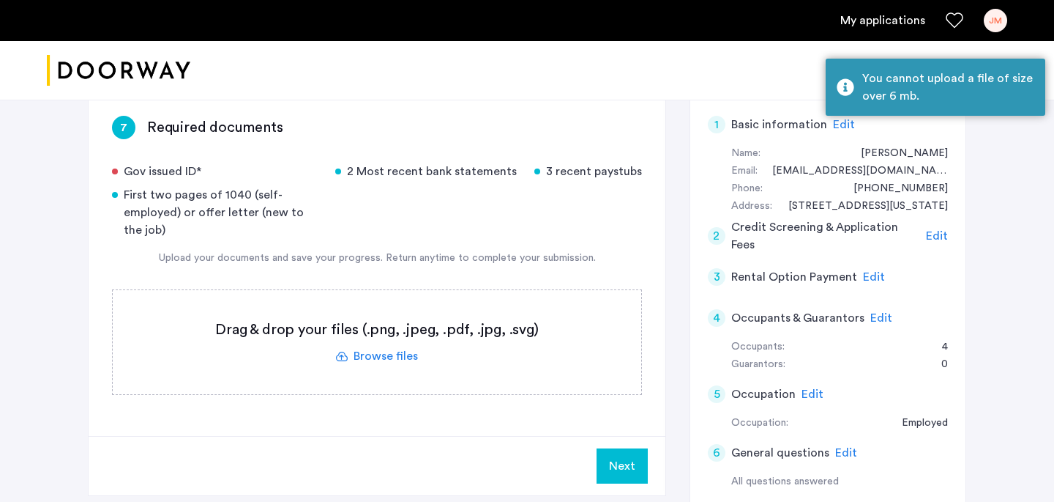
scroll to position [233, 0]
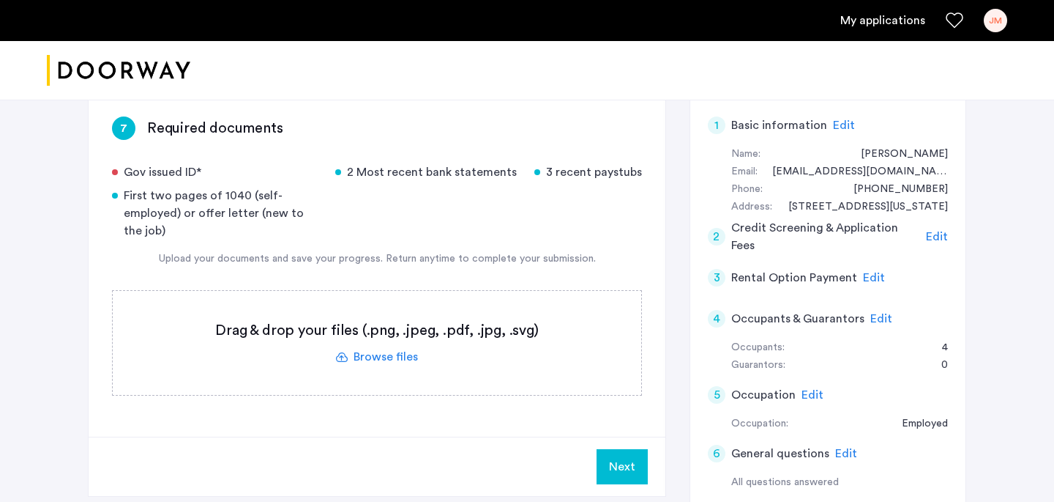
click at [398, 369] on label at bounding box center [377, 343] width 529 height 104
click at [0, 0] on input "file" at bounding box center [0, 0] width 0 height 0
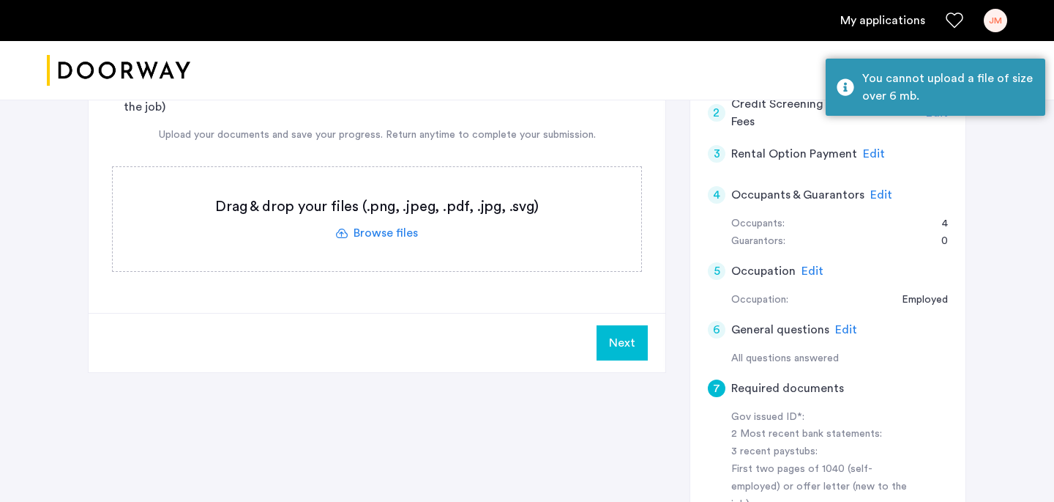
scroll to position [372, 0]
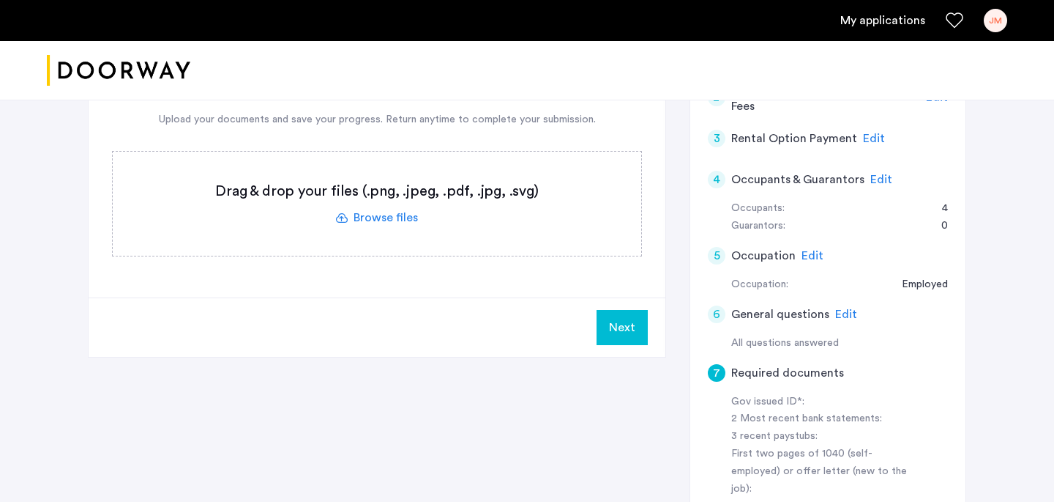
click at [64, 492] on div "[STREET_ADDRESS][PERSON_NAME] | Application Id: #8374 $5500 /month Agent Select…" at bounding box center [527, 222] width 1054 height 1000
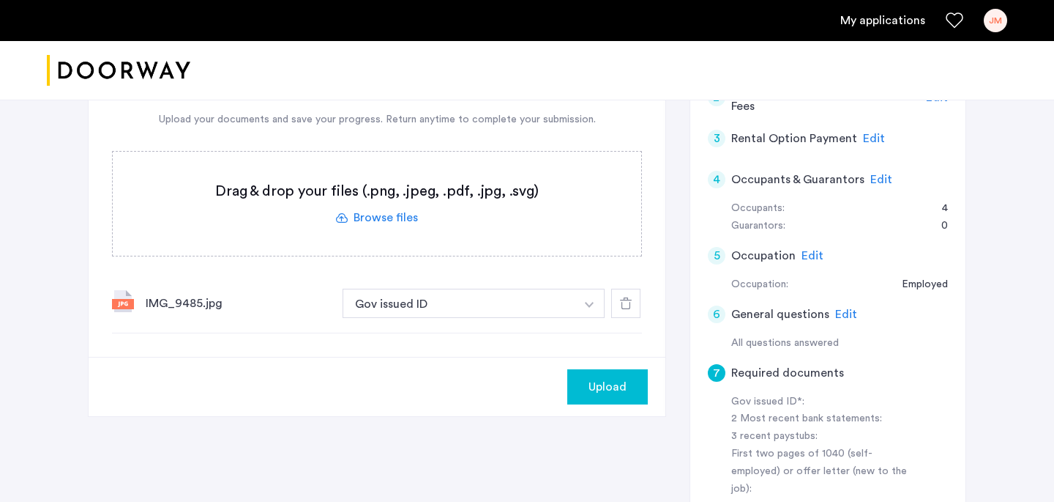
click at [628, 308] on use at bounding box center [626, 303] width 12 height 12
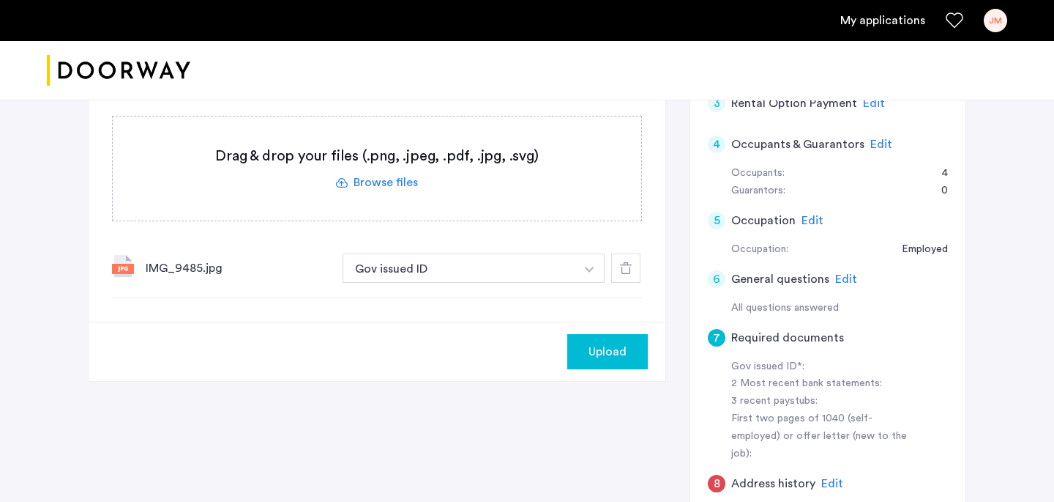
scroll to position [405, 0]
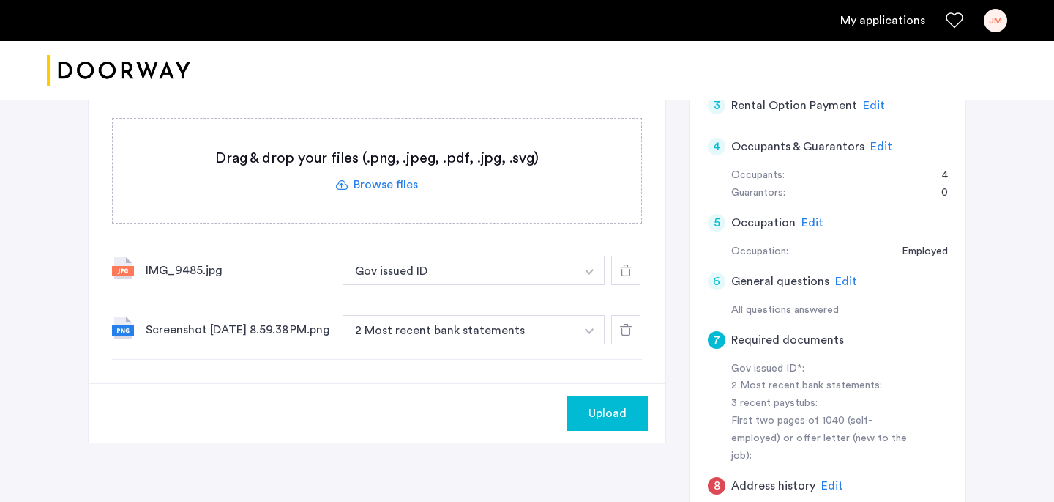
click at [533, 332] on button "2 Most recent bank statements" at bounding box center [459, 329] width 233 height 29
click at [583, 285] on button "button" at bounding box center [590, 270] width 30 height 29
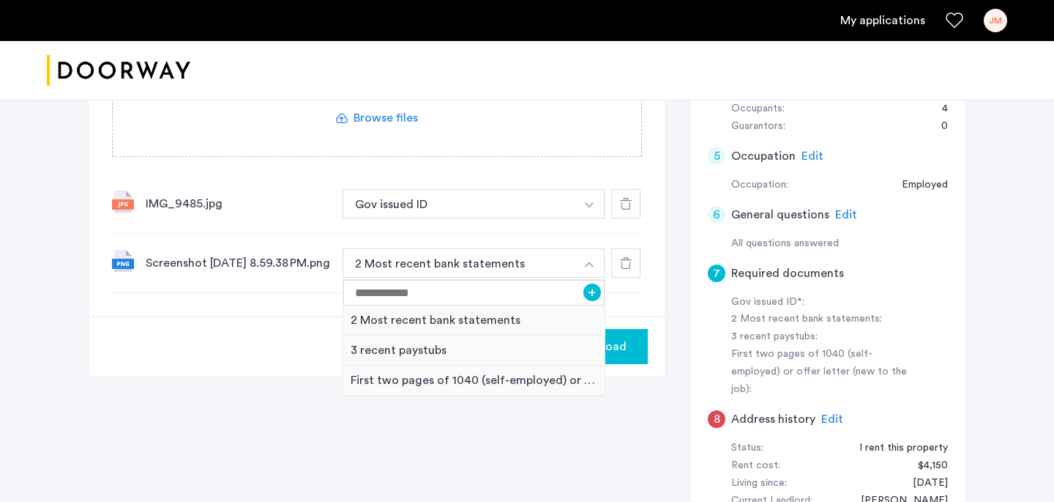
scroll to position [485, 0]
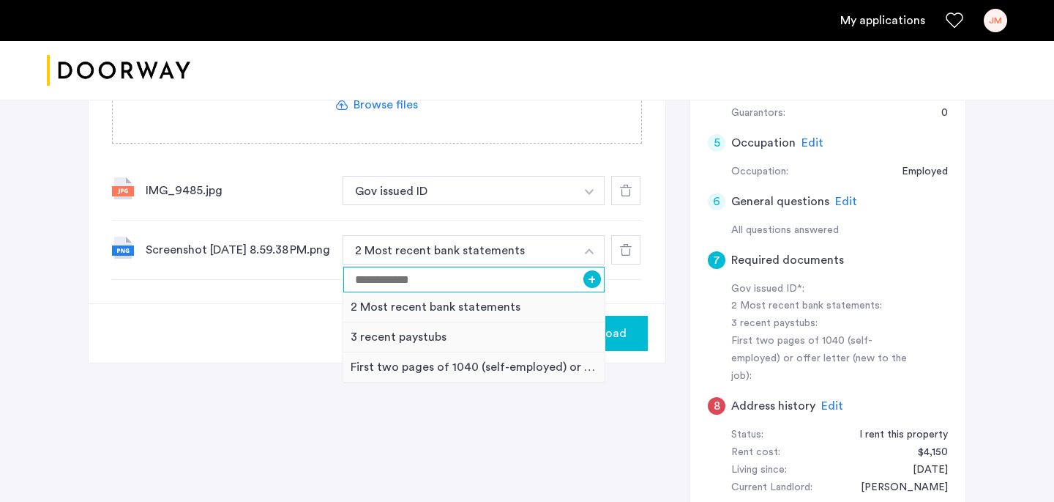
click at [506, 277] on input at bounding box center [473, 280] width 261 height 26
type input "**********"
click at [515, 281] on input "**********" at bounding box center [473, 280] width 261 height 26
click at [600, 403] on div "**********" at bounding box center [527, 224] width 879 height 768
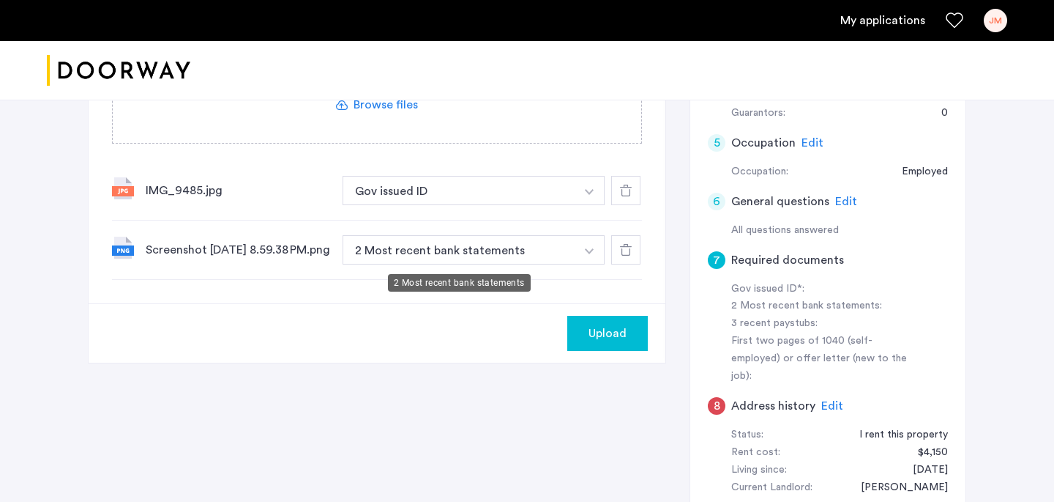
click at [518, 255] on button "2 Most recent bank statements" at bounding box center [459, 249] width 233 height 29
click at [598, 205] on button "button" at bounding box center [590, 190] width 30 height 29
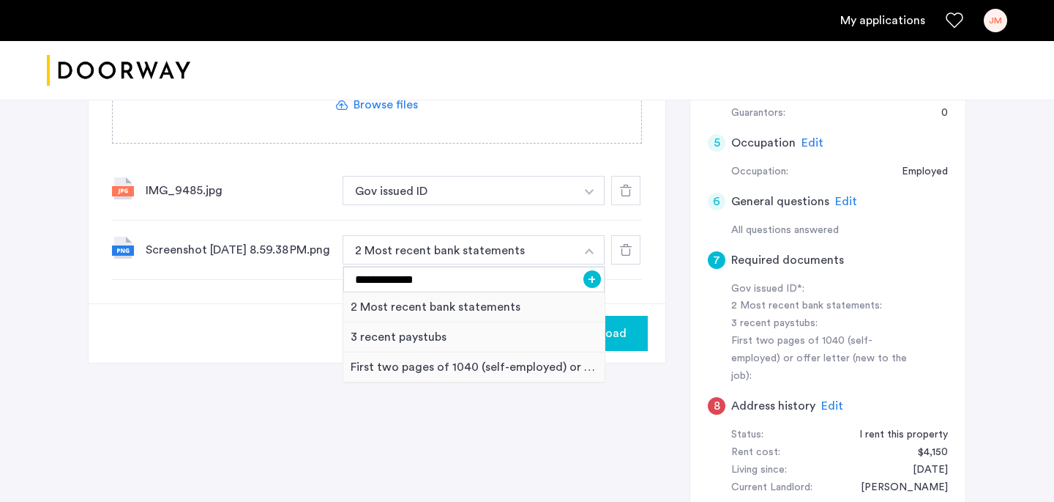
click at [600, 284] on button "+" at bounding box center [593, 279] width 18 height 18
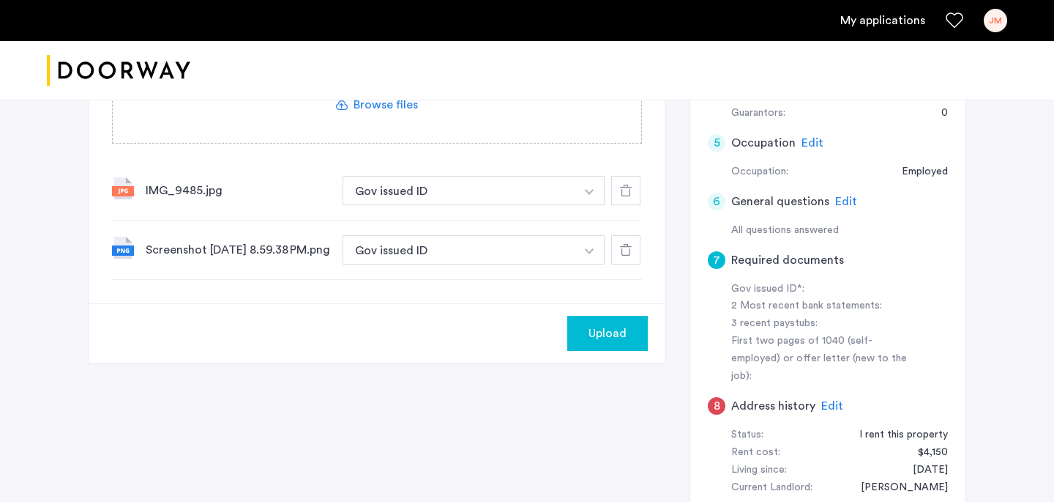
click at [598, 335] on span "Upload" at bounding box center [608, 333] width 38 height 18
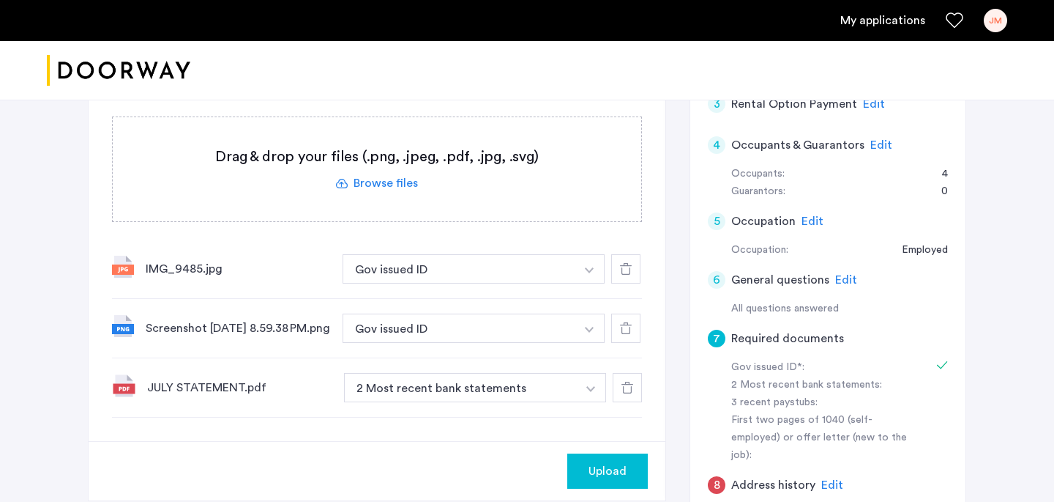
scroll to position [408, 0]
click at [211, 395] on div "JULY STATEMENT.pdf" at bounding box center [239, 386] width 185 height 18
click at [210, 391] on div "JULY STATEMENT.pdf" at bounding box center [239, 386] width 185 height 18
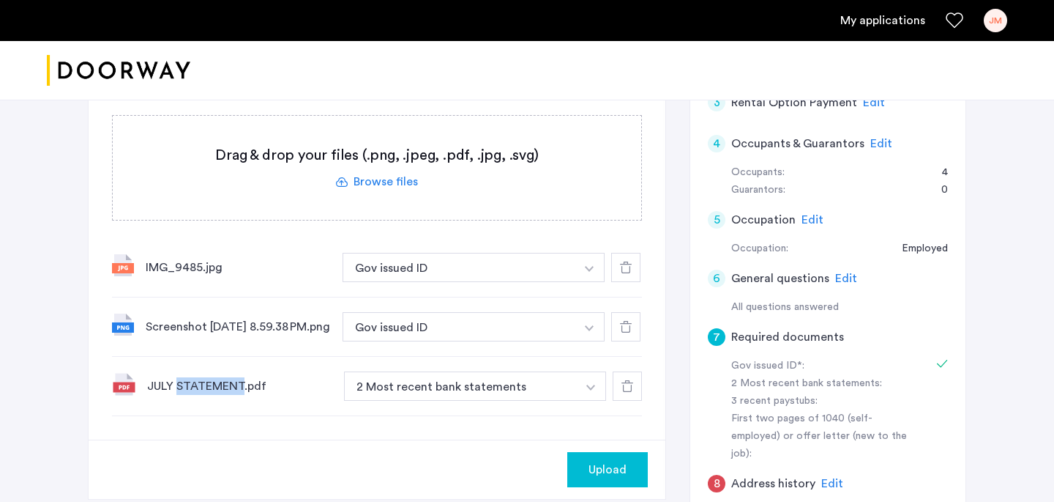
click at [210, 391] on div "JULY STATEMENT.pdf" at bounding box center [239, 386] width 185 height 18
click at [197, 391] on div "JULY STATEMENT.pdf" at bounding box center [239, 386] width 185 height 18
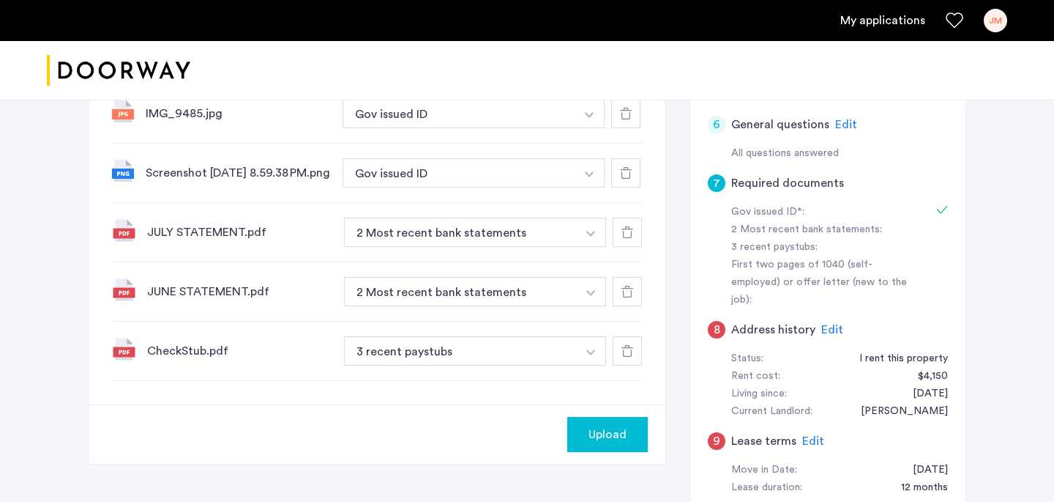
scroll to position [565, 0]
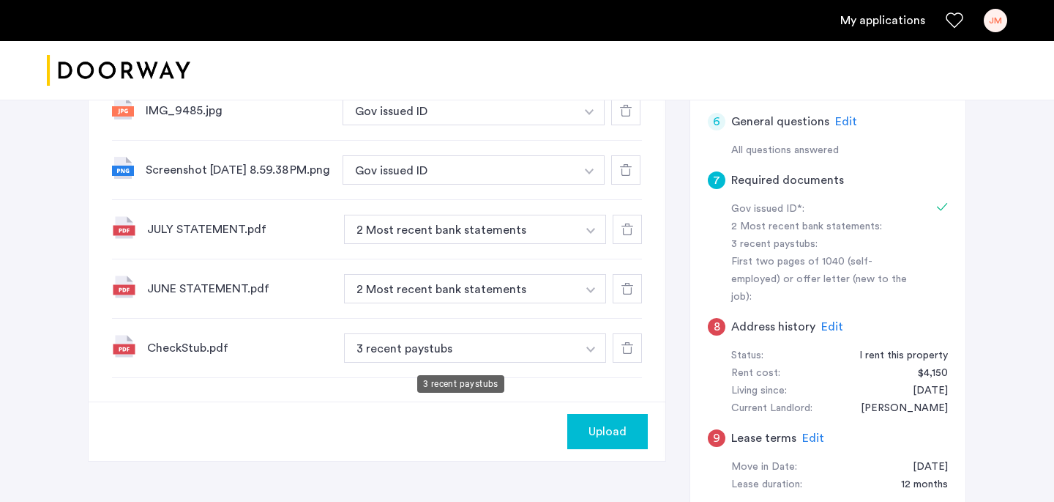
click at [454, 355] on button "3 recent paystubs" at bounding box center [460, 347] width 233 height 29
click at [581, 125] on button "button" at bounding box center [590, 110] width 30 height 29
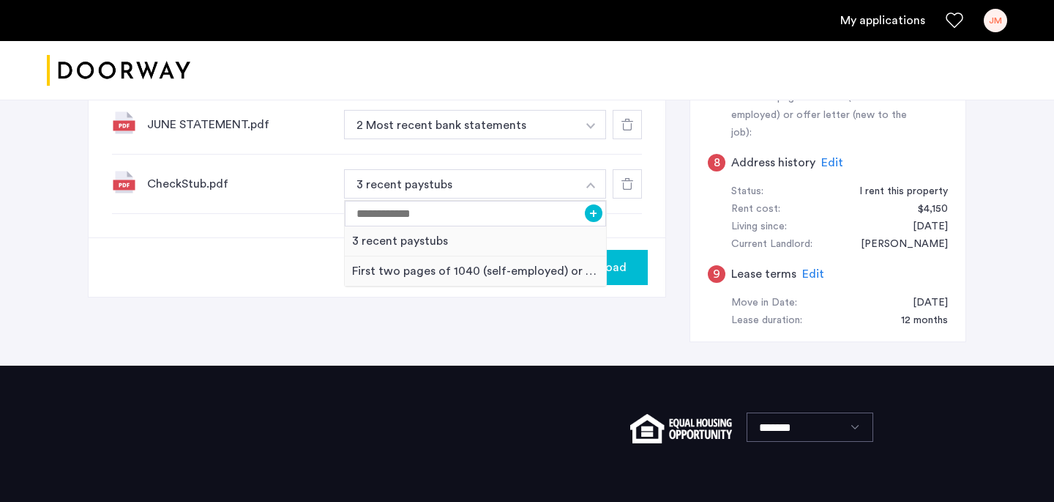
scroll to position [729, 0]
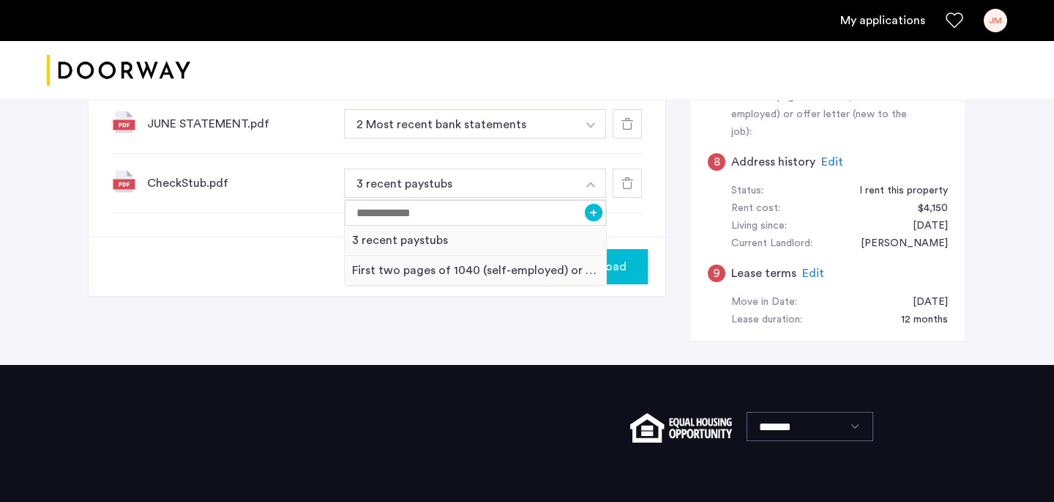
click at [635, 281] on button "Upload" at bounding box center [608, 266] width 81 height 35
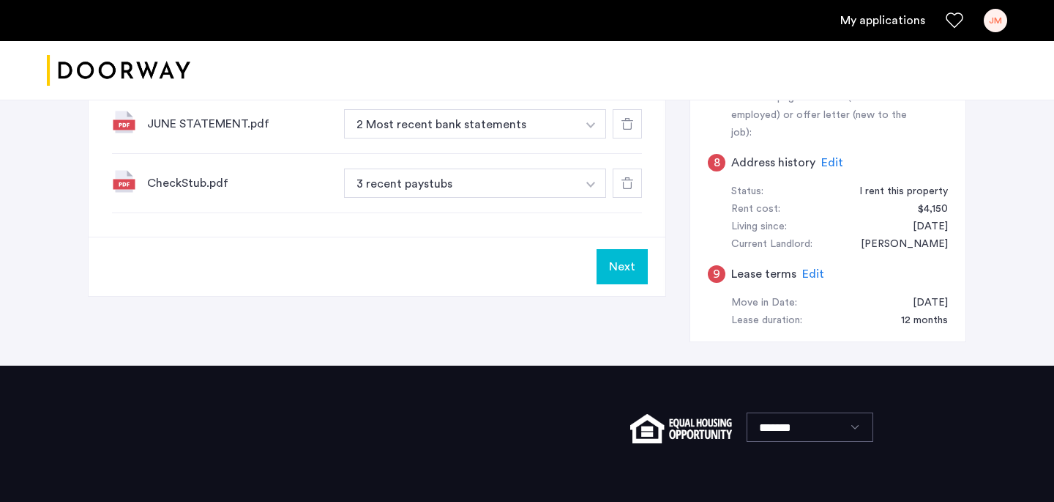
scroll to position [605, 0]
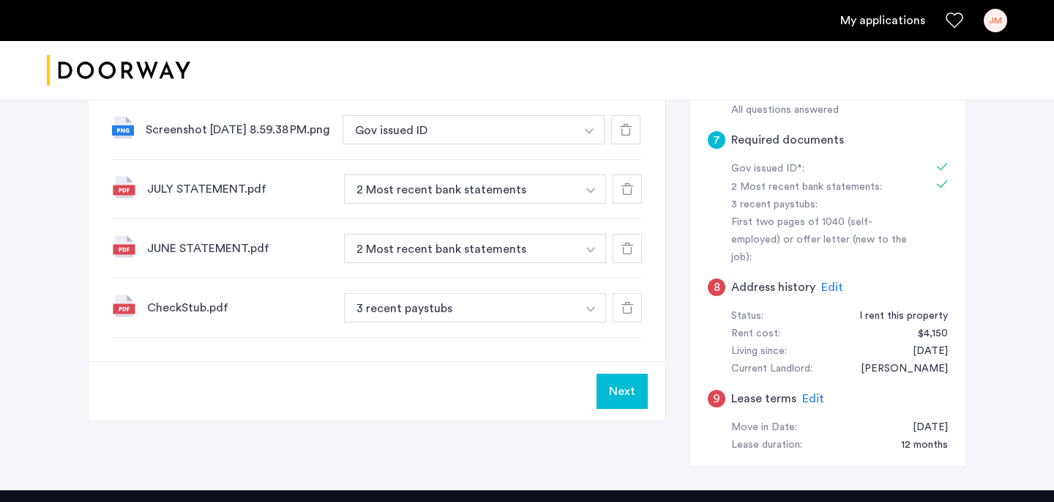
click at [610, 405] on button "Next" at bounding box center [622, 390] width 51 height 35
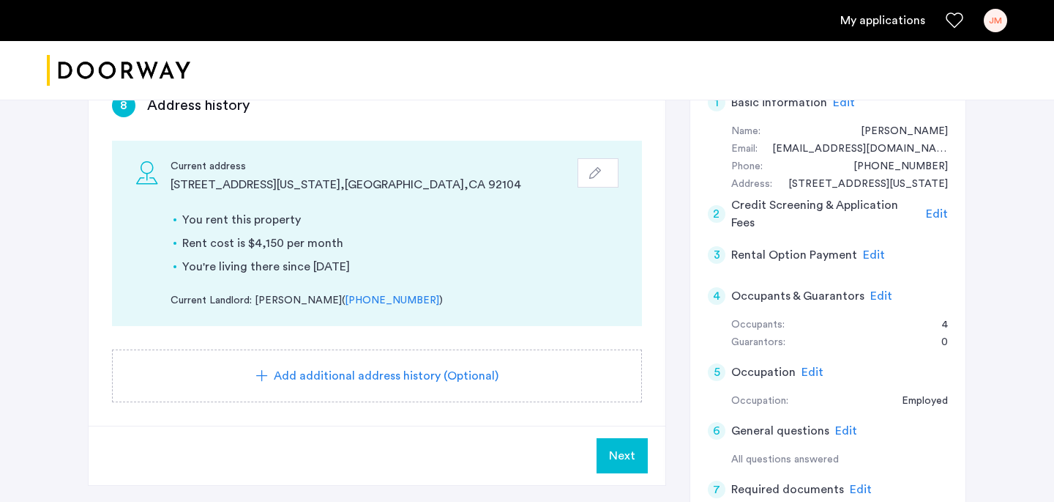
scroll to position [263, 0]
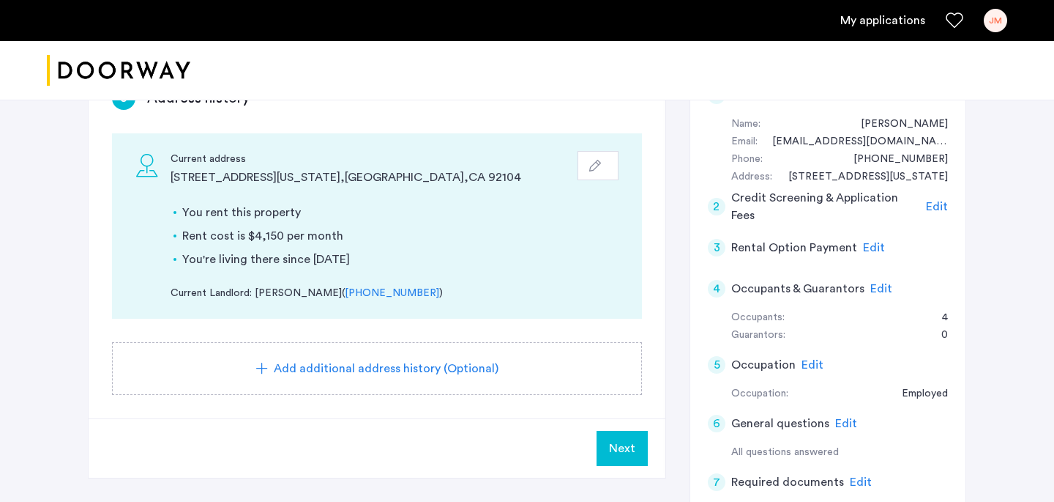
click at [526, 351] on div "Add additional address history (Optional)" at bounding box center [377, 368] width 530 height 53
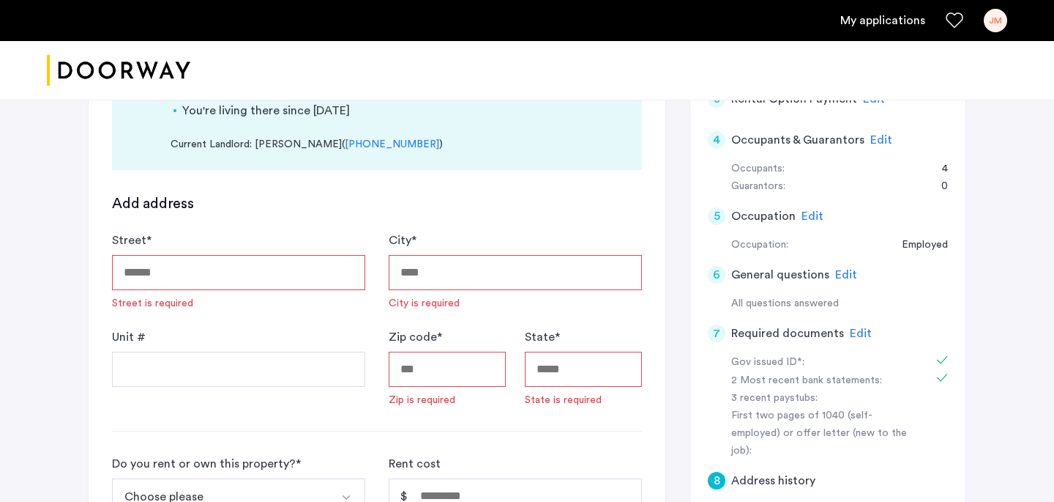
scroll to position [414, 0]
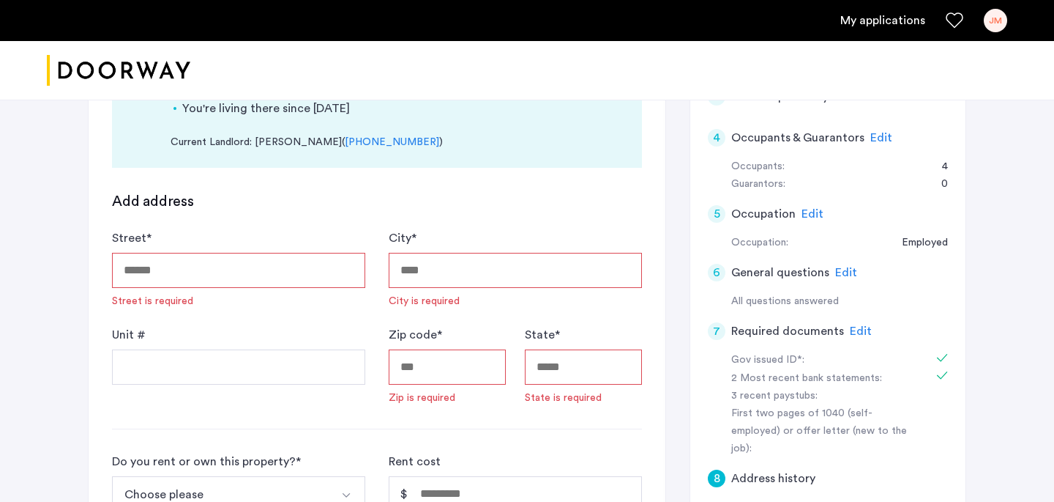
click at [260, 274] on input "Street *" at bounding box center [238, 270] width 253 height 35
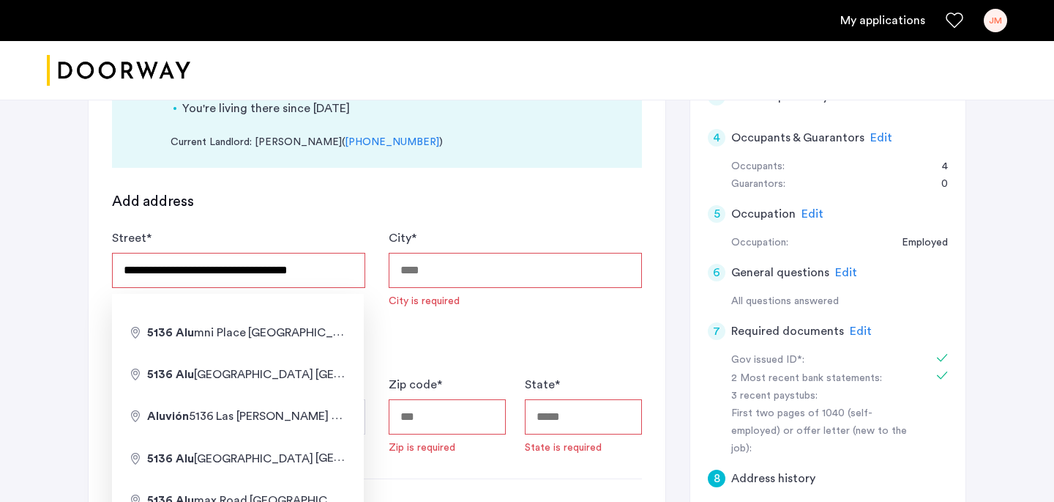
type input "**********"
type input "*********"
type input "*****"
type input "**"
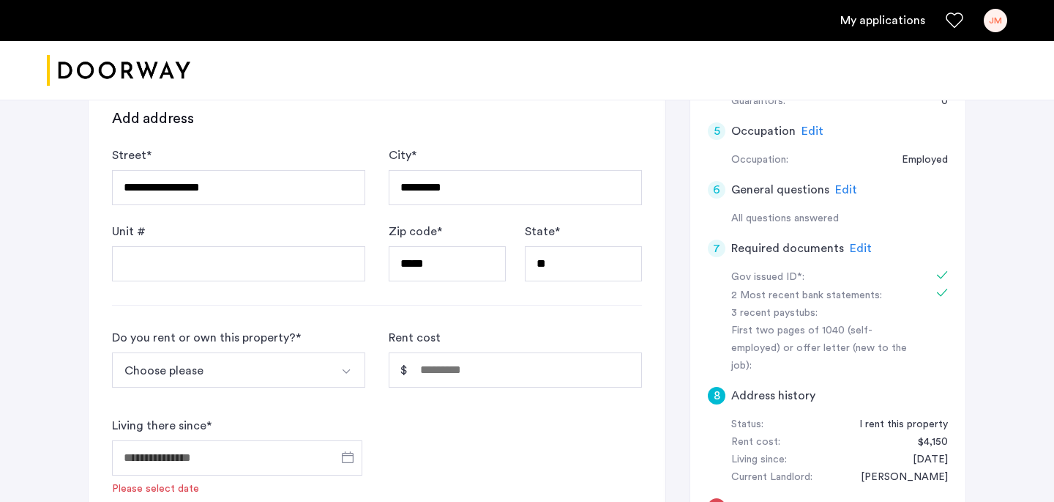
scroll to position [524, 0]
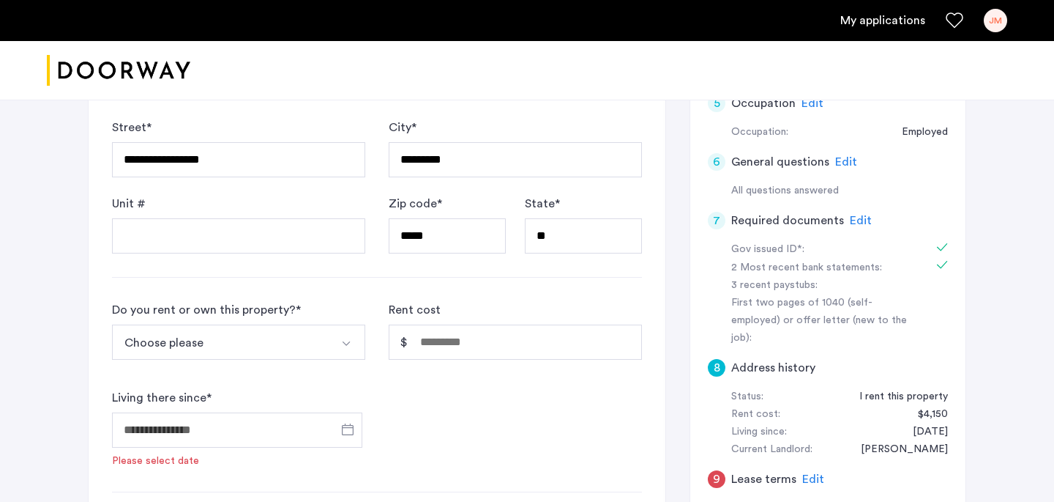
click at [307, 350] on button "Choose please" at bounding box center [221, 341] width 219 height 35
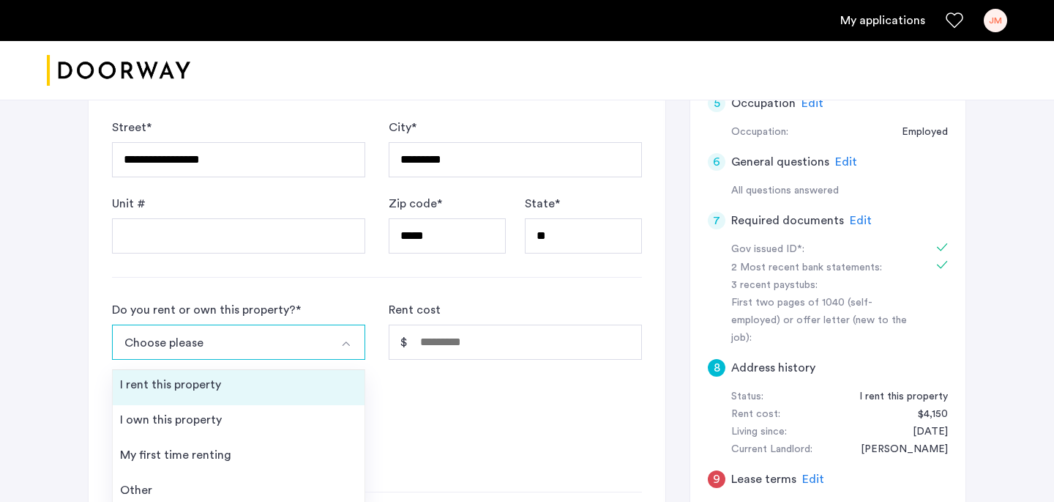
click at [272, 384] on li "I rent this property" at bounding box center [239, 387] width 252 height 35
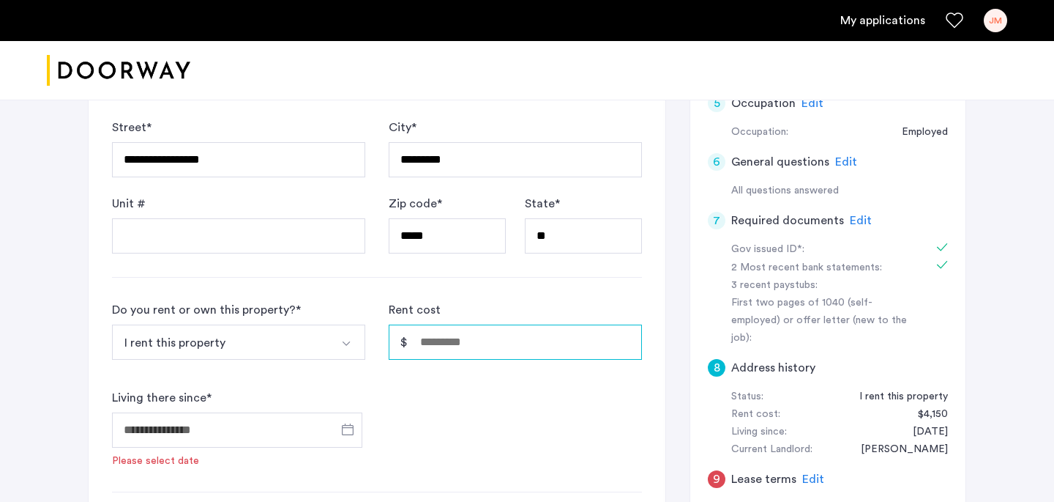
click at [446, 337] on input "Rent cost" at bounding box center [515, 341] width 253 height 35
type input "*****"
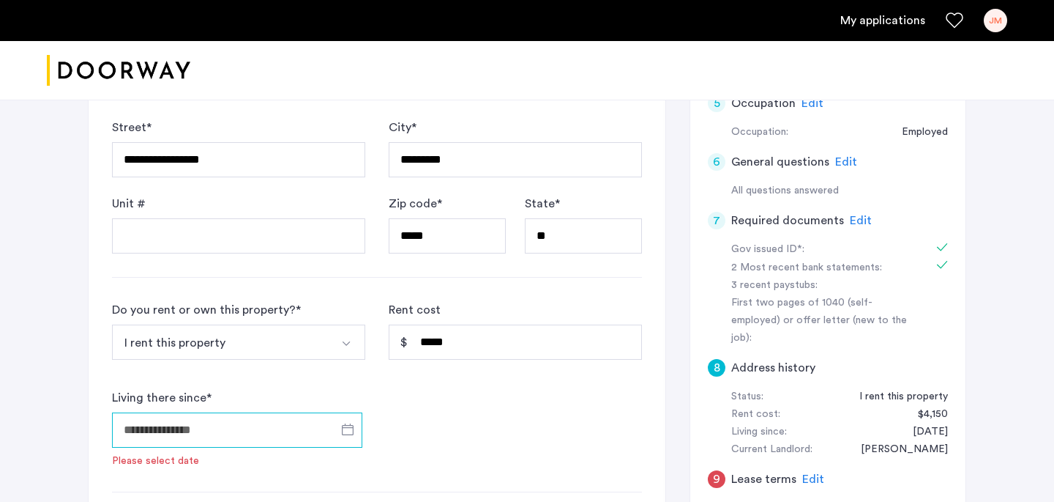
click at [289, 422] on input "Living there since *" at bounding box center [237, 429] width 250 height 35
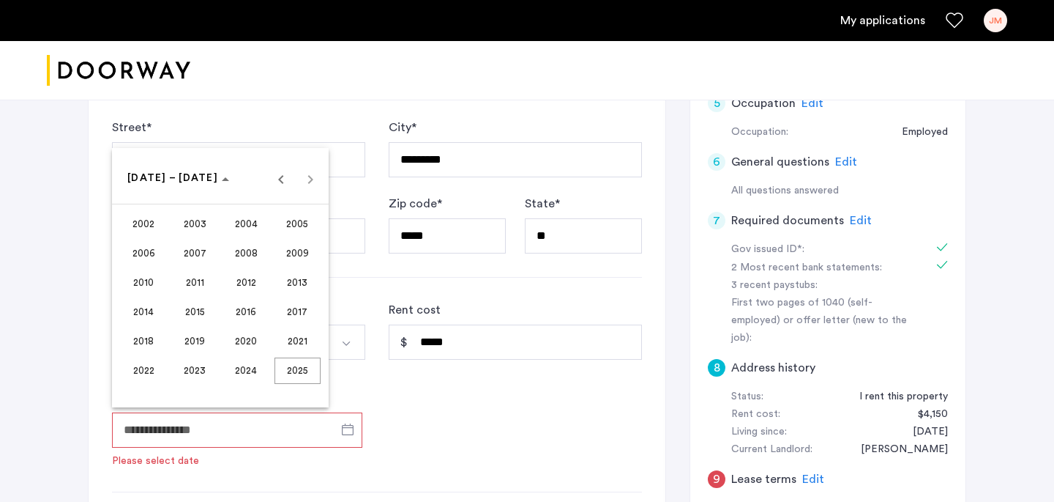
click at [135, 365] on span "2022" at bounding box center [144, 370] width 46 height 26
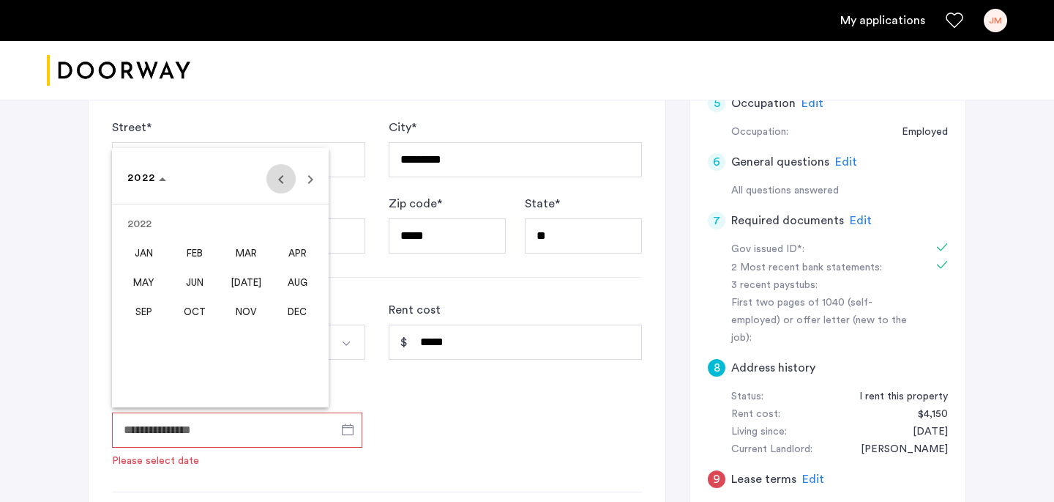
click at [287, 177] on span "Previous year" at bounding box center [281, 178] width 29 height 29
click at [315, 171] on span "Next year" at bounding box center [310, 178] width 29 height 29
click at [299, 252] on span "APR" at bounding box center [298, 253] width 46 height 26
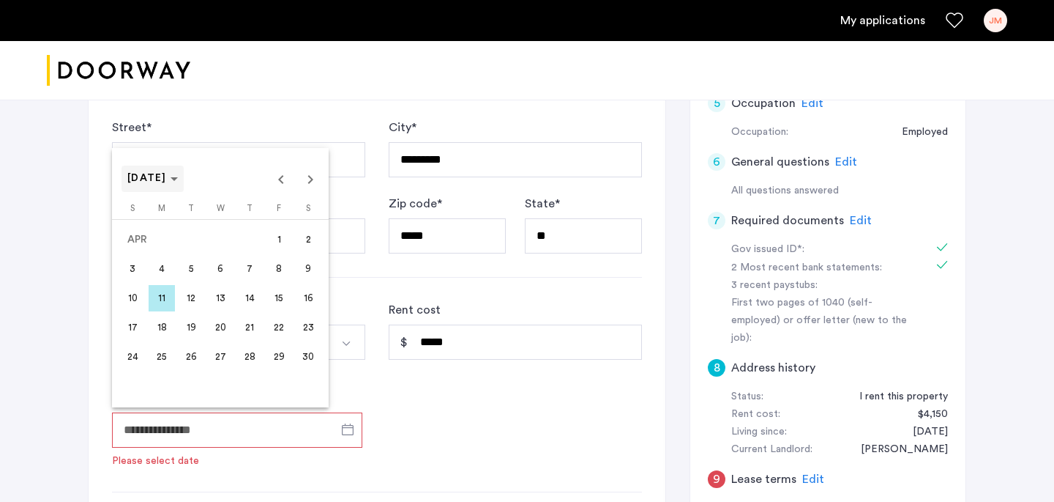
click at [167, 182] on span "[DATE]" at bounding box center [147, 178] width 40 height 10
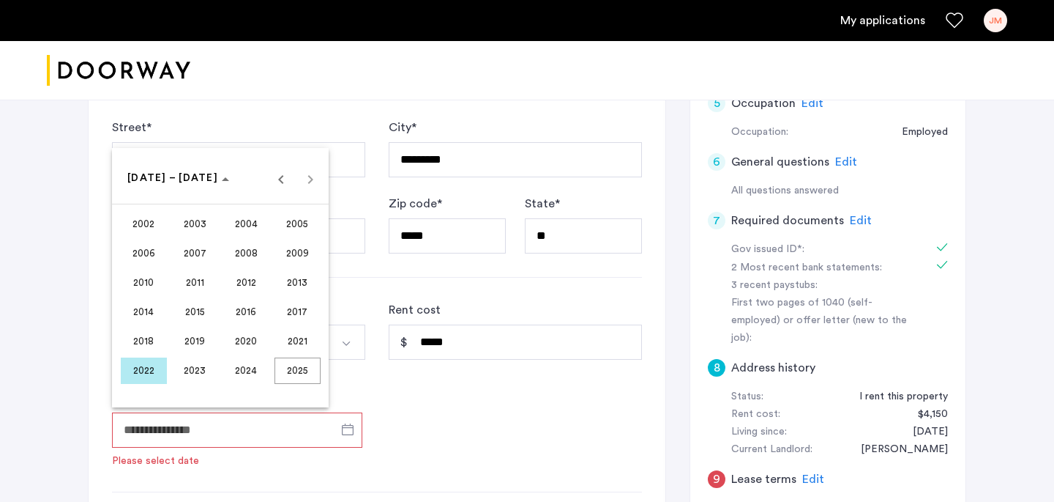
click at [504, 447] on div at bounding box center [527, 251] width 1054 height 502
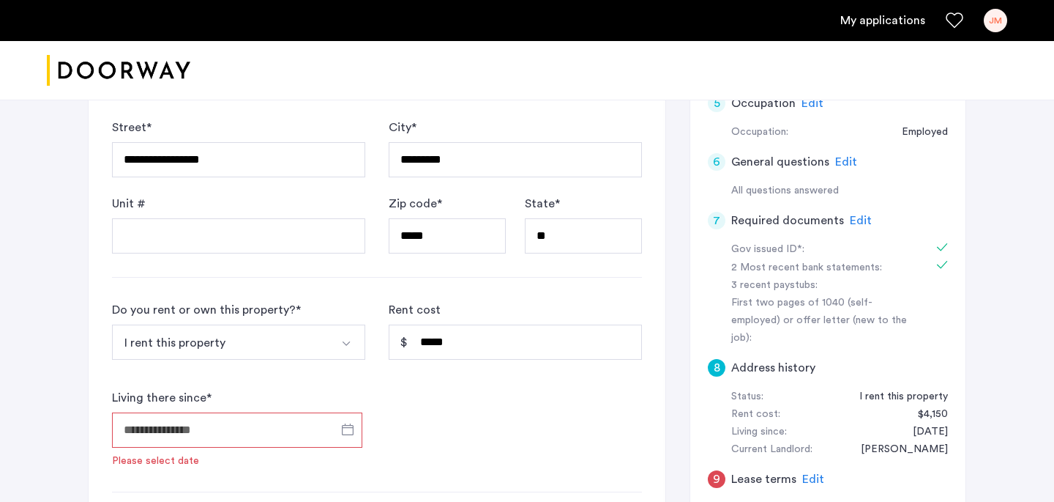
click at [302, 430] on input "Living there since *" at bounding box center [237, 429] width 250 height 35
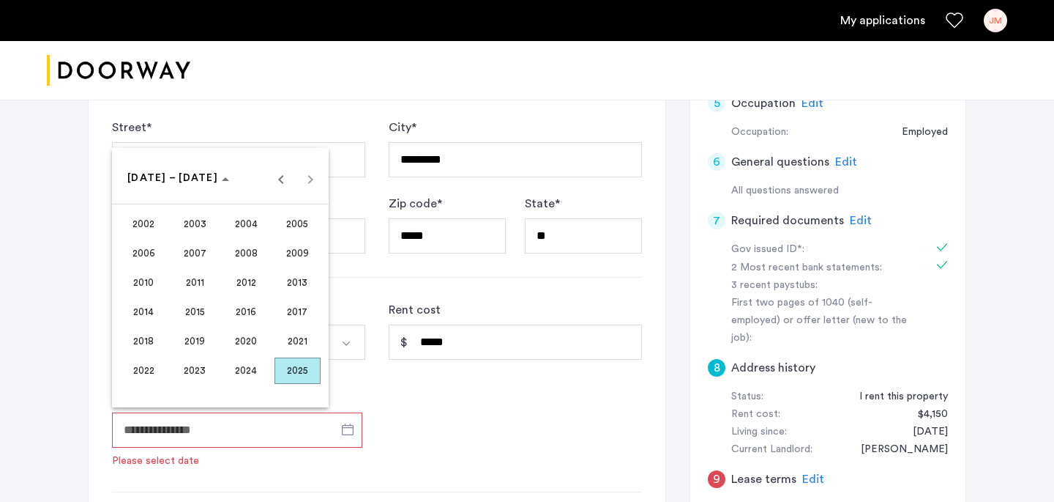
click at [438, 420] on div at bounding box center [527, 251] width 1054 height 502
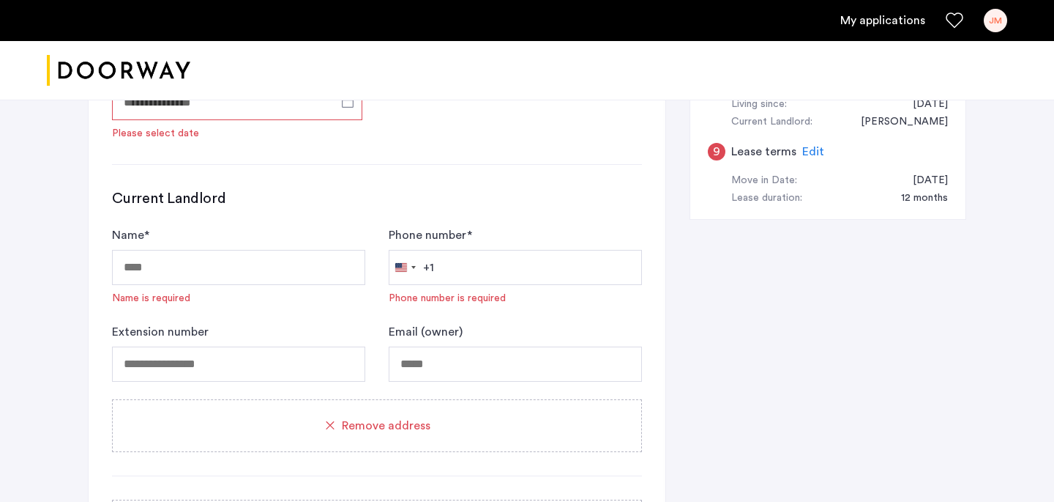
scroll to position [857, 0]
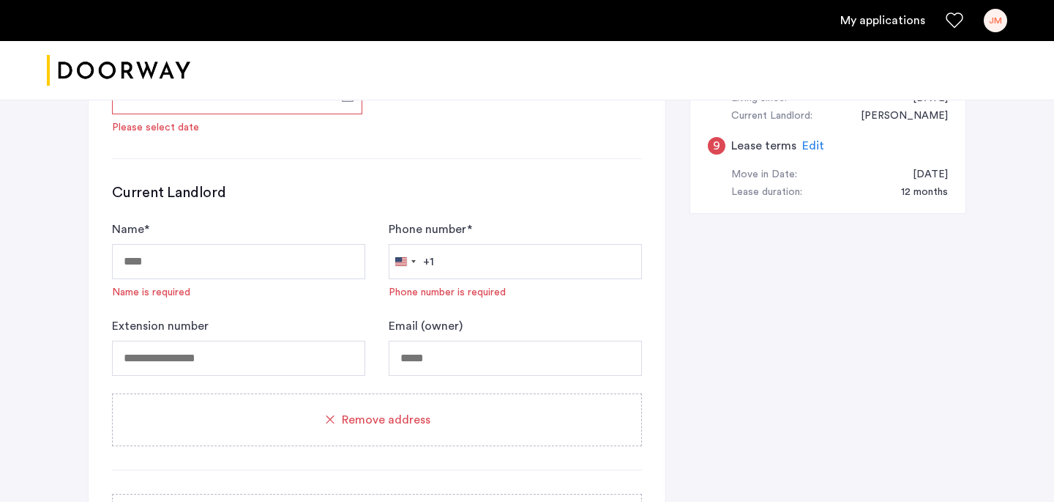
click at [285, 416] on div "Remove address" at bounding box center [377, 420] width 495 height 18
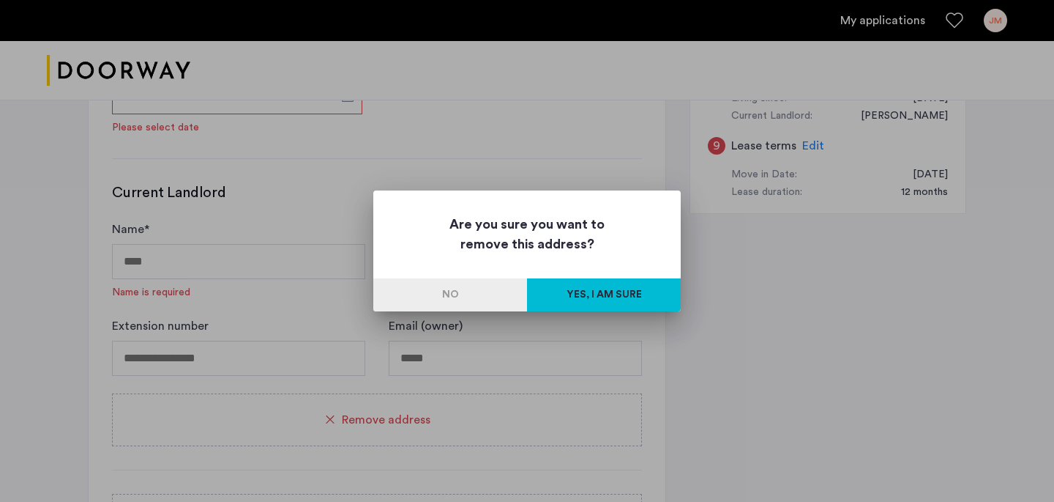
click at [637, 289] on button "Yes, I am sure" at bounding box center [604, 294] width 154 height 33
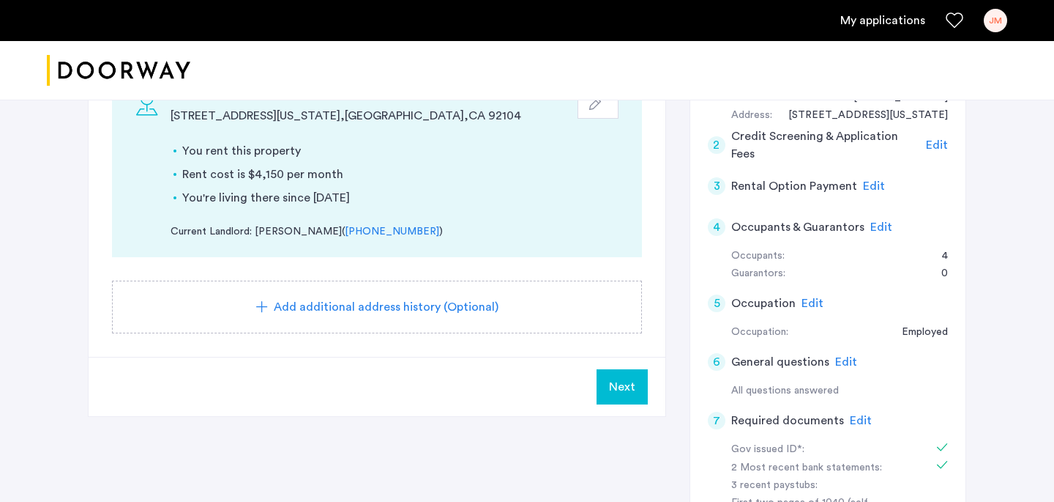
scroll to position [423, 0]
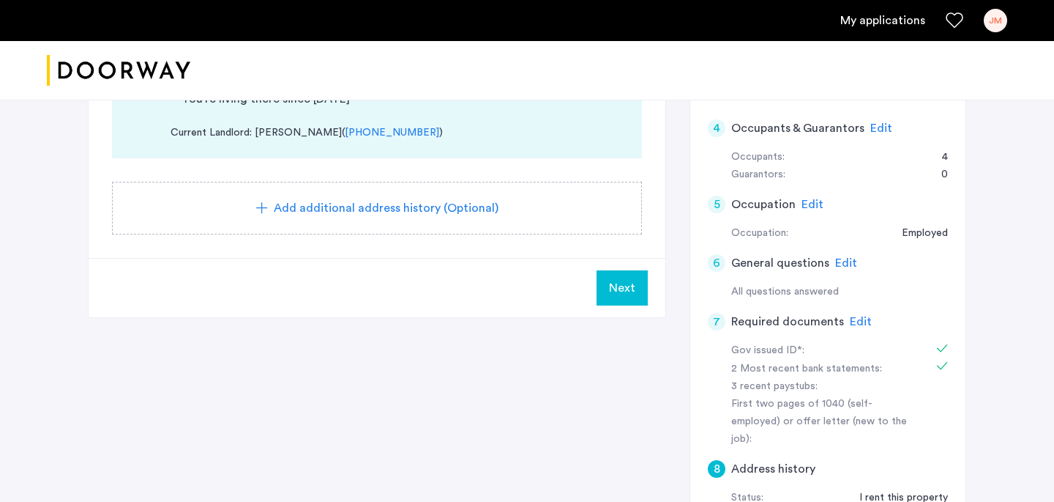
click at [624, 292] on span "Next" at bounding box center [622, 288] width 26 height 18
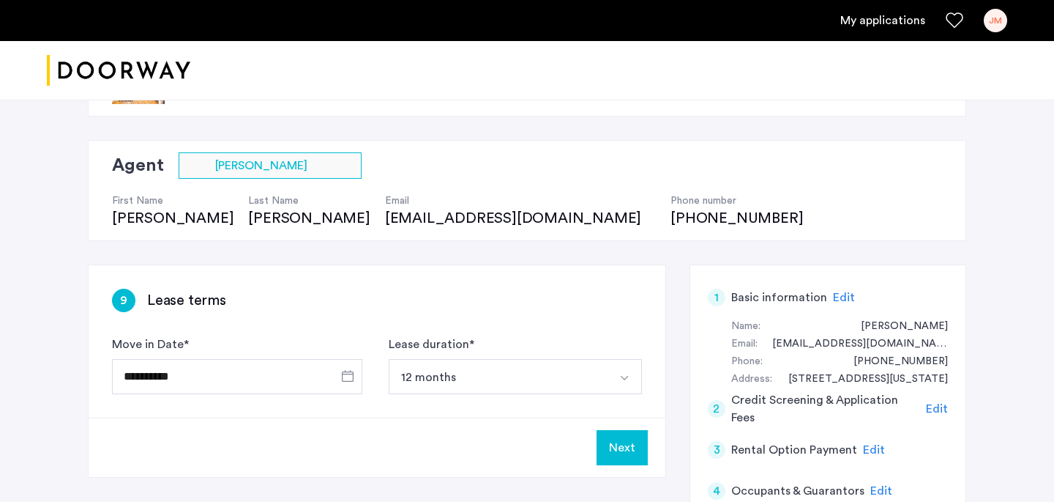
scroll to position [71, 0]
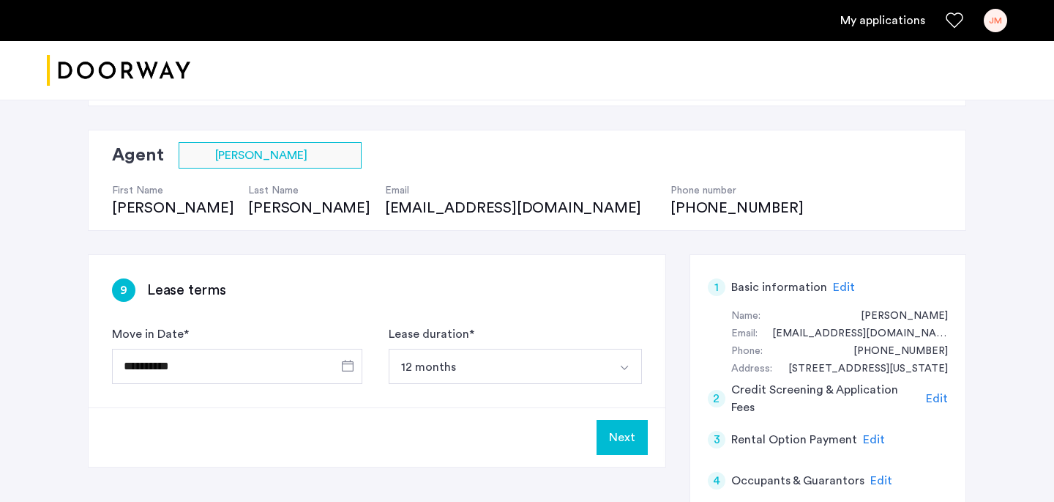
click at [486, 369] on button "12 months" at bounding box center [498, 366] width 219 height 35
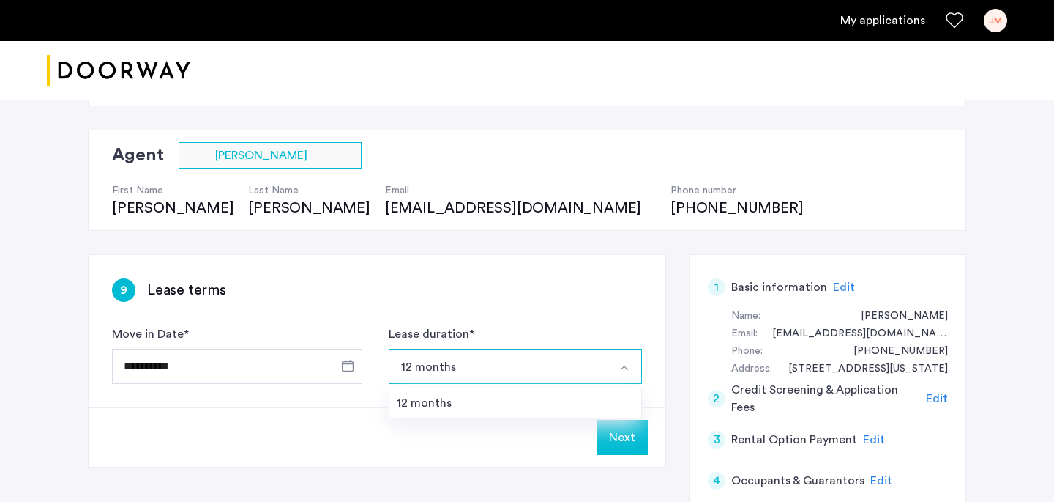
click at [486, 369] on button "12 months" at bounding box center [498, 366] width 219 height 35
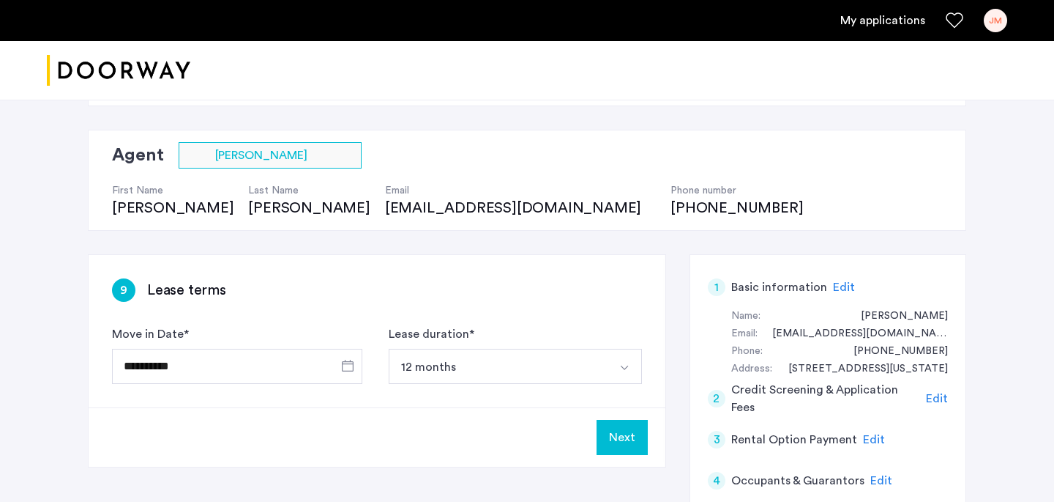
click at [622, 430] on button "Next" at bounding box center [622, 437] width 51 height 35
